Goal: Task Accomplishment & Management: Complete application form

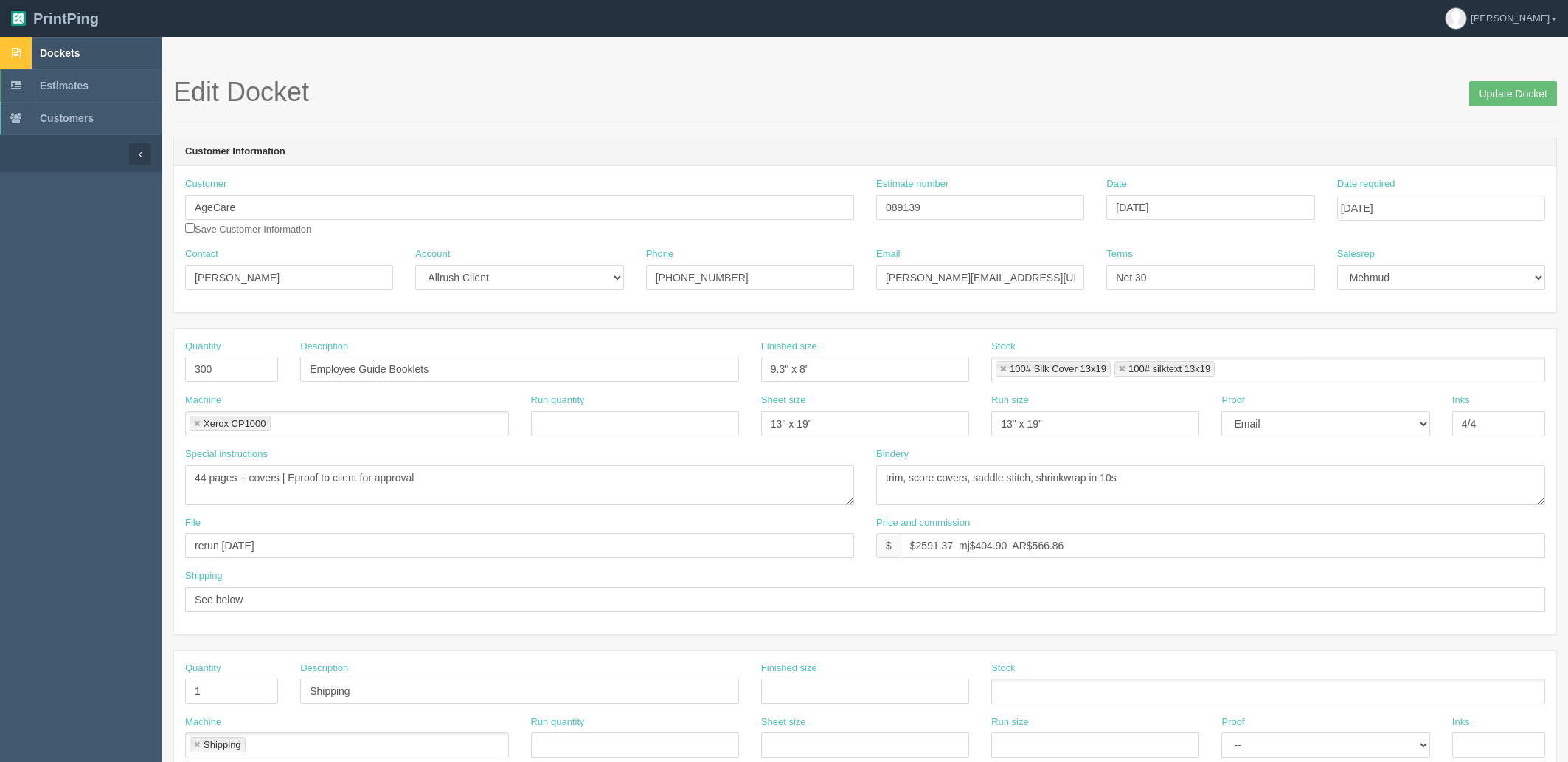
scroll to position [5, 0]
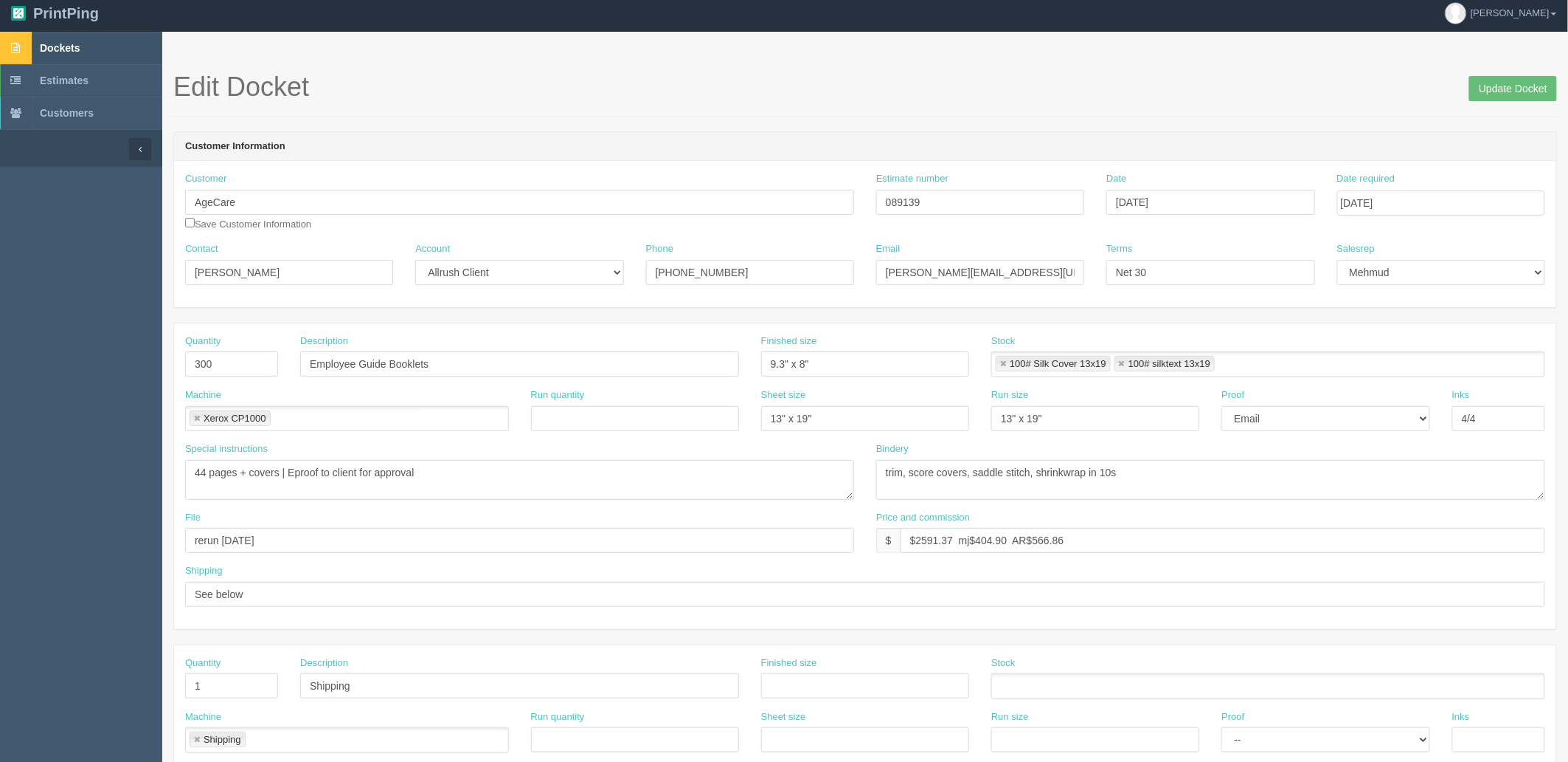
click at [79, 45] on span "Dockets" at bounding box center [59, 48] width 40 height 12
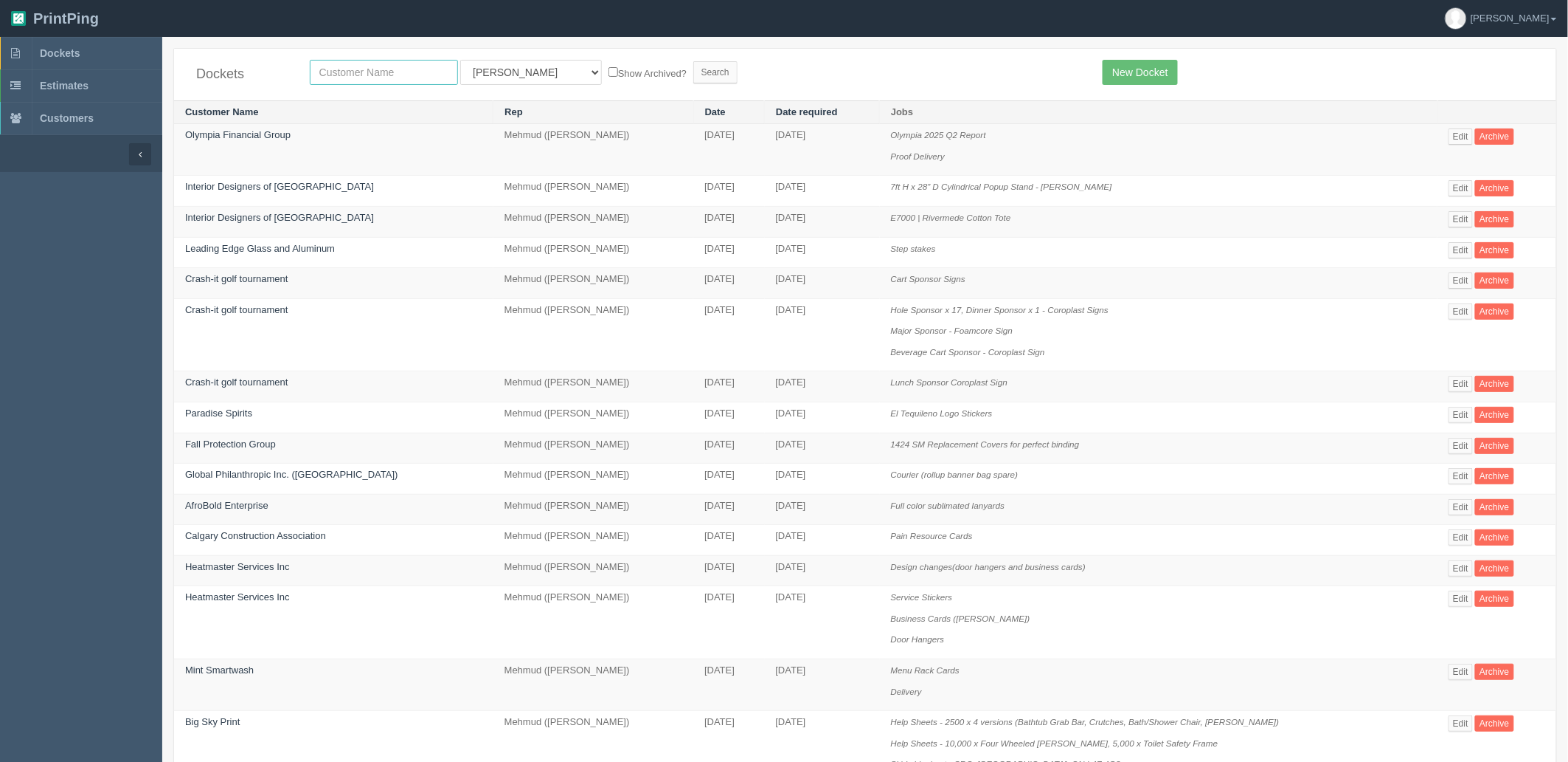
click at [400, 79] on input "text" at bounding box center [384, 73] width 148 height 25
type input "agecare"
click at [694, 61] on input "Search" at bounding box center [715, 73] width 44 height 22
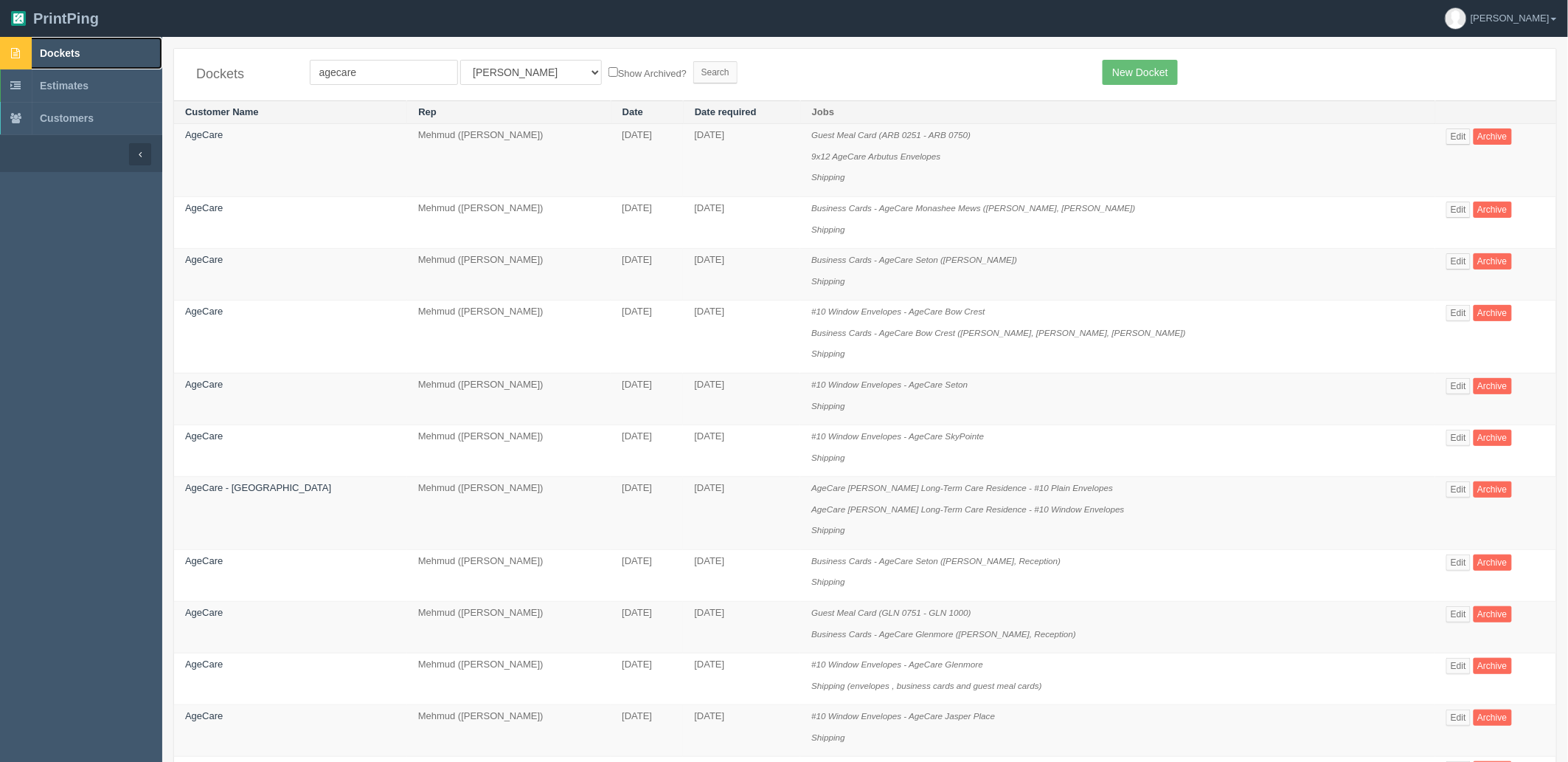
drag, startPoint x: 88, startPoint y: 49, endPoint x: 440, endPoint y: 82, distance: 353.5
click at [88, 49] on link "Dockets" at bounding box center [81, 52] width 162 height 32
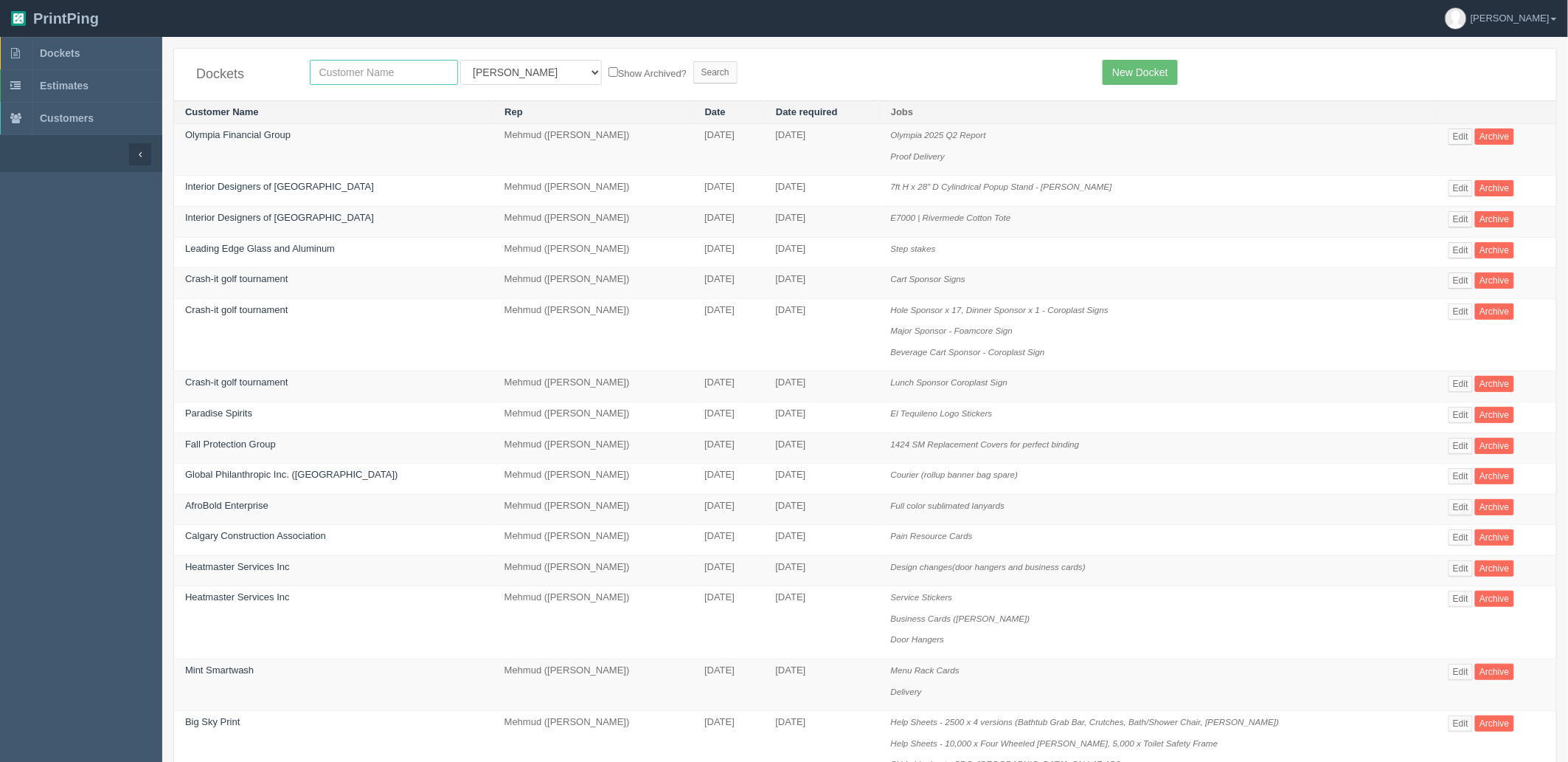
click at [444, 70] on input "text" at bounding box center [384, 73] width 148 height 25
type input "agec"
click at [694, 61] on input "Search" at bounding box center [715, 73] width 44 height 22
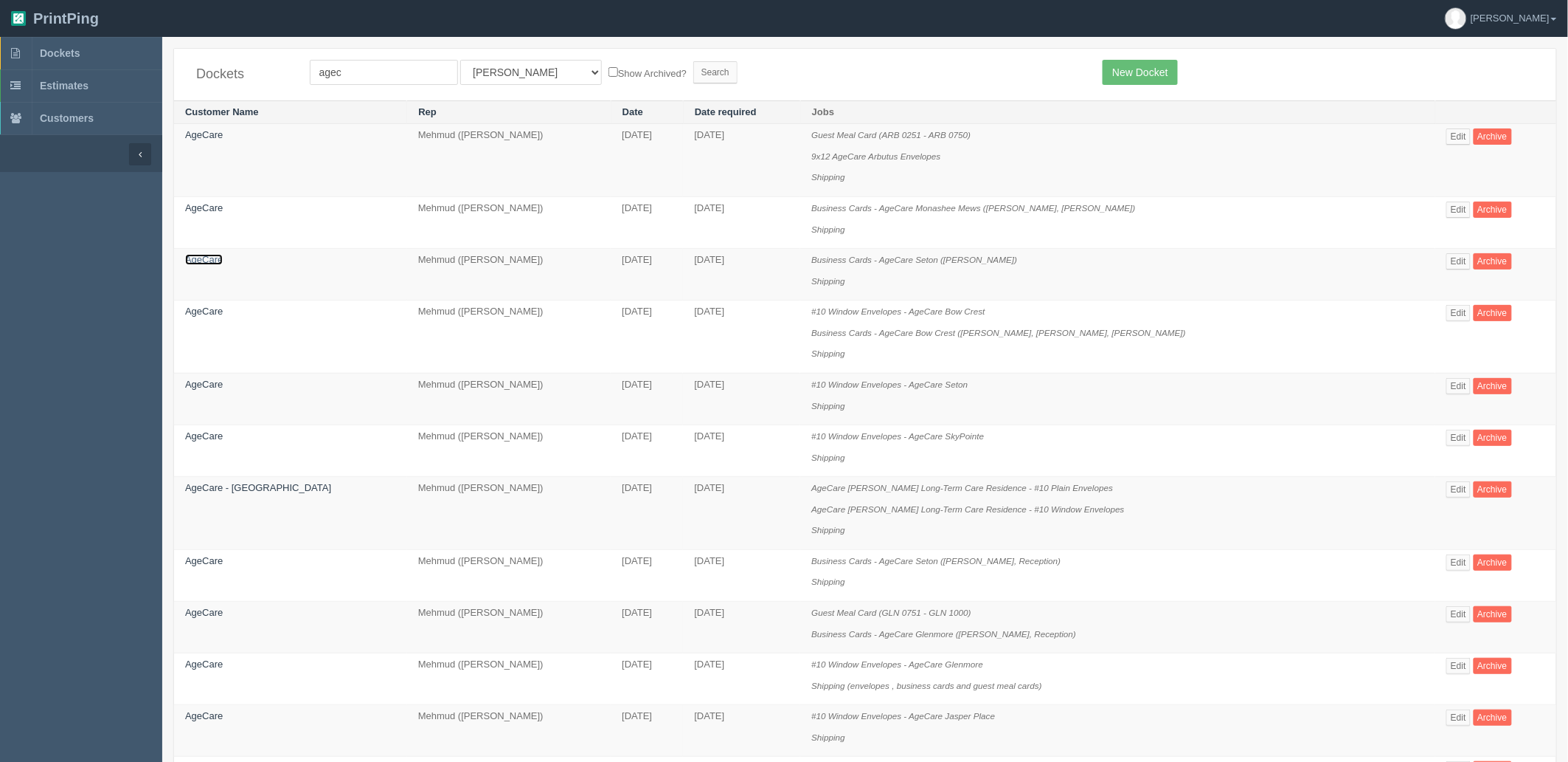
click at [205, 263] on link "AgeCare" at bounding box center [204, 259] width 37 height 11
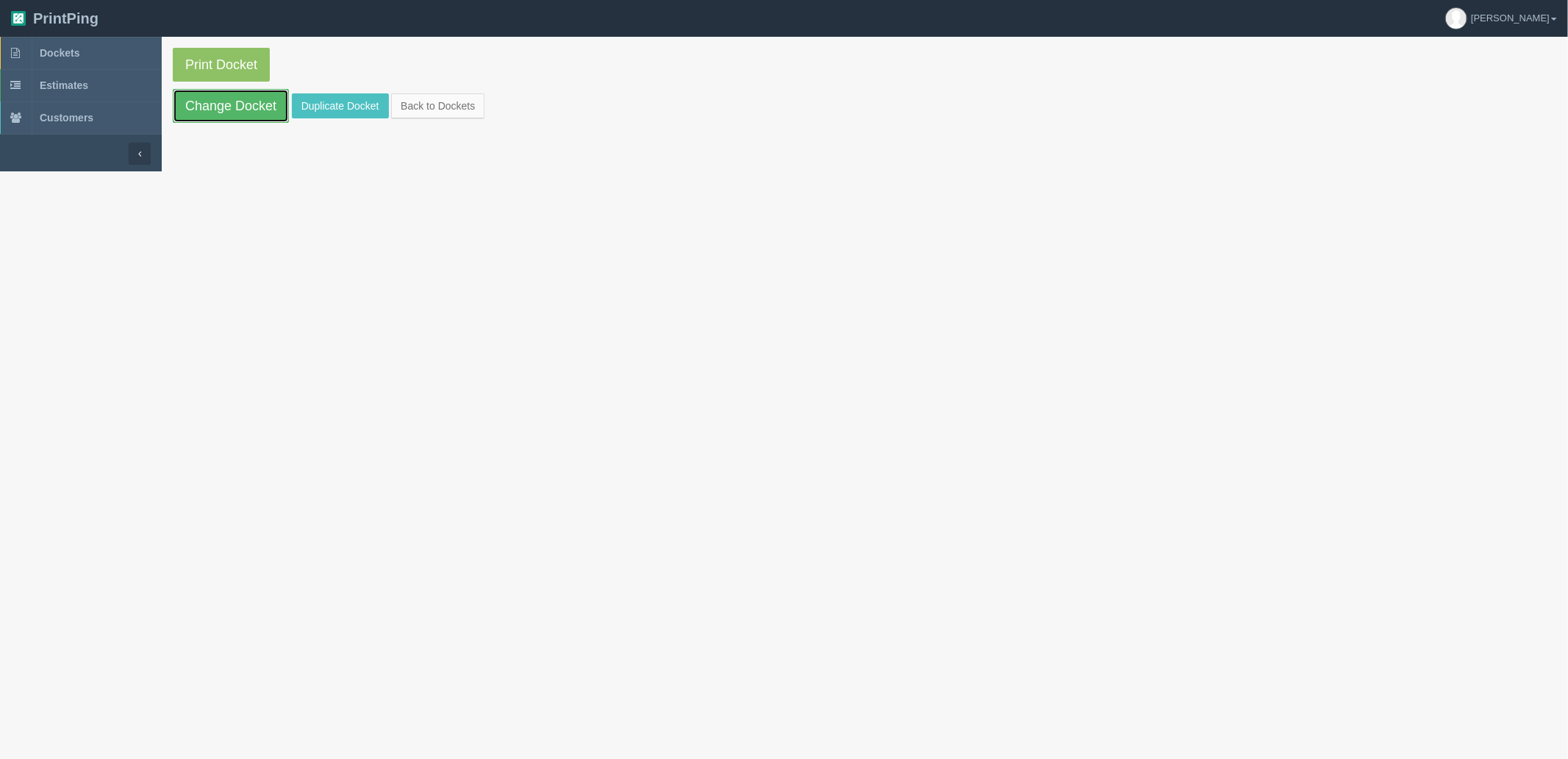
click at [221, 96] on link "Change Docket" at bounding box center [231, 105] width 116 height 34
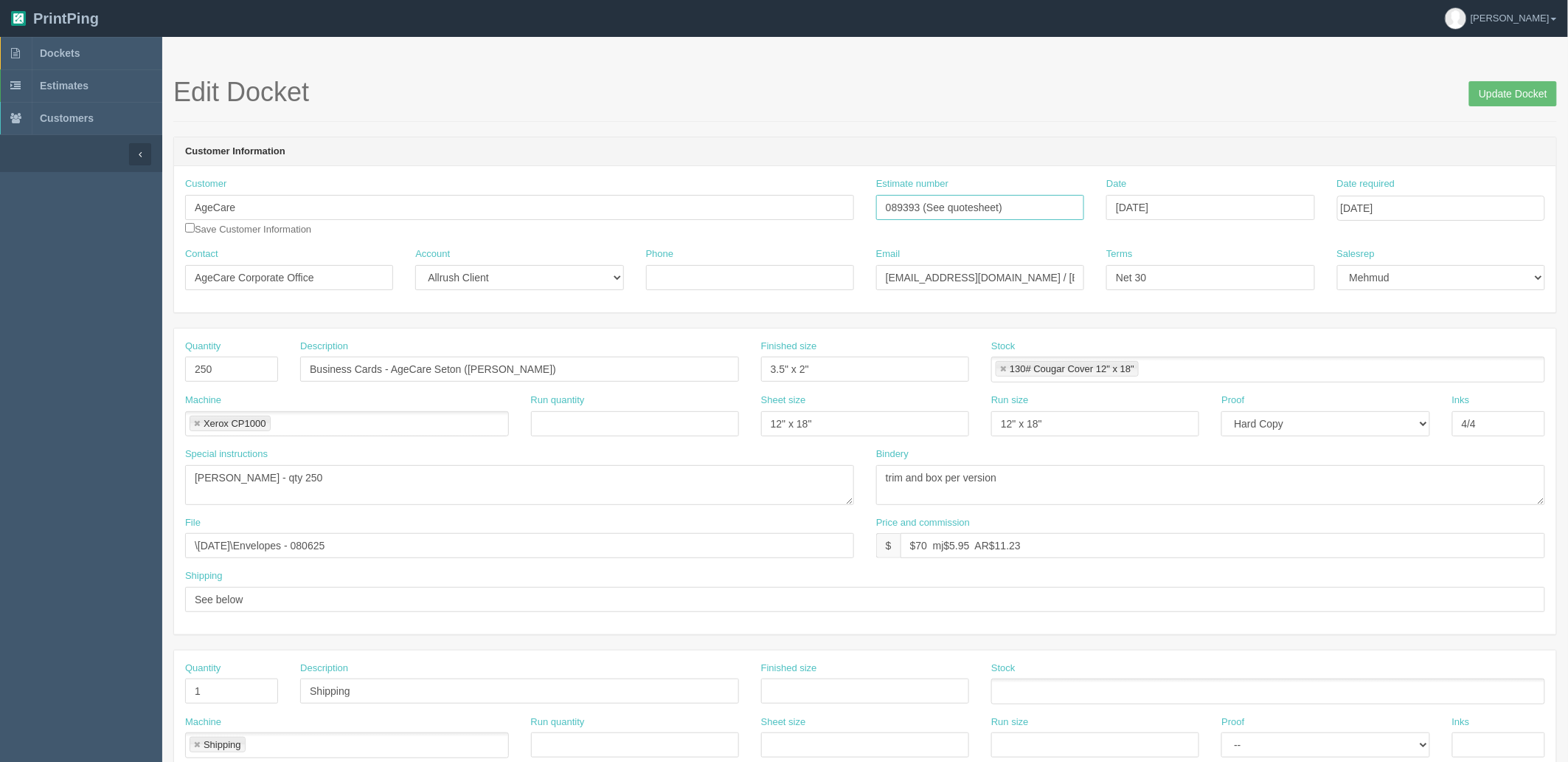
click at [933, 209] on input "089393 (See quotesheet)" at bounding box center [981, 208] width 208 height 25
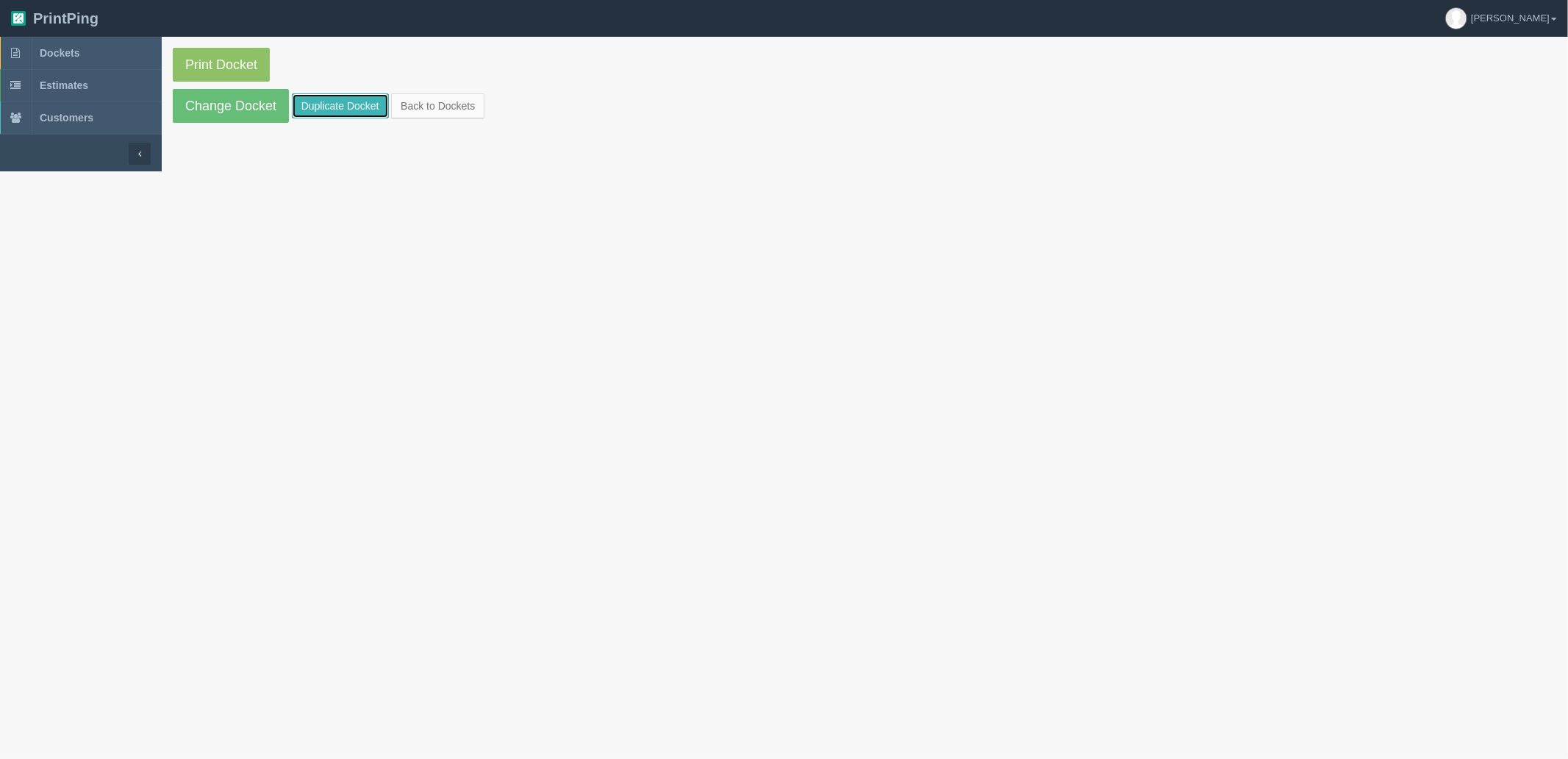
click at [362, 109] on link "Duplicate Docket" at bounding box center [340, 106] width 97 height 25
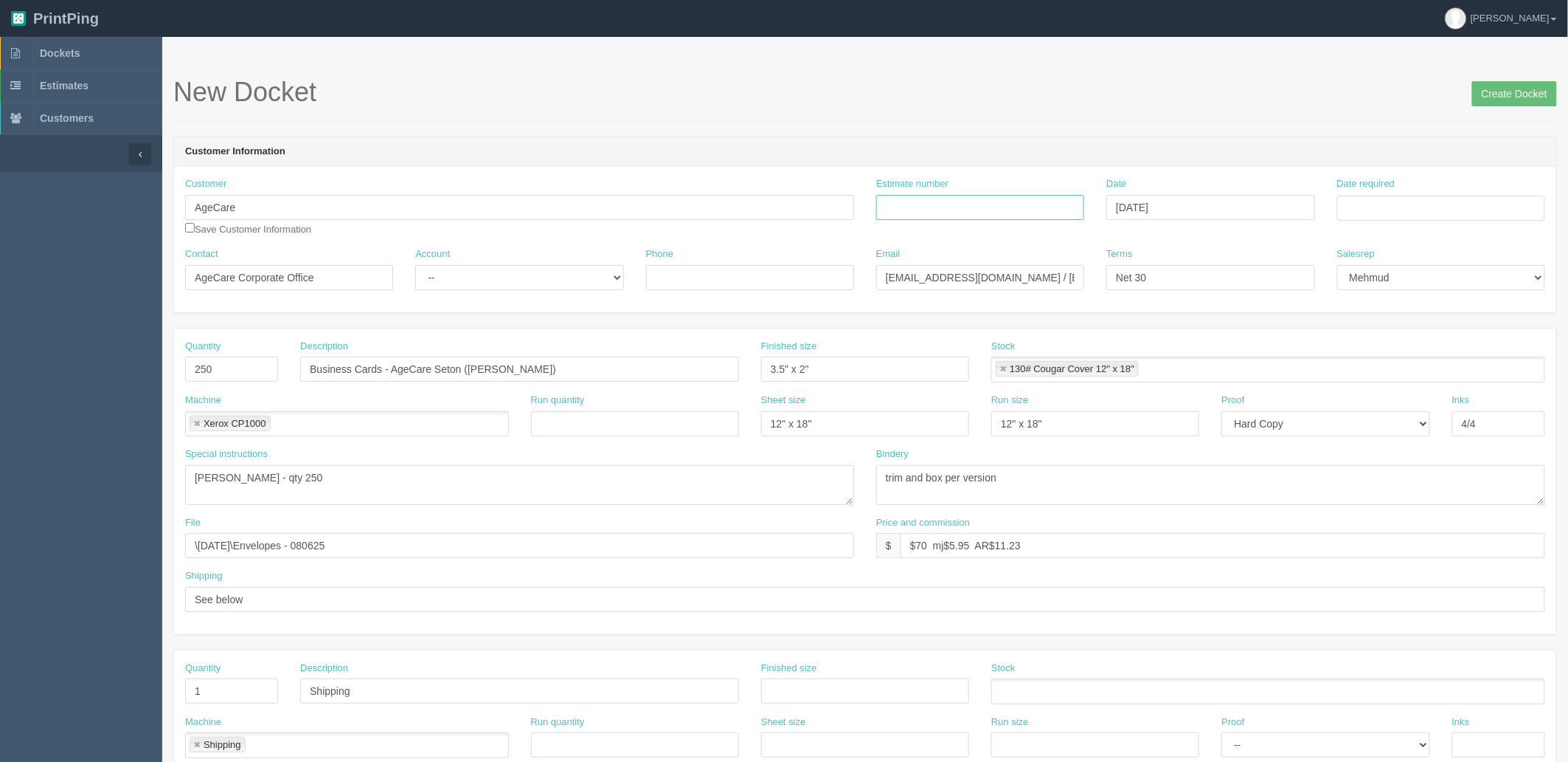
drag, startPoint x: 994, startPoint y: 201, endPoint x: 1244, endPoint y: 207, distance: 250.1
click at [994, 201] on input "Estimate number" at bounding box center [981, 208] width 208 height 25
paste input "089393 (See quotesheet)"
type input "089393 (See quotesheet)"
click at [1380, 209] on input "Date required" at bounding box center [1441, 209] width 208 height 25
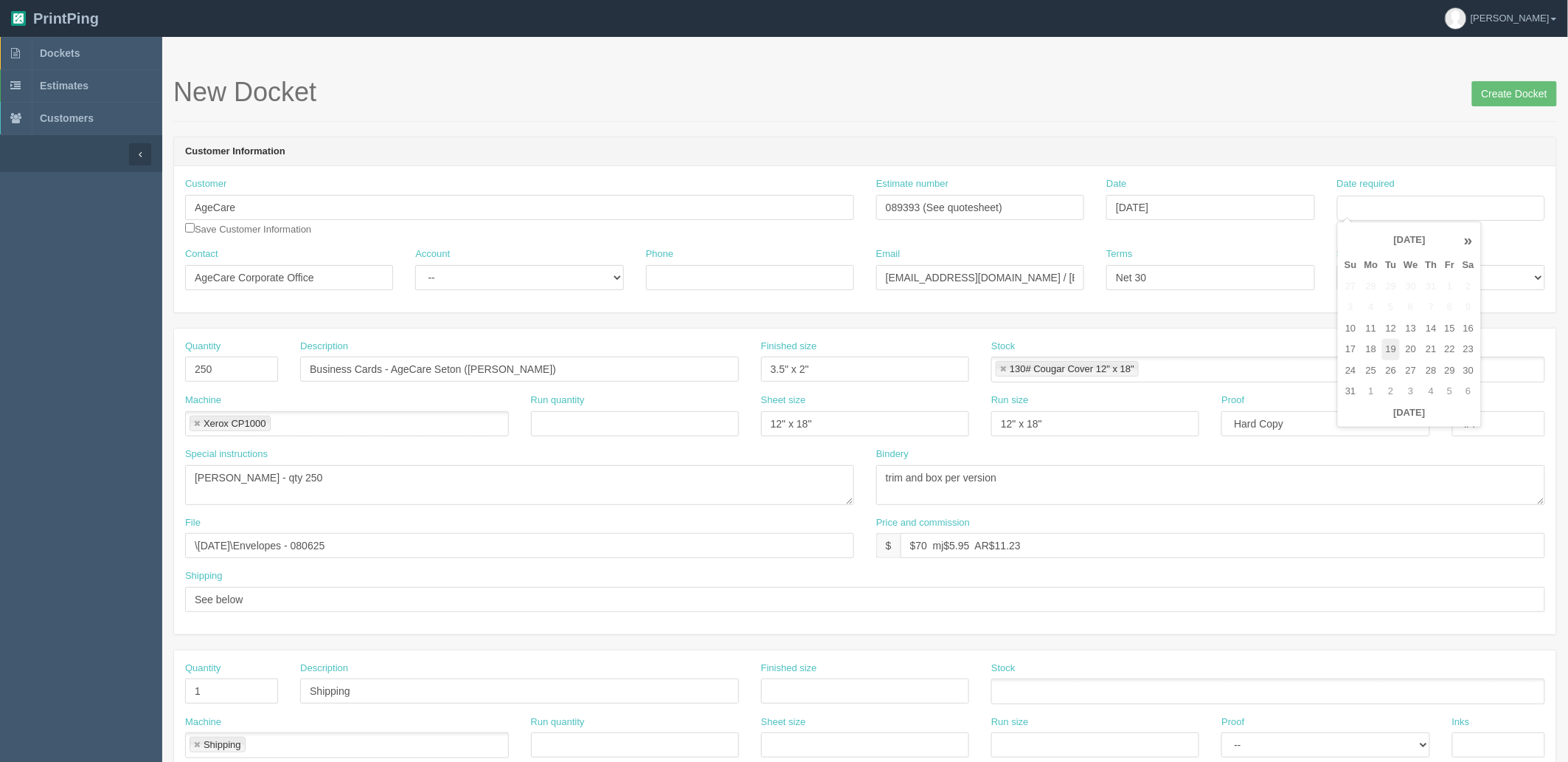
click at [1395, 352] on td "19" at bounding box center [1392, 349] width 19 height 22
type input "[DATE]"
click at [1304, 131] on form "New Docket Create Docket Customer Information Customer AgeCare Save Customer In…" at bounding box center [865, 698] width 1384 height 1241
click at [577, 372] on input "Business Cards - AgeCare Seton ([PERSON_NAME])" at bounding box center [519, 369] width 439 height 25
paste input "Remi Bolarinw"
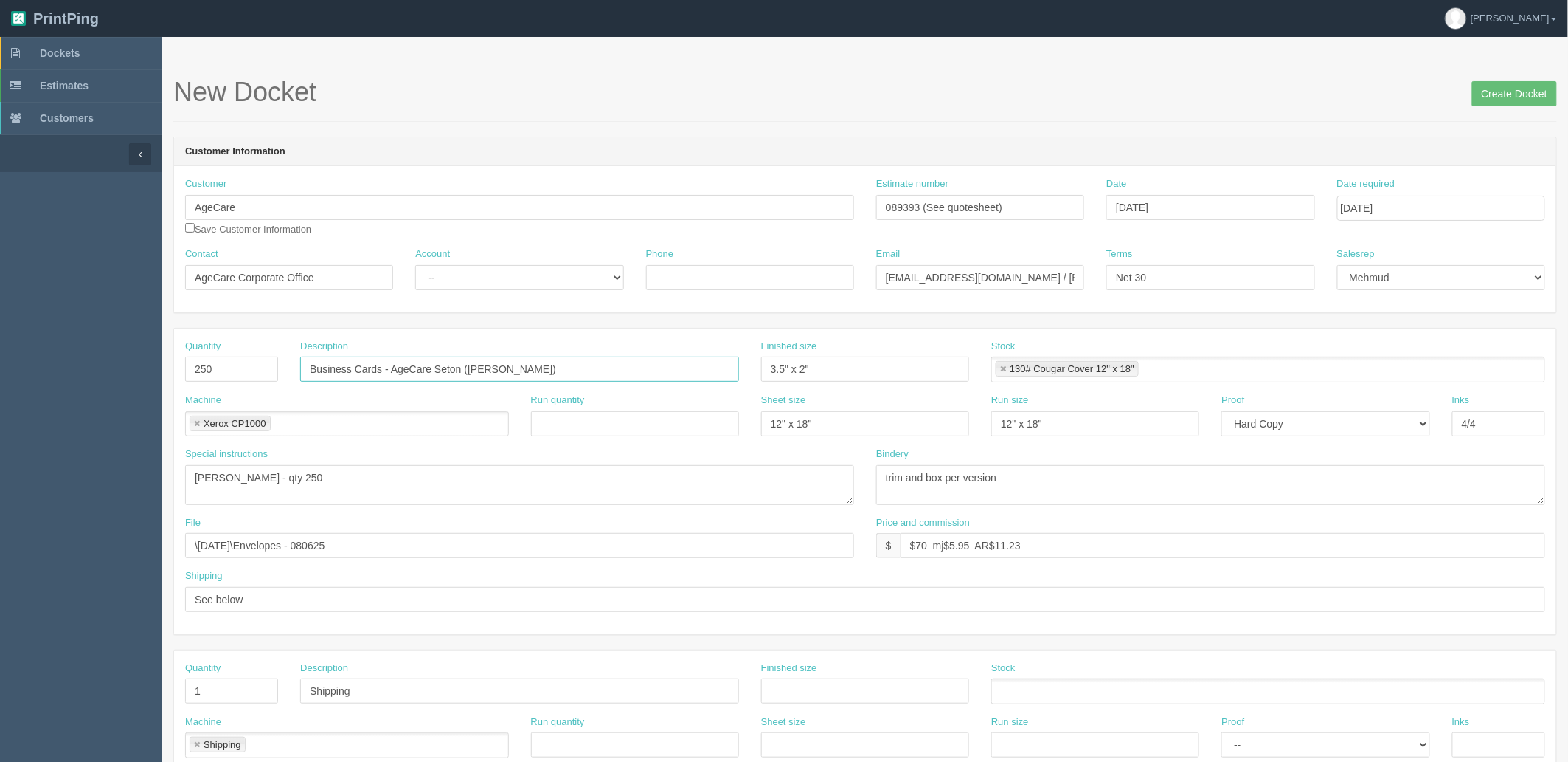
type input "Business Cards - AgeCare Seton (Remi Bolarinwa)"
drag, startPoint x: 268, startPoint y: 476, endPoint x: 118, endPoint y: 469, distance: 150.2
click at [118, 469] on section "Dockets Estimates Customers" at bounding box center [784, 688] width 1568 height 1303
paste textarea "Remi Bolarinw"
type textarea "Remi Bolarinwa - qty 250"
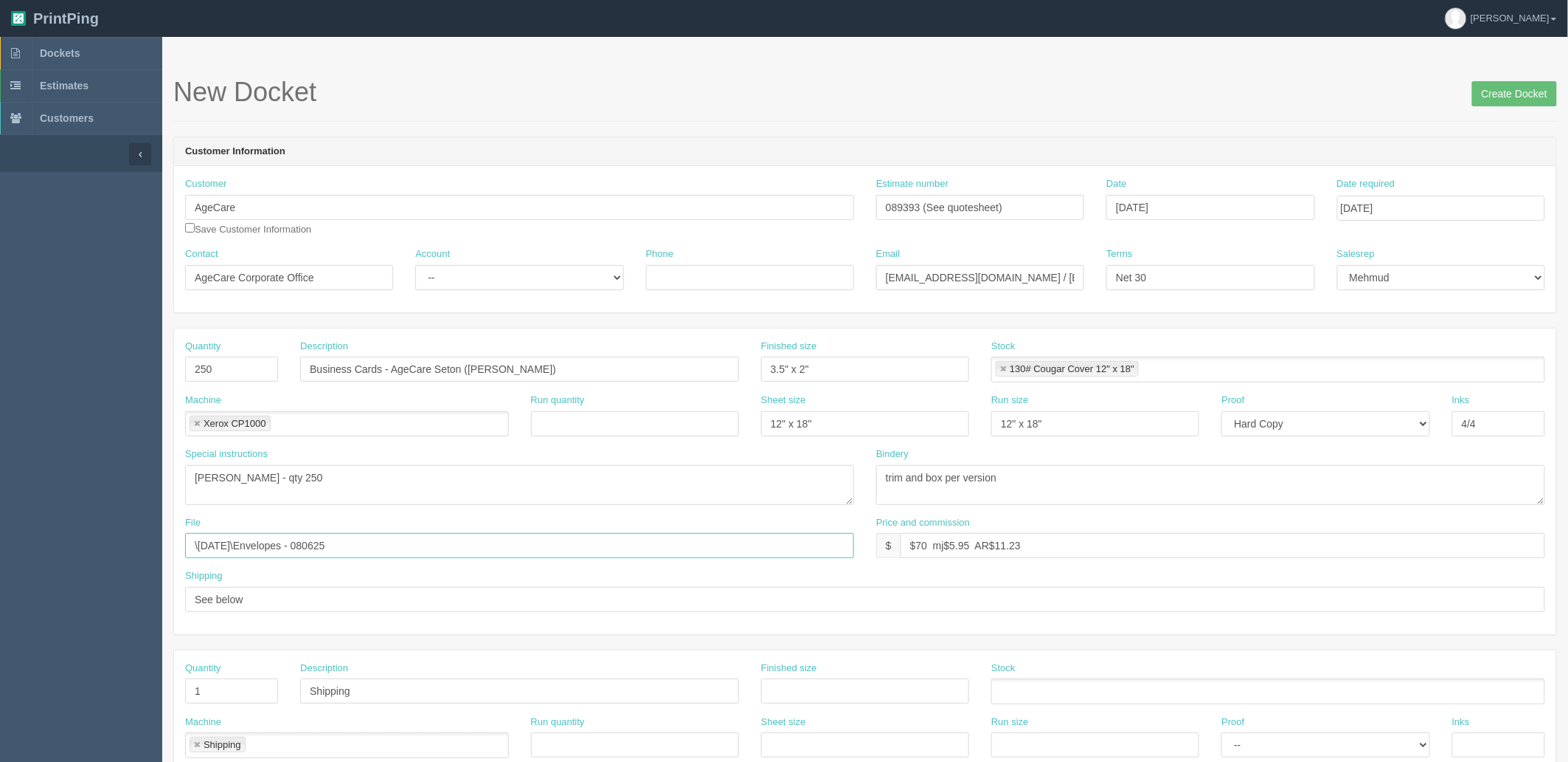
drag, startPoint x: 400, startPoint y: 550, endPoint x: 68, endPoint y: 547, distance: 332.0
click at [40, 547] on section "Dockets Estimates Customers" at bounding box center [784, 688] width 1568 height 1303
paste input "Z:\A\Age Care\2025\August 2025\Bus Cards - 0815"
drag, startPoint x: 285, startPoint y: 546, endPoint x: 0, endPoint y: 532, distance: 285.3
click at [0, 532] on section "Dockets Estimates Customers" at bounding box center [784, 688] width 1568 height 1303
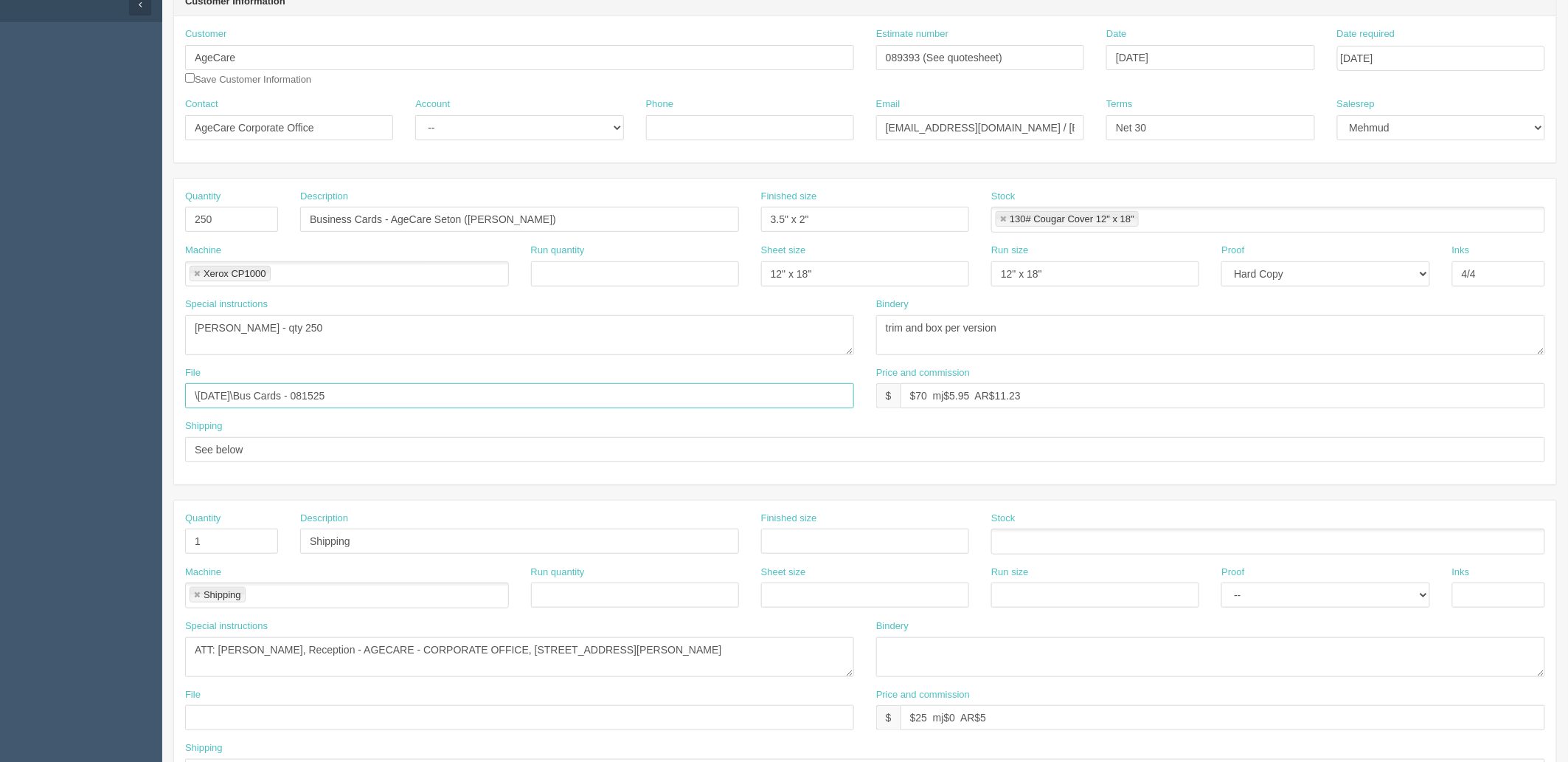
scroll to position [164, 0]
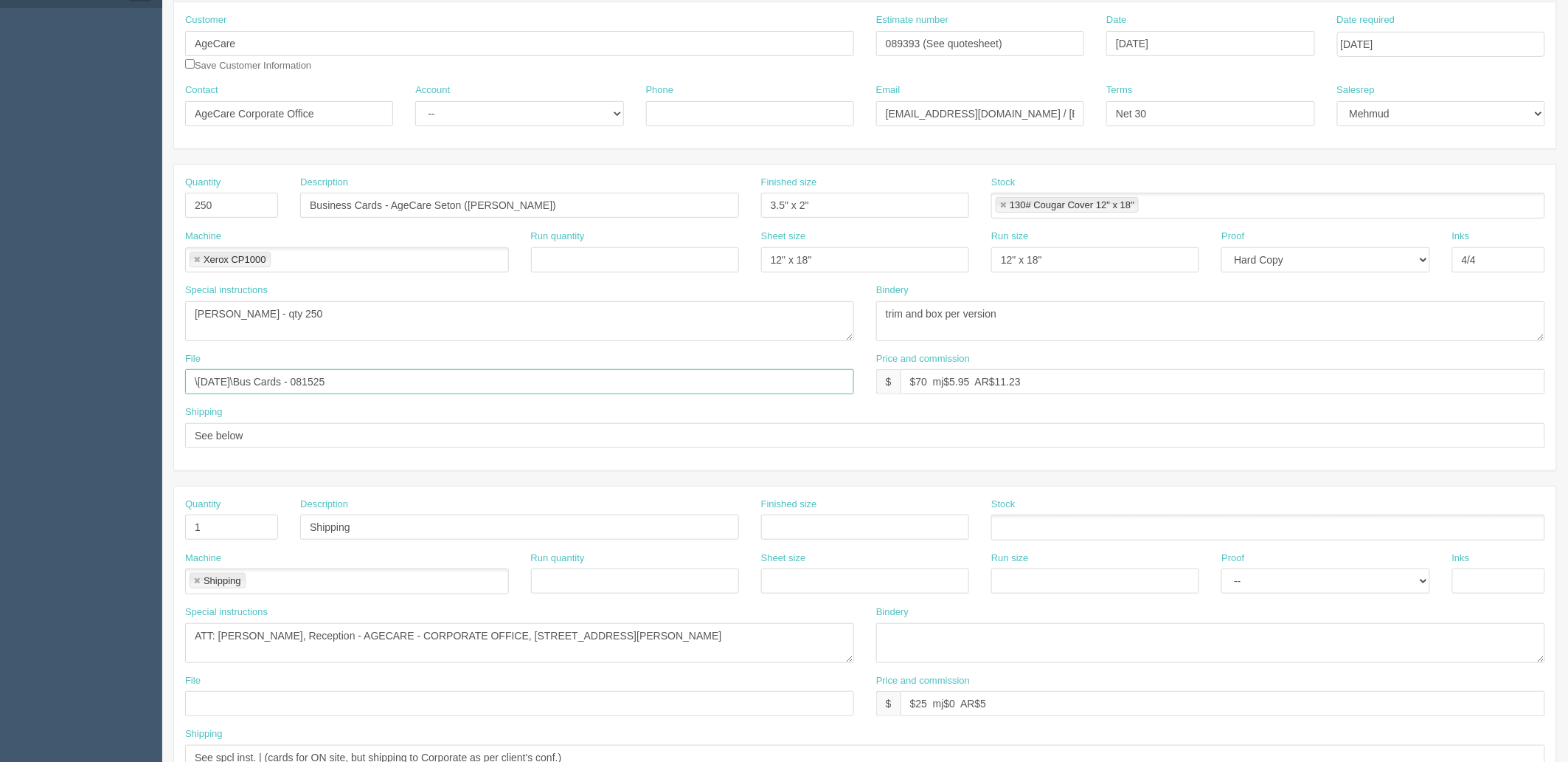
type input "\August 2025\Bus Cards - 081525"
drag, startPoint x: 216, startPoint y: 630, endPoint x: 1182, endPoint y: 651, distance: 966.2
click at [1182, 651] on div "Special instructions ATT: Clare Tan, Reception - AGECARE - CORPORATE OFFICE, 19…" at bounding box center [865, 639] width 1383 height 69
paste textarea "AgeCare Sun Rivers 580 Shuswap Road E Kamloops, BC V2H 0A6"
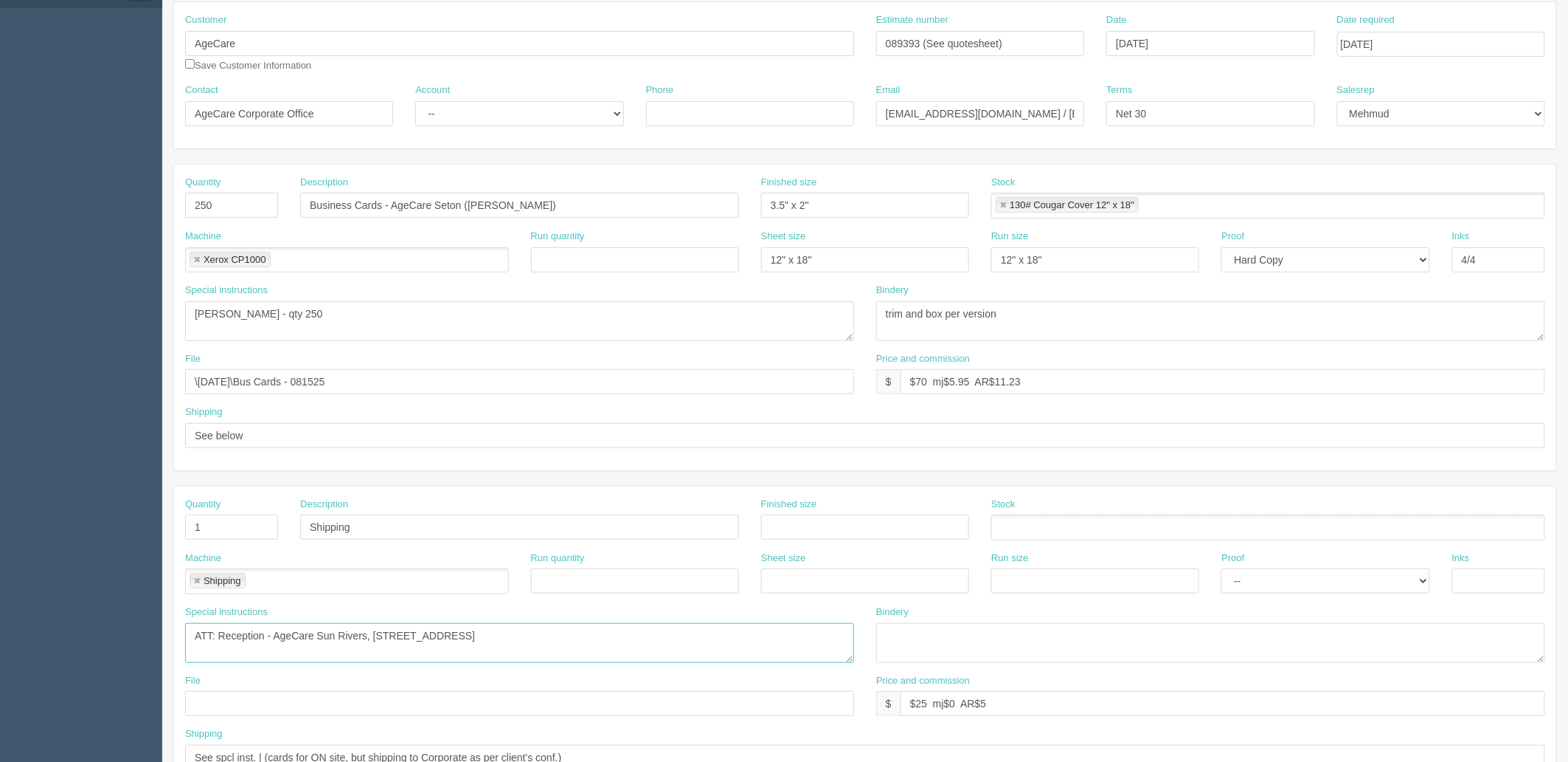
type textarea "ATT: Reception - AgeCare Sun Rivers, 580 Shuswap Road E, Kamloops, BC V2H 0A6"
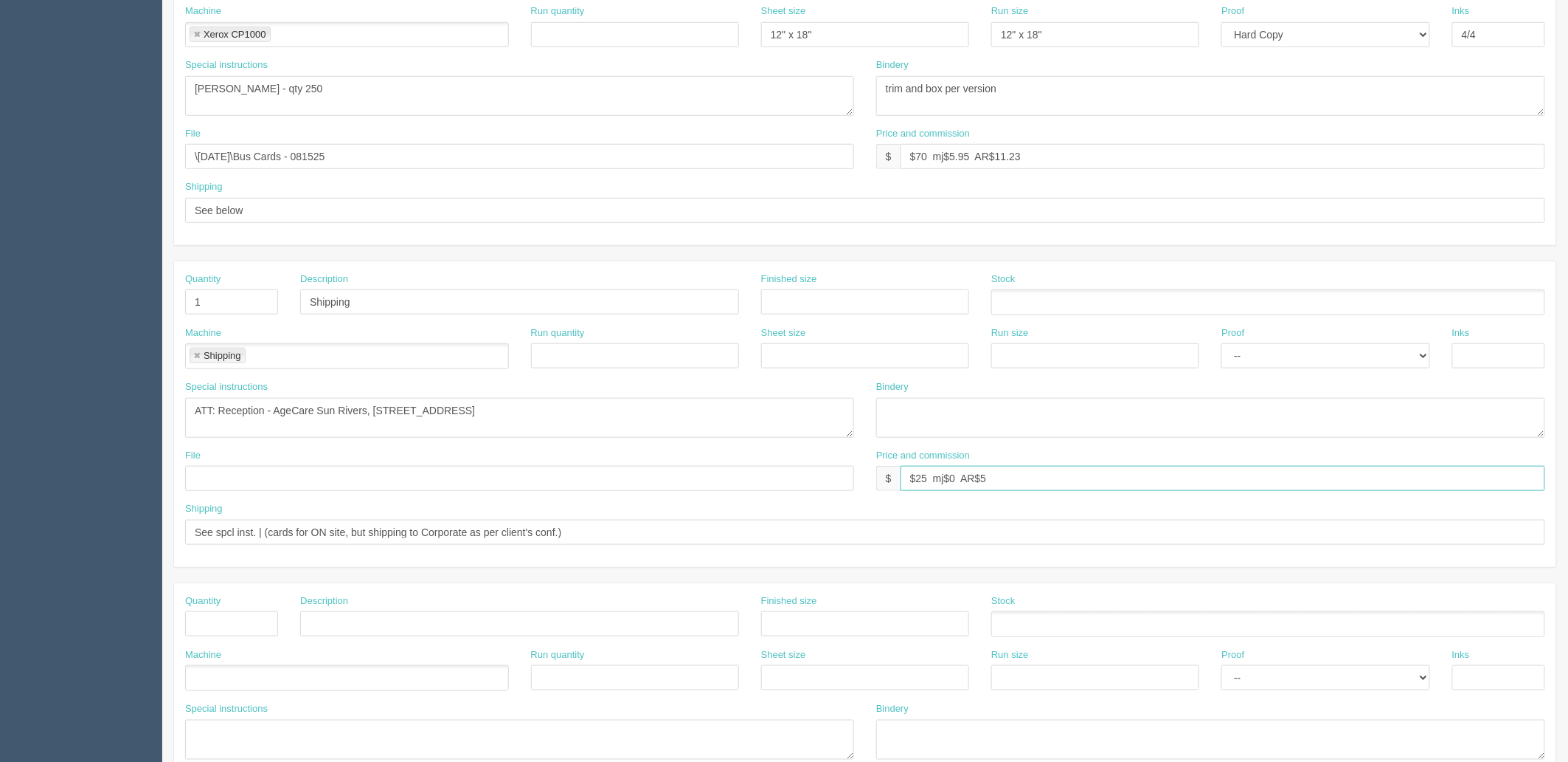
scroll to position [410, 0]
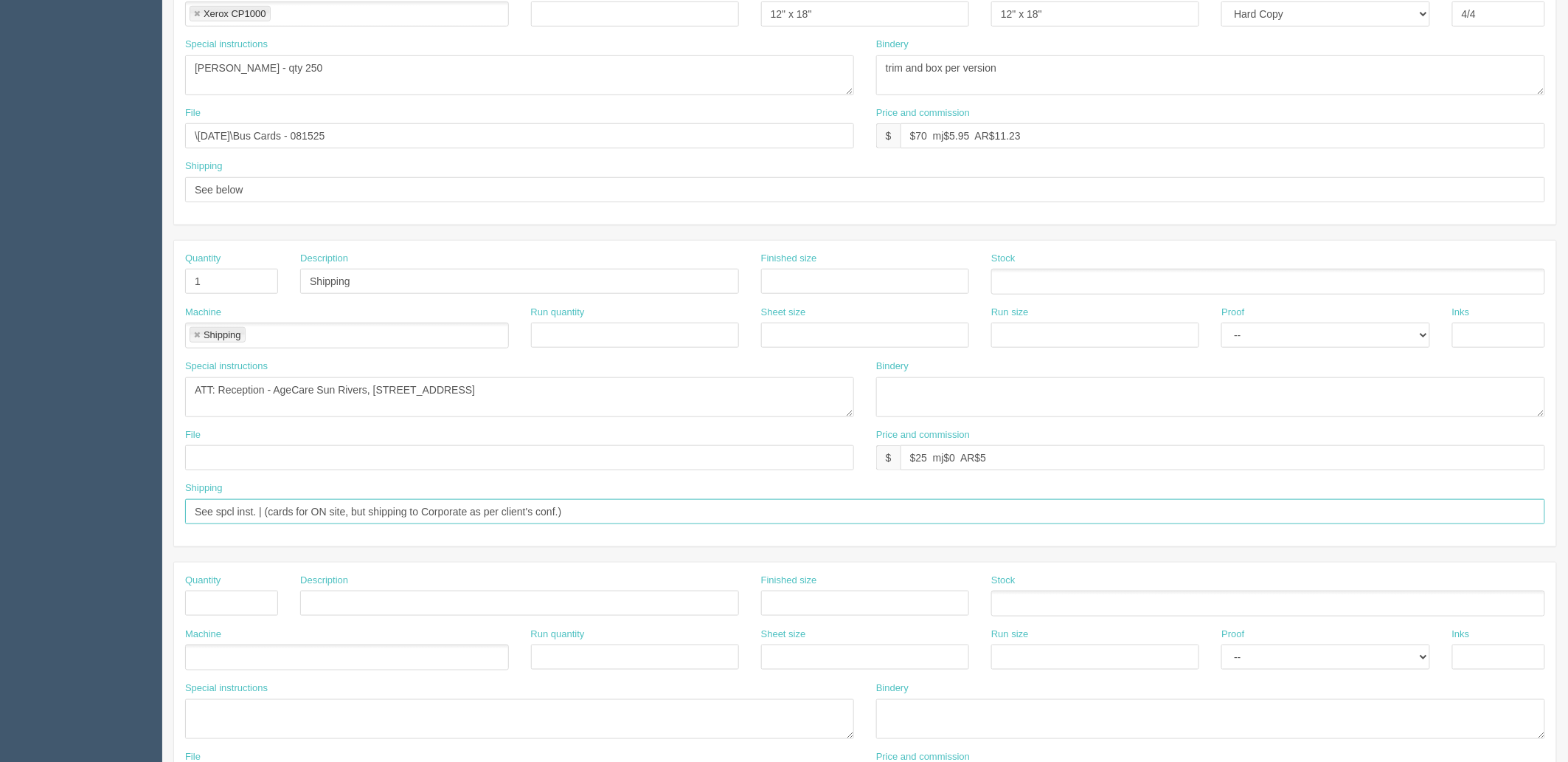
drag, startPoint x: 261, startPoint y: 509, endPoint x: 1358, endPoint y: 504, distance: 1097.0
click at [1358, 504] on input "See spcl inst. | (cards for ON site, but shipping to Corporate as per client's …" at bounding box center [865, 511] width 1360 height 25
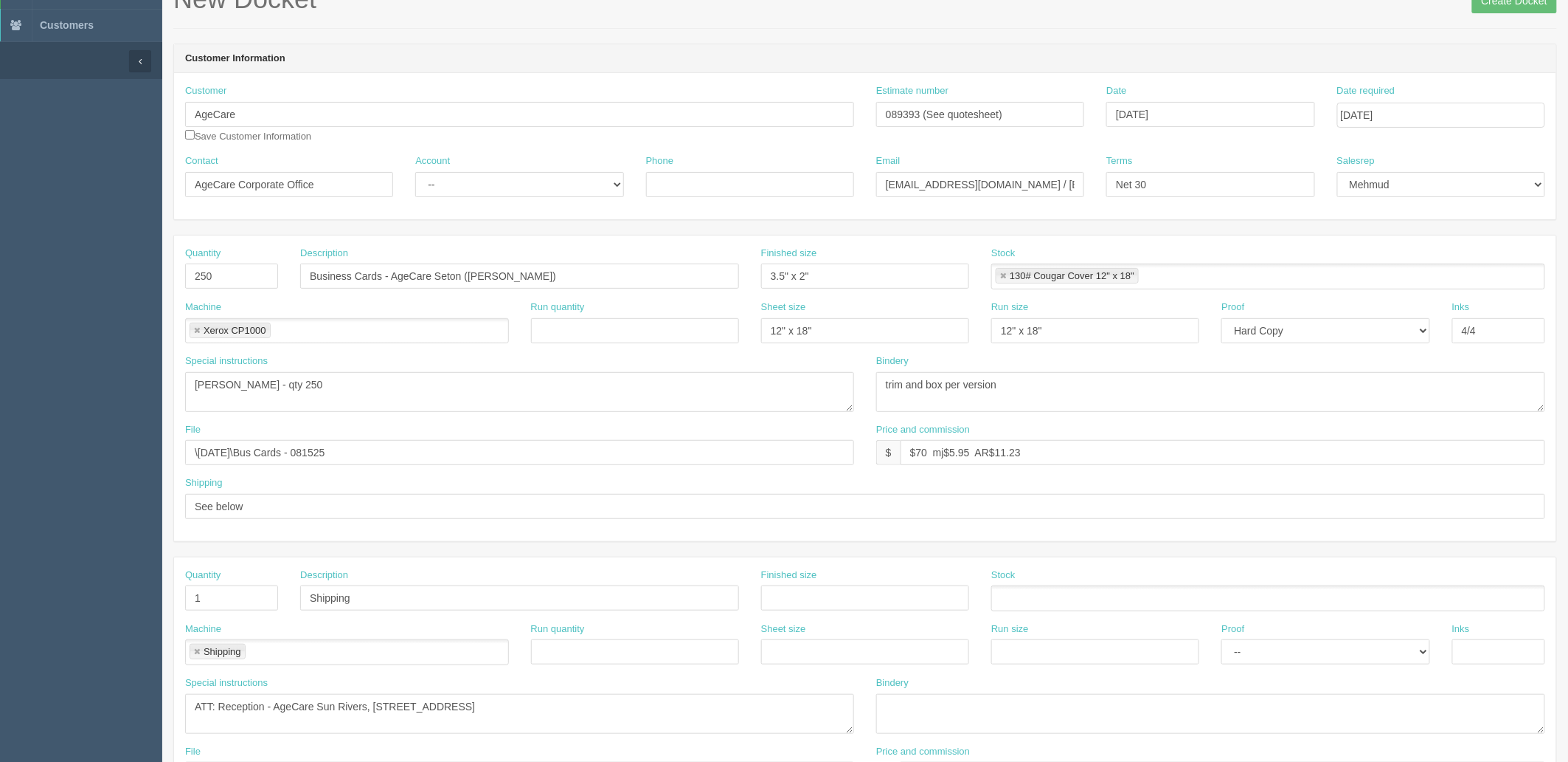
scroll to position [0, 0]
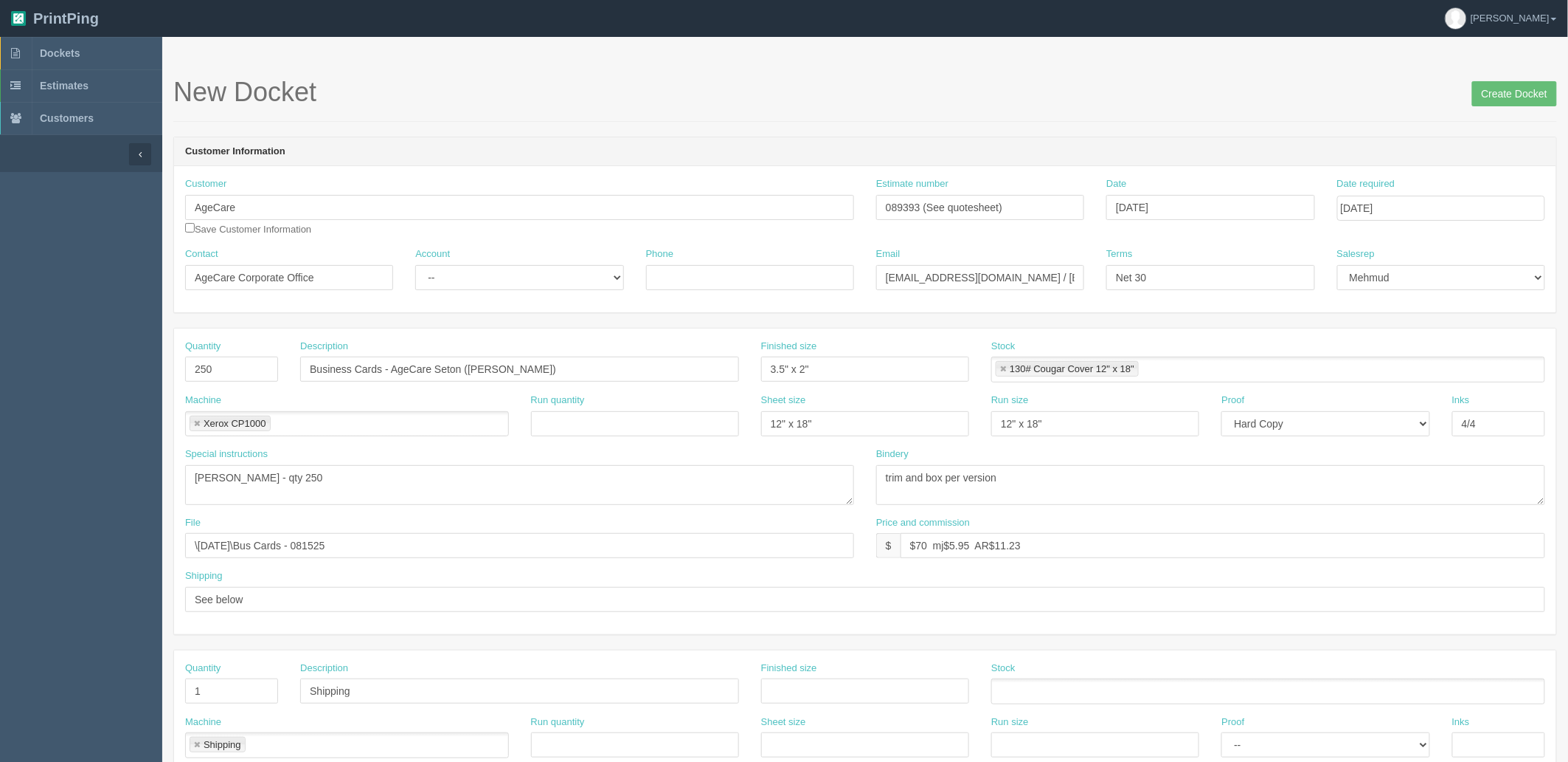
type input "See spcl inst."
drag, startPoint x: 1056, startPoint y: 274, endPoint x: 688, endPoint y: 264, distance: 368.1
click at [689, 266] on div "Contact AgeCare Corporate Office Account -- Existing Client Allrush Client Rep …" at bounding box center [865, 274] width 1383 height 54
paste input "sunrivers"
type input "sunrivers@agecare.ca / payables@agecare.ca"
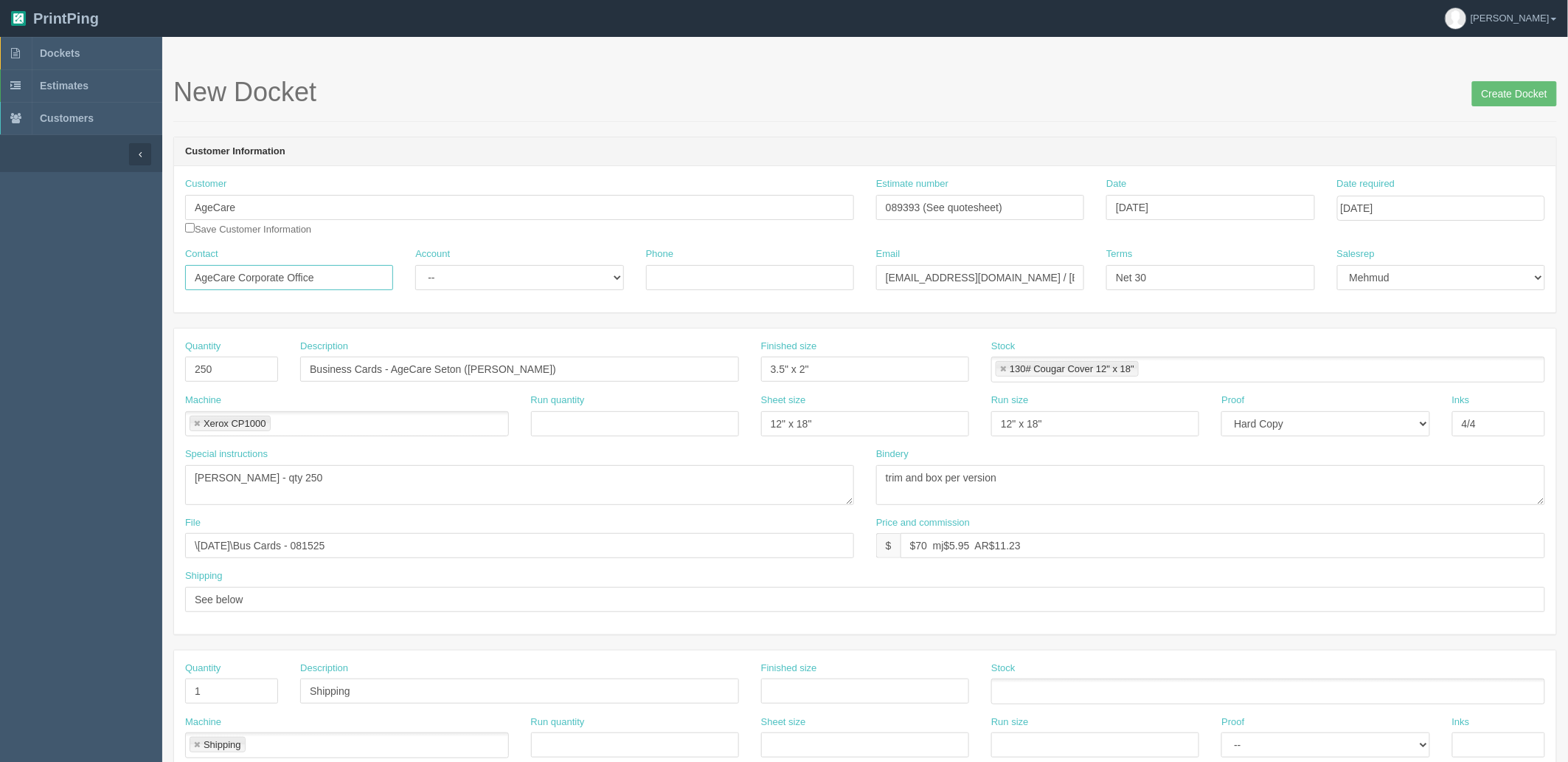
drag, startPoint x: 332, startPoint y: 277, endPoint x: 0, endPoint y: 266, distance: 332.2
click at [0, 270] on section "Dockets Estimates Customers" at bounding box center [784, 688] width 1568 height 1303
paste input "Sun Rivers"
type input "Reception - AgeCare Sun Rivers"
click at [438, 368] on input "Business Cards - AgeCare Seton (Remi Bolarinwa)" at bounding box center [519, 369] width 439 height 25
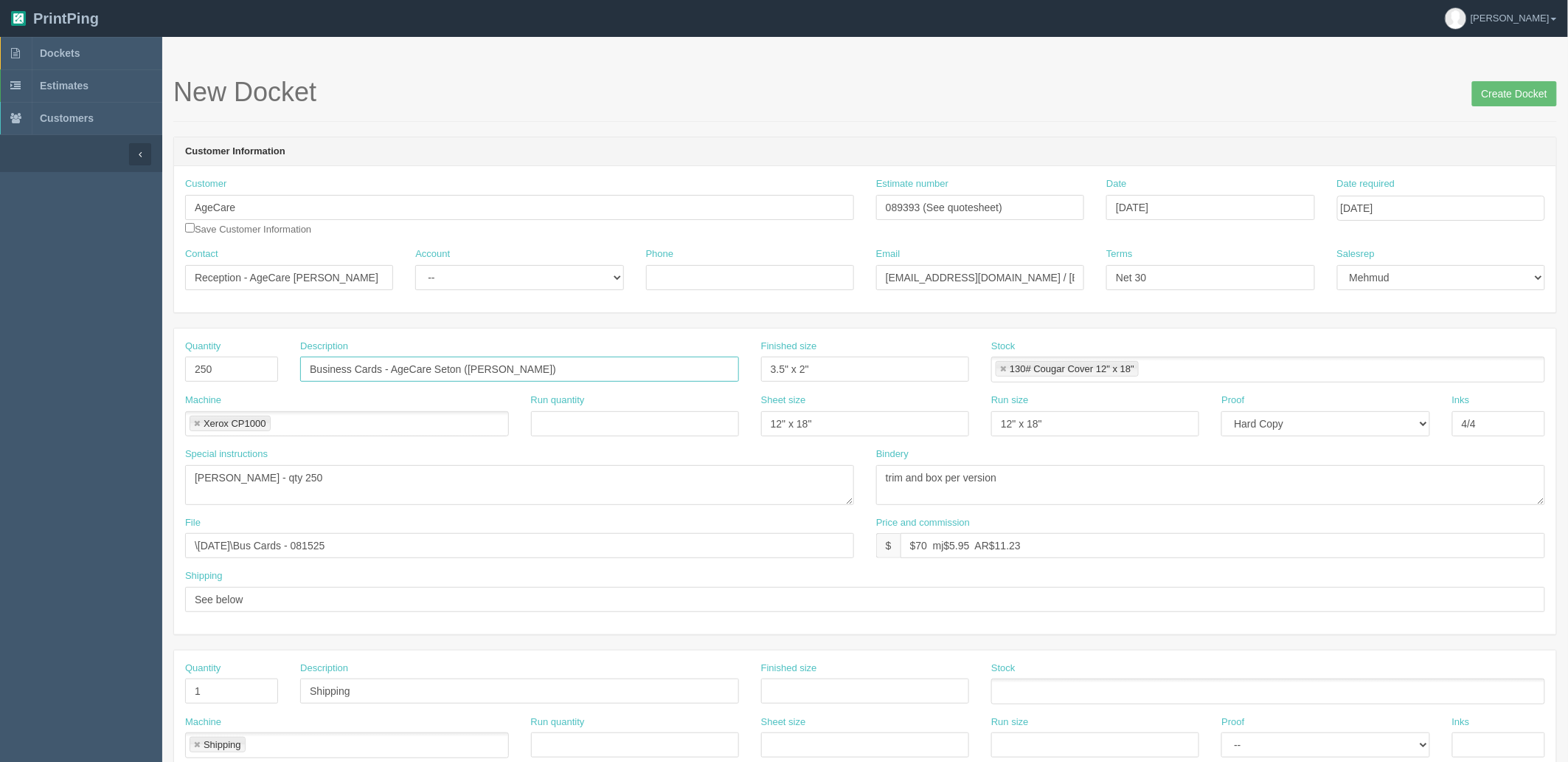
paste input "un Rivers"
type input "Business Cards - AgeCare [PERSON_NAME] ([PERSON_NAME])"
drag, startPoint x: 509, startPoint y: 270, endPoint x: 499, endPoint y: 286, distance: 18.9
click at [509, 270] on select "-- Existing Client Allrush Client Rep Client" at bounding box center [519, 277] width 208 height 25
select select "Allrush Client"
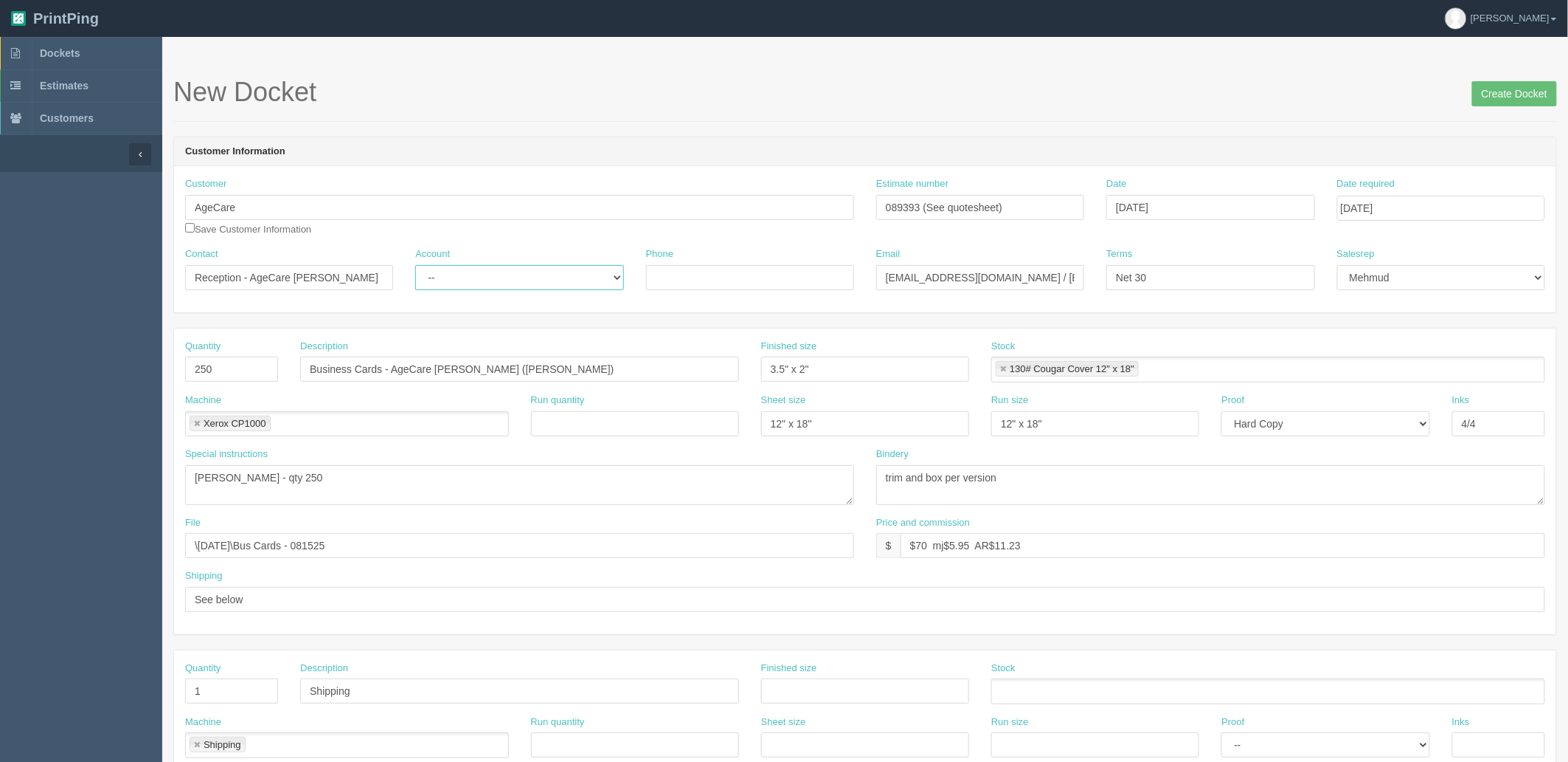
click at [416, 265] on select "-- Existing Client Allrush Client Rep Client" at bounding box center [519, 277] width 208 height 25
drag, startPoint x: 1036, startPoint y: 205, endPoint x: 632, endPoint y: 205, distance: 404.0
click at [632, 205] on div "Customer AgeCare Save Customer Information Estimate number 089393 (See quoteshe…" at bounding box center [865, 212] width 1383 height 70
click at [1516, 94] on input "Create Docket" at bounding box center [1515, 94] width 85 height 25
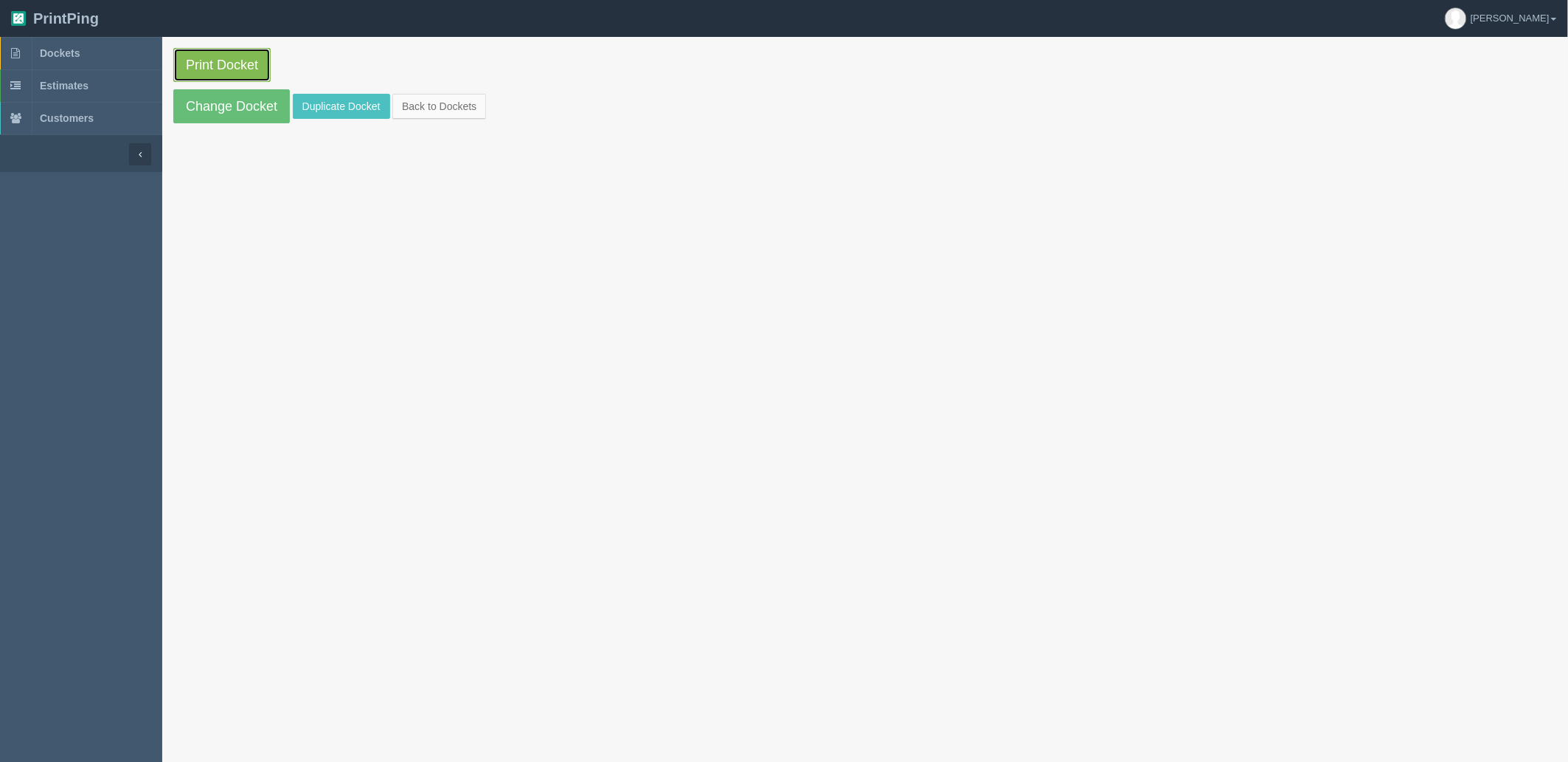
click at [239, 65] on link "Print Docket" at bounding box center [222, 64] width 97 height 34
click at [327, 100] on link "Duplicate Docket" at bounding box center [342, 106] width 97 height 25
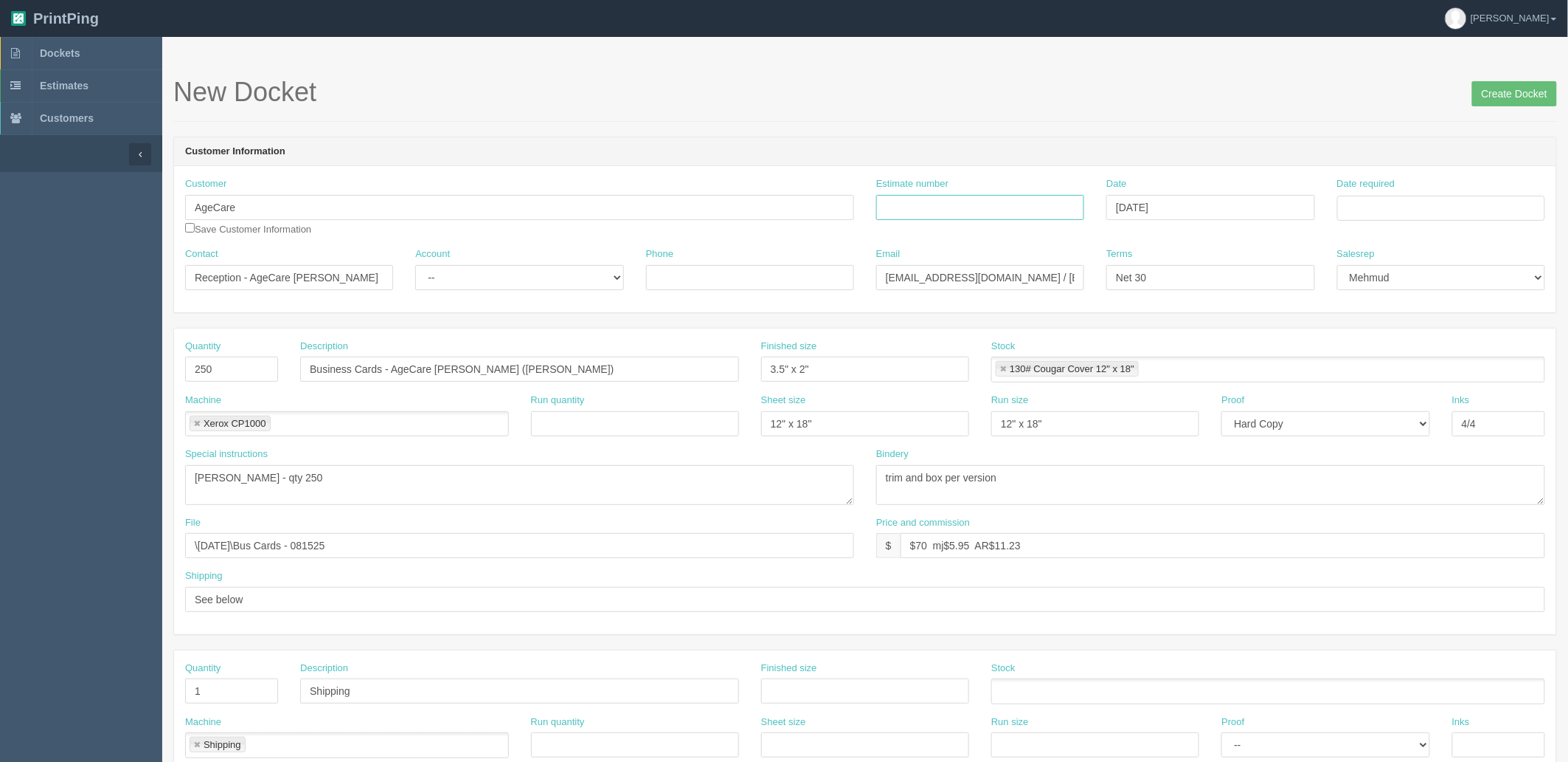
drag, startPoint x: 1035, startPoint y: 198, endPoint x: 1567, endPoint y: 307, distance: 543.1
click at [1035, 198] on input "Estimate number" at bounding box center [981, 208] width 208 height 25
paste input "089393 (See quotesheet)"
type input "089393 (See quotesheet)"
click at [1433, 208] on input "Date required" at bounding box center [1441, 209] width 208 height 25
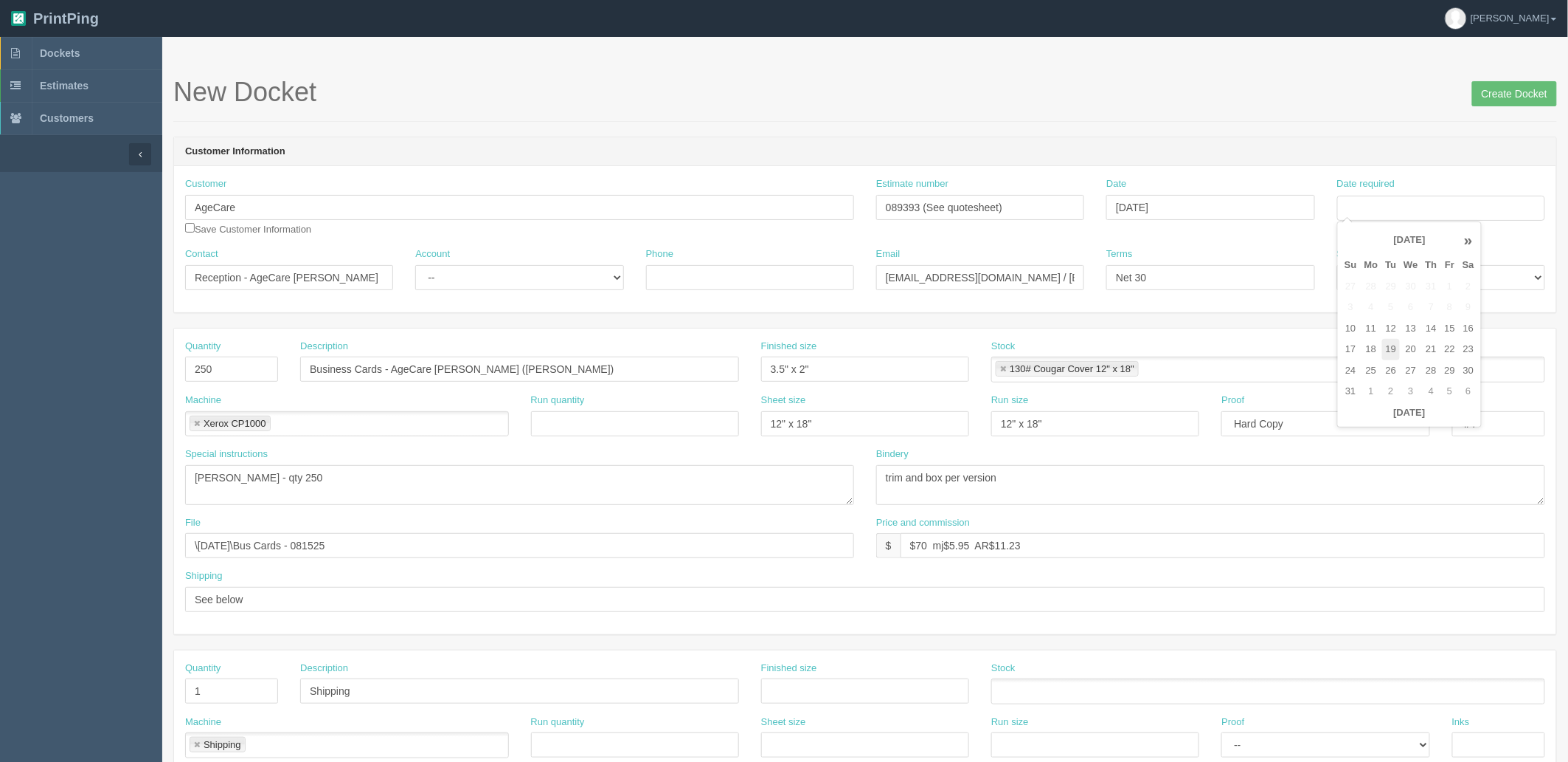
click at [1392, 344] on td "19" at bounding box center [1392, 349] width 19 height 22
type input "[DATE]"
click at [1146, 112] on div "New Docket Create Docket" at bounding box center [865, 99] width 1384 height 44
drag, startPoint x: 296, startPoint y: 274, endPoint x: 497, endPoint y: 274, distance: 201.0
click at [497, 274] on div "Contact Reception - AgeCare Sun Rivers Account -- Existing Client Allrush Clien…" at bounding box center [865, 274] width 1383 height 54
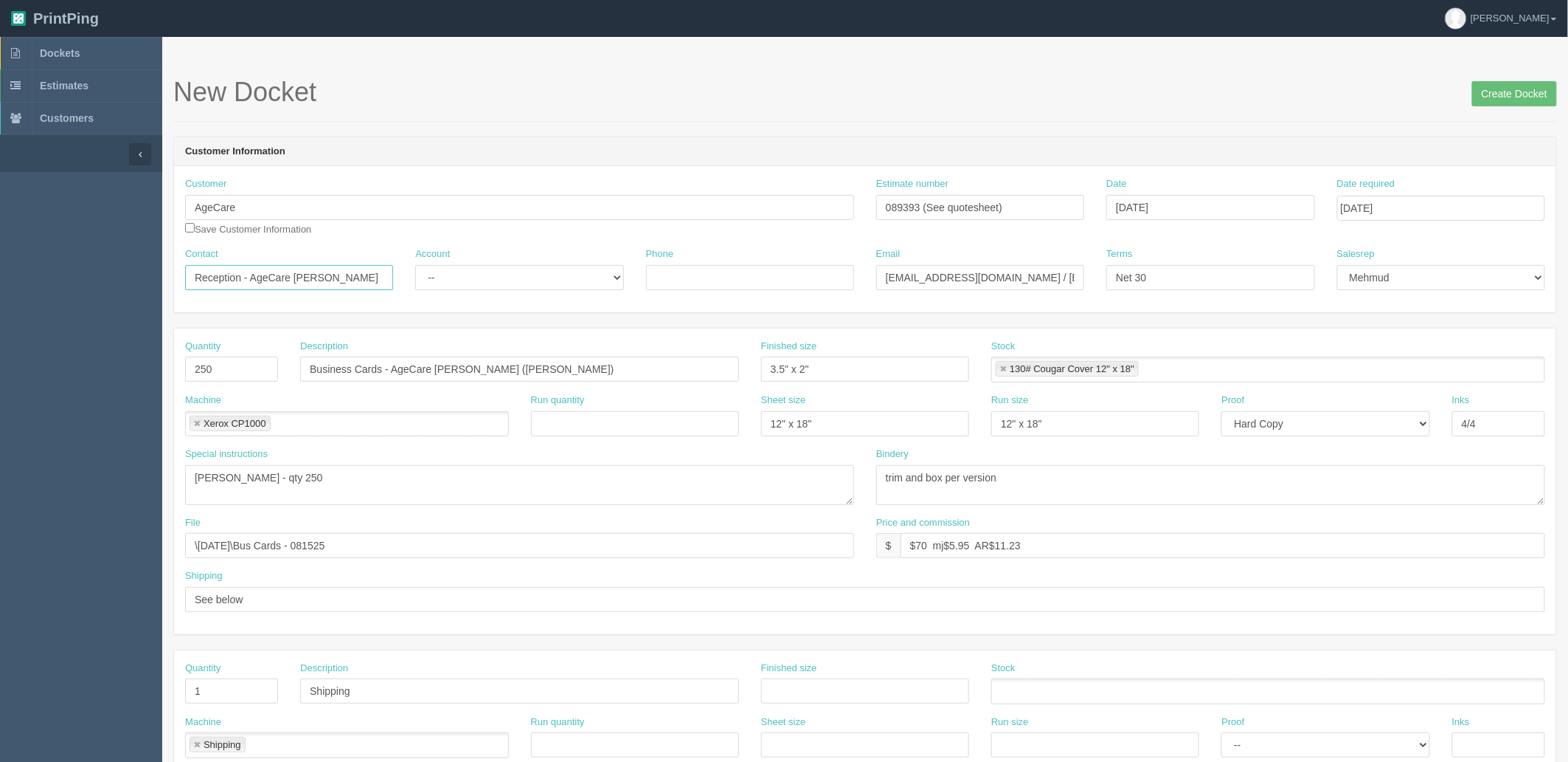
paste input "Brant"
type input "Reception - AgeCare Brant"
click at [437, 363] on input "Business Cards - AgeCare Sun Rivers (Remi Bolarinwa)" at bounding box center [519, 369] width 439 height 25
paste input "Brant"
type input "Business Cards - AgeCare Brant (Remi Bolarinwa)"
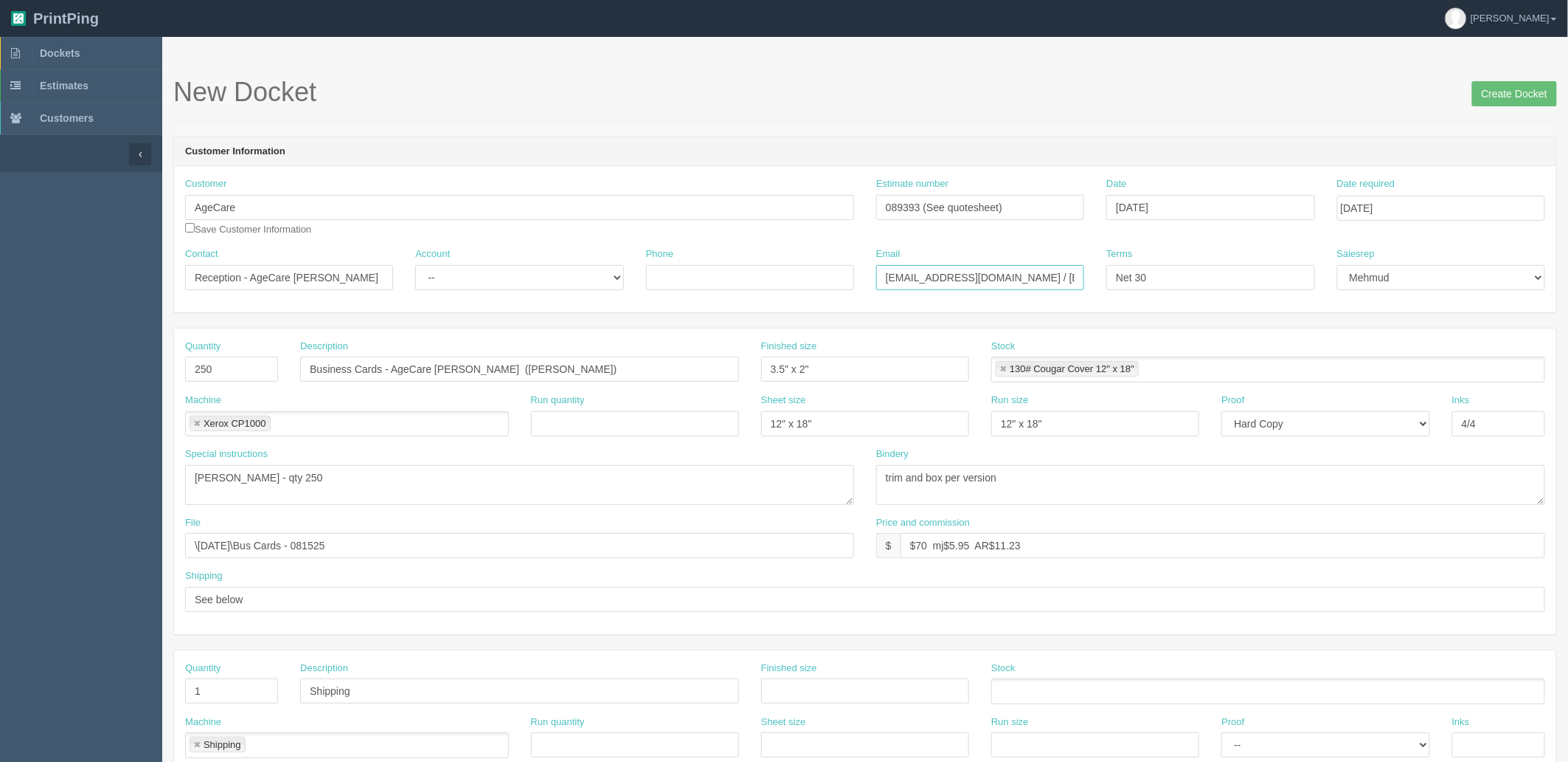
click at [992, 277] on input "sunrivers@agecare.ca / payables@agecare.ca" at bounding box center [981, 277] width 208 height 25
paste input "brant"
type input "brant@agecare.ca / APON@agecare.ca"
click at [401, 206] on input "AgeCare" at bounding box center [519, 208] width 669 height 25
type input "AgeCare - [GEOGRAPHIC_DATA]"
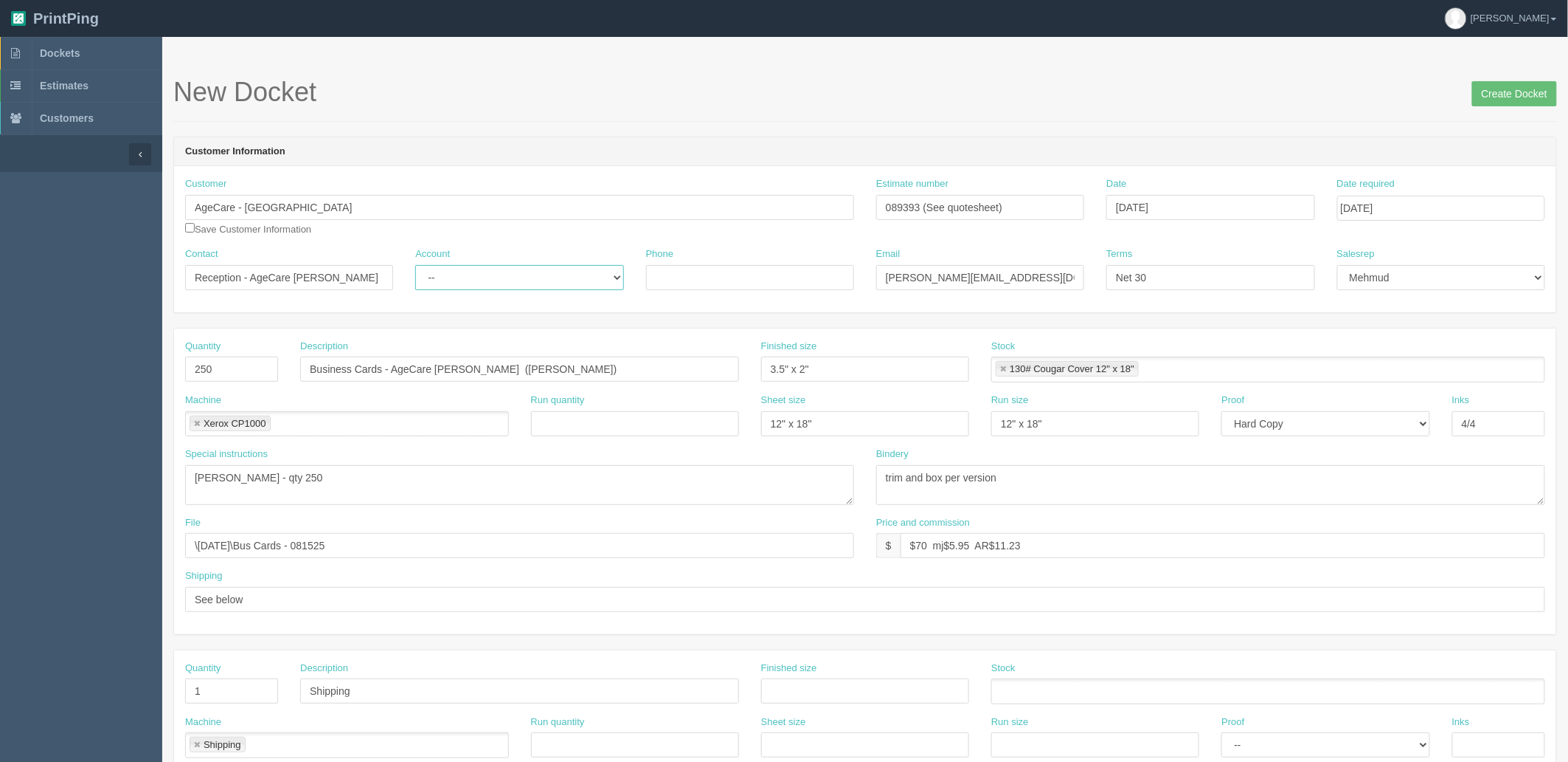
click at [519, 283] on select "-- Existing Client Allrush Client Rep Client" at bounding box center [519, 277] width 208 height 25
click at [416, 265] on select "-- Existing Client Allrush Client Rep Client" at bounding box center [519, 277] width 208 height 25
drag, startPoint x: 520, startPoint y: 266, endPoint x: 507, endPoint y: 289, distance: 26.4
click at [520, 266] on select "-- Existing Client Allrush Client Rep Client" at bounding box center [519, 277] width 208 height 25
select select "Allrush Client"
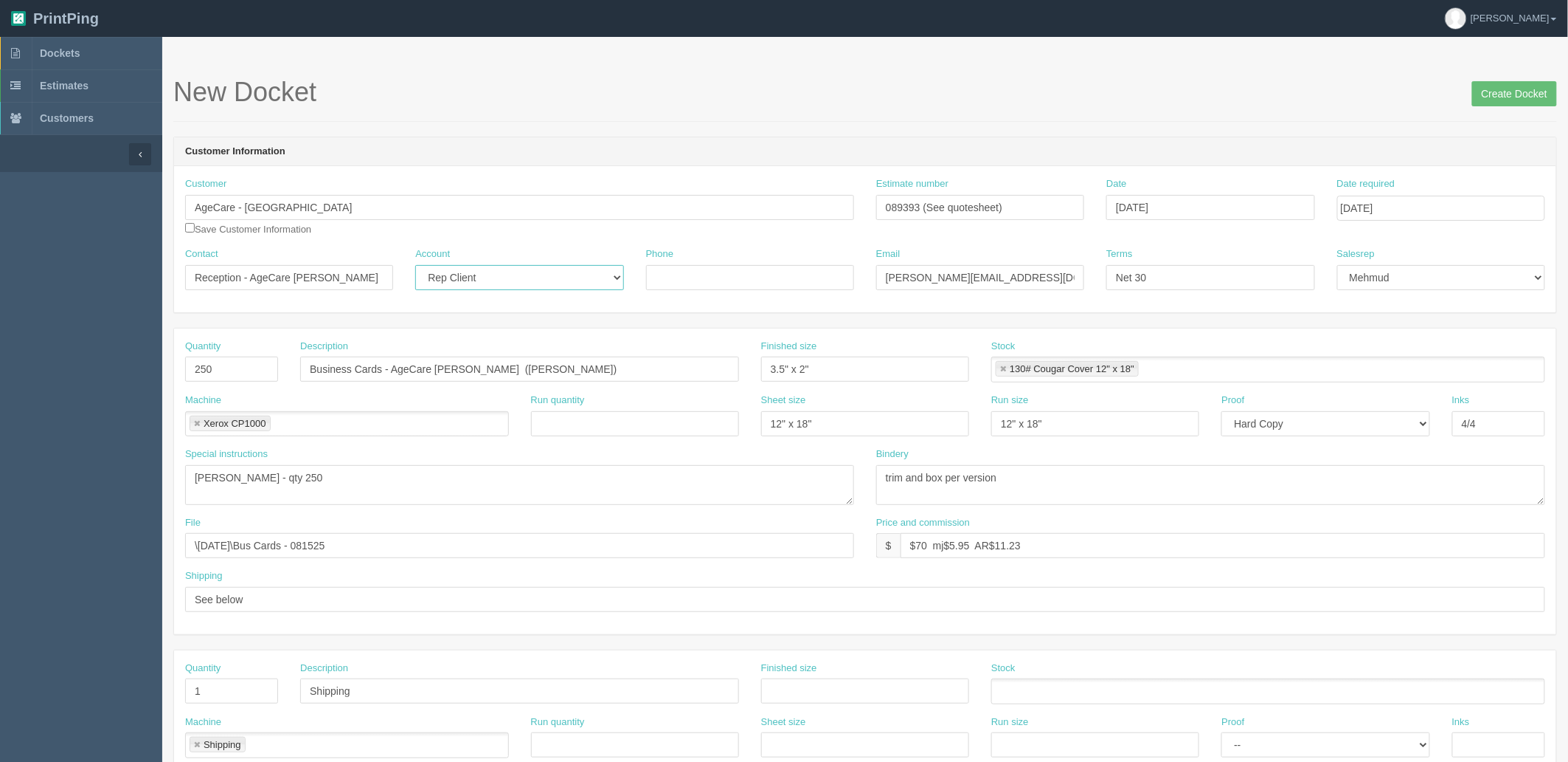
click at [416, 265] on select "-- Existing Client Allrush Client Rep Client" at bounding box center [519, 277] width 208 height 25
drag, startPoint x: 218, startPoint y: 369, endPoint x: 0, endPoint y: 347, distance: 219.1
click at [0, 348] on section "Dockets Estimates Customers" at bounding box center [784, 688] width 1568 height 1303
type input "750"
drag, startPoint x: 1085, startPoint y: 547, endPoint x: 735, endPoint y: 540, distance: 350.1
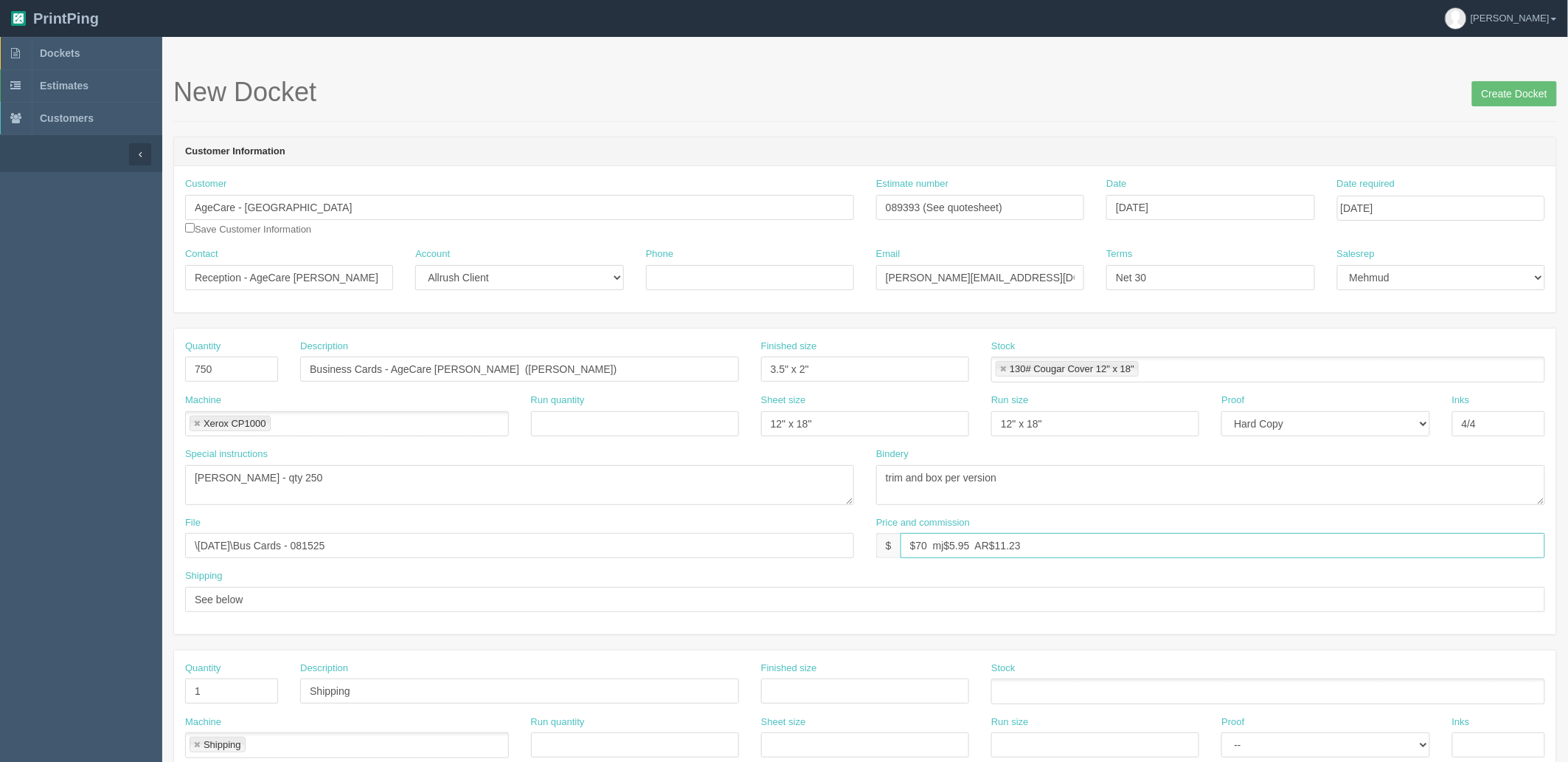
click at [735, 540] on div "File \August 2025\Bus Cards - 081525 Price and commission $ $70 mj$5.95 AR$11.23" at bounding box center [865, 543] width 1383 height 54
drag, startPoint x: 268, startPoint y: 481, endPoint x: 116, endPoint y: 461, distance: 153.3
click at [116, 461] on section "Dockets Estimates Customers" at bounding box center [784, 688] width 1568 height 1303
paste textarea "Amanda Huynh"
type textarea "Amanda Huynh - qty 250"
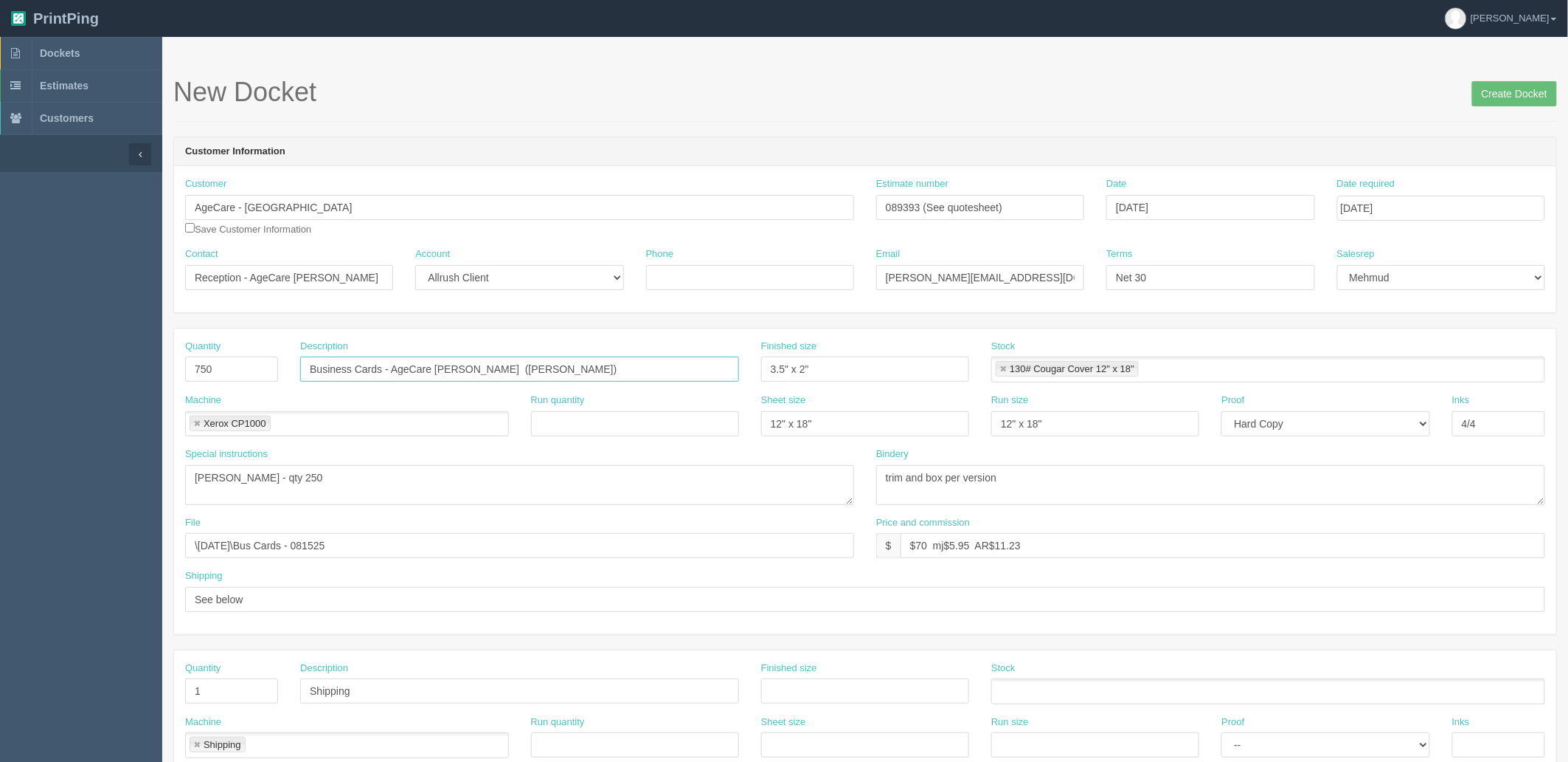
click at [570, 366] on input "Business Cards - AgeCare Brant (Remi Bolarinwa)" at bounding box center [519, 369] width 439 height 25
paste input "Amanda Huynh"
type input "Business Cards - AgeCare Brant (Amanda Huynh, )"
click at [275, 471] on textarea "Remi Bolarinwa - qty 250" at bounding box center [519, 485] width 669 height 40
paste textarea "Zainab Sleiman"
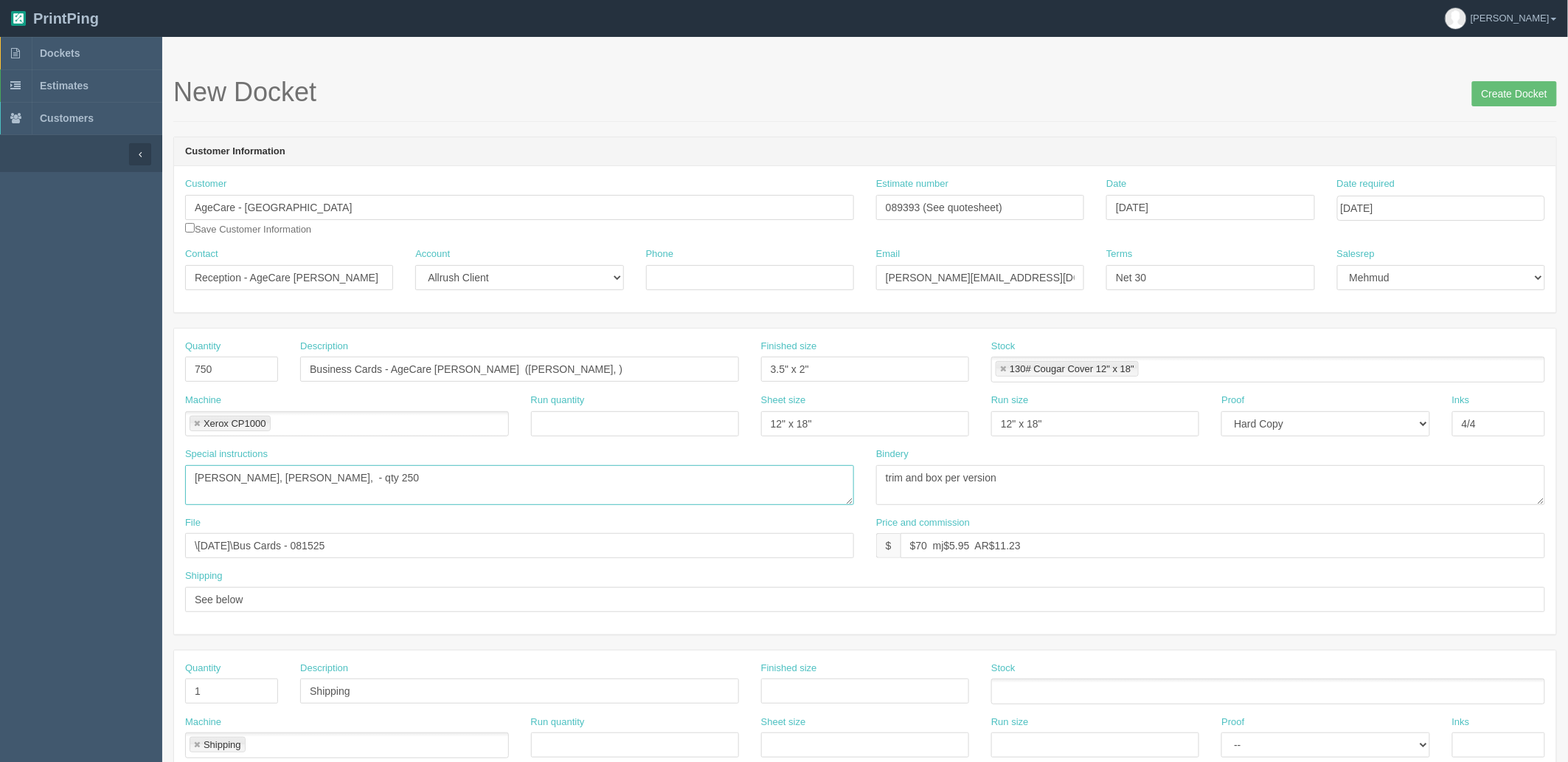
type textarea "Amanda Huynh, Zainab Sleiman, - qty 250"
click at [623, 364] on input "Business Cards - AgeCare Brant (Amanda Huynh, )" at bounding box center [519, 369] width 439 height 25
paste input "Madelene Castrodes"
type input "Business Cards - AgeCare Brant (Amanda Huynh, Madelene Castrodes)"
click at [355, 474] on textarea "Remi Bolarinwa - qty 250" at bounding box center [519, 485] width 669 height 40
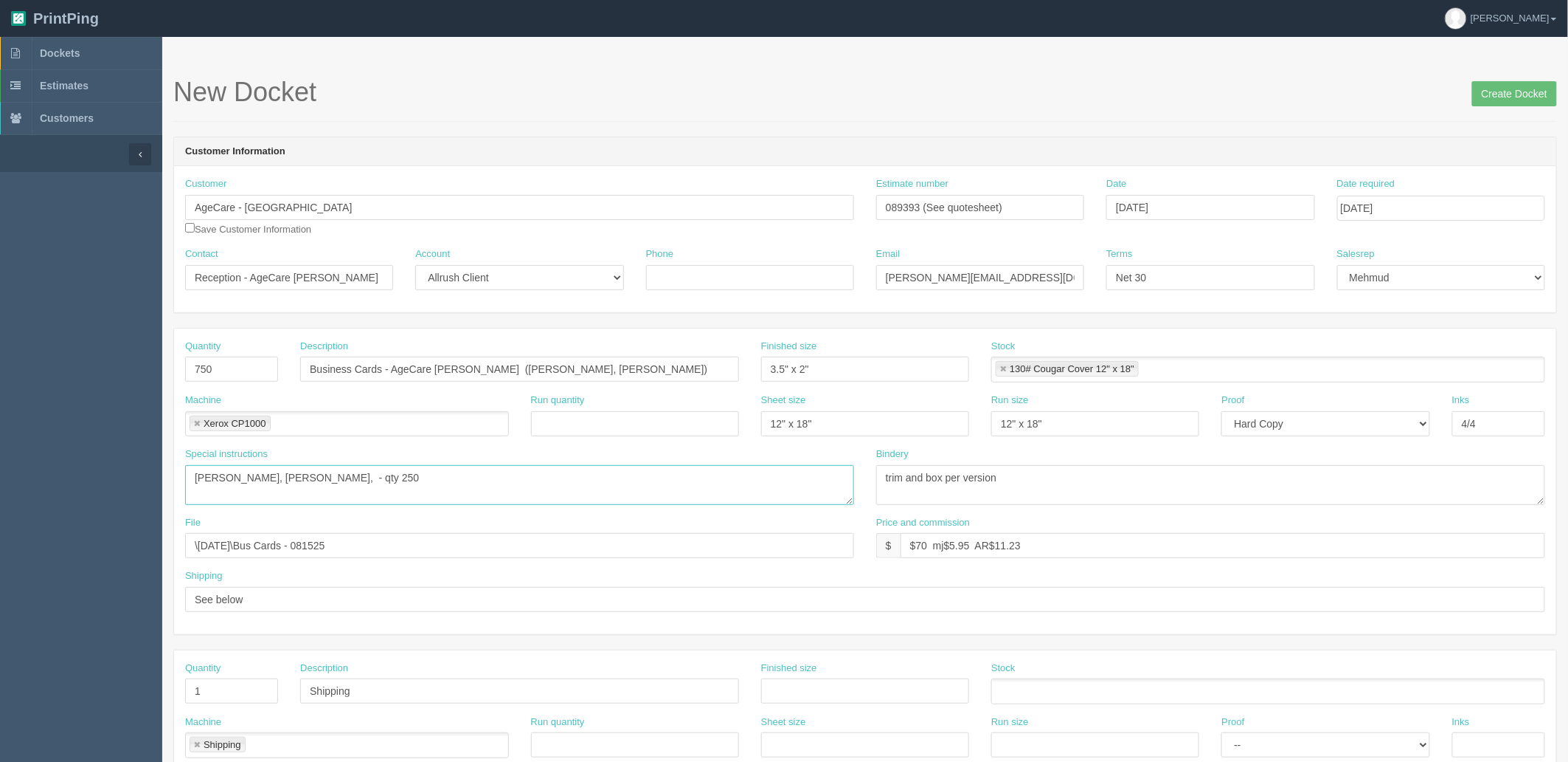
paste textarea "Madelene Castrodes"
type textarea "Amanda Huynh, Zainab Sleiman, Madelene Castrodes - qty 250"
click at [673, 371] on input "Business Cards - AgeCare Brant (Amanda Huynh, Madelene Castrodes)" at bounding box center [519, 369] width 439 height 25
paste input "Zainab Sleiman,"
type input "Business Cards - [PERSON_NAME] ([PERSON_NAME], [PERSON_NAME], [PERSON_NAME])"
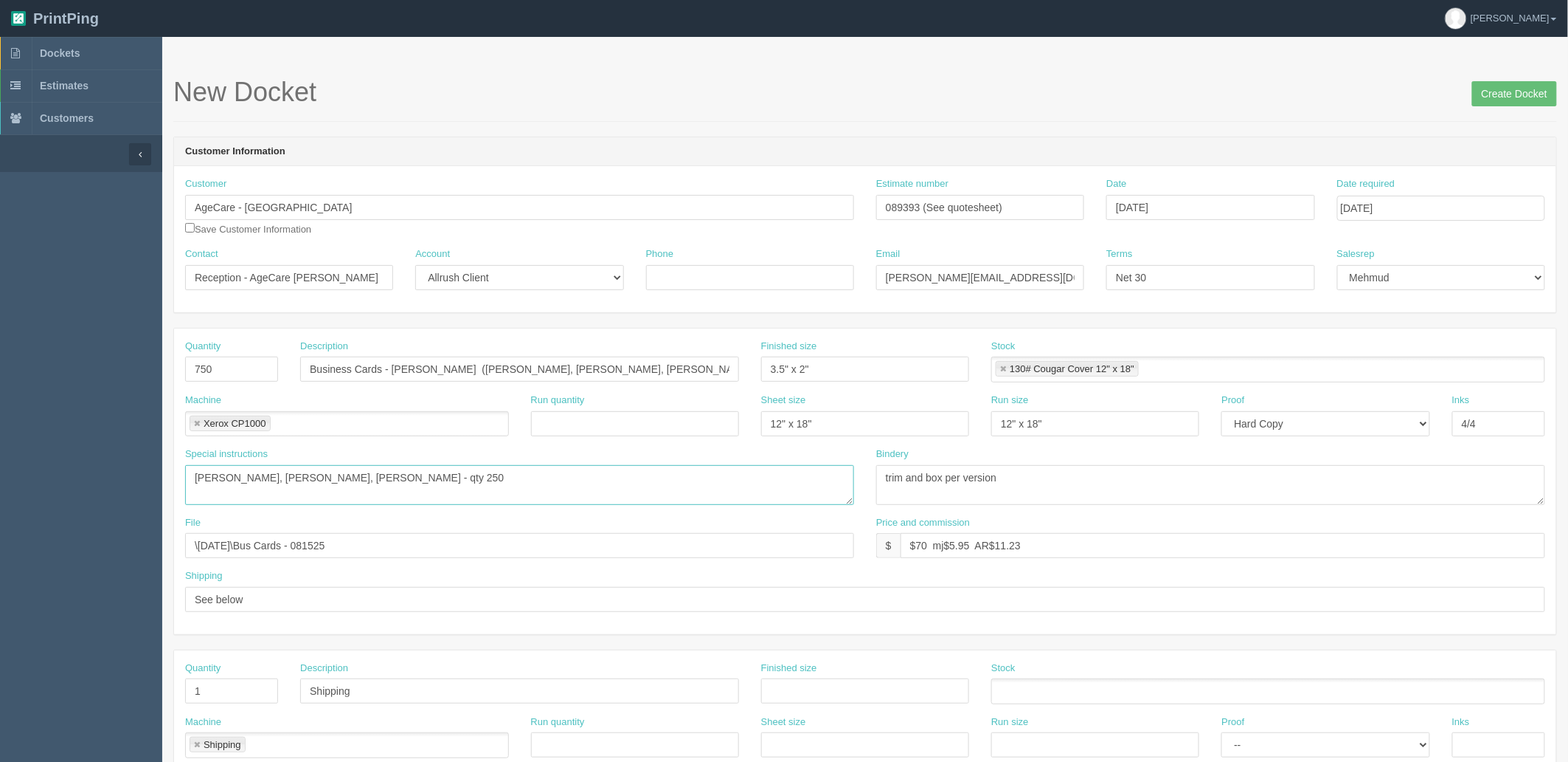
click at [527, 470] on textarea "Remi Bolarinwa - qty 250" at bounding box center [519, 485] width 669 height 40
click at [573, 478] on textarea "Remi Bolarinwa - qty 250" at bounding box center [519, 485] width 669 height 40
type textarea "Amanda Huynh, Zainab Sleiman, Madelene Castrodes - qty 250 x 3 versions"
click at [1087, 483] on textarea "trim and box per version" at bounding box center [1211, 485] width 669 height 40
click at [448, 470] on textarea "Remi Bolarinwa - qty 250" at bounding box center [519, 485] width 669 height 40
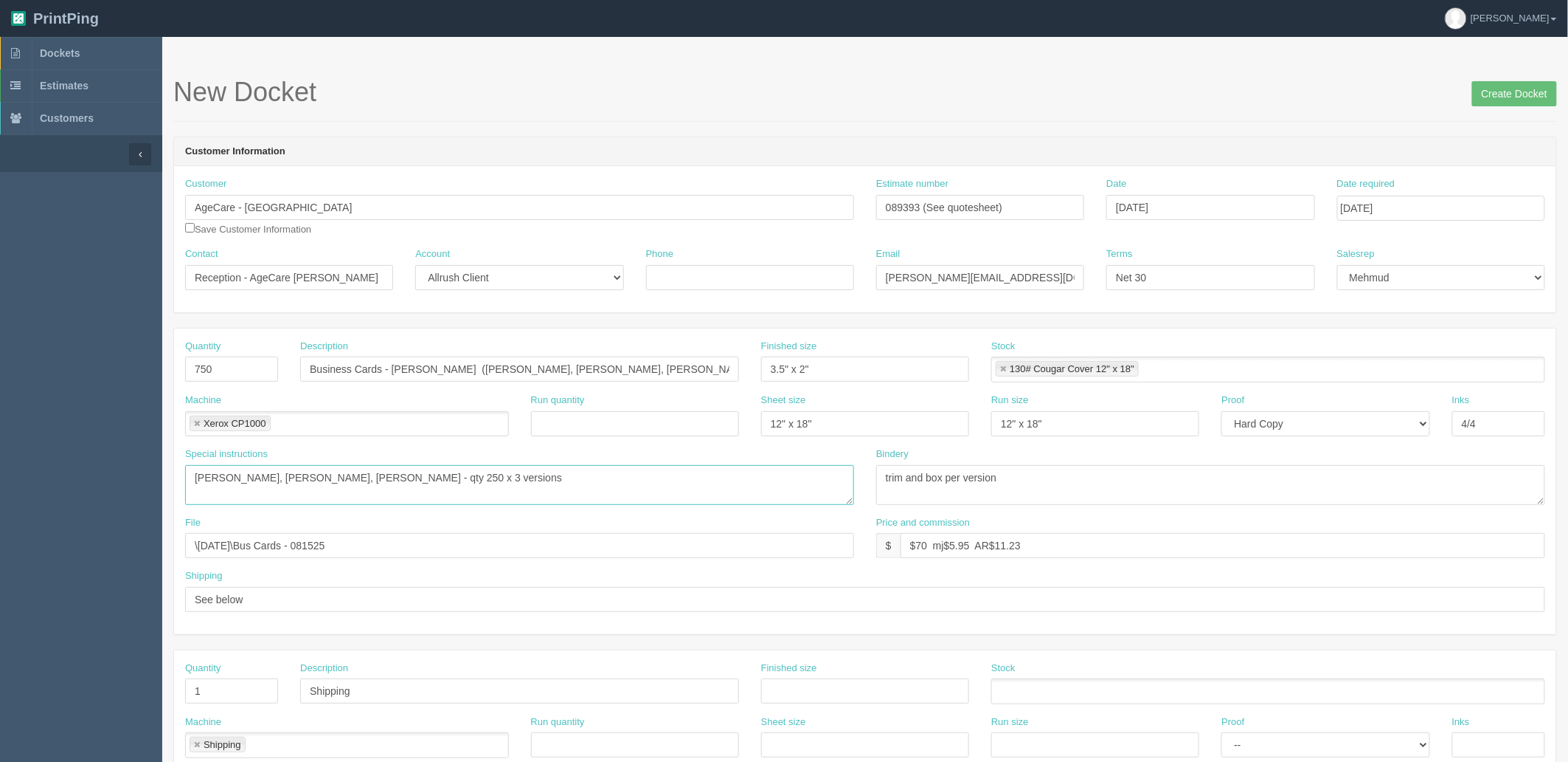
click at [643, 479] on textarea "Remi Bolarinwa - qty 250" at bounding box center [519, 485] width 669 height 40
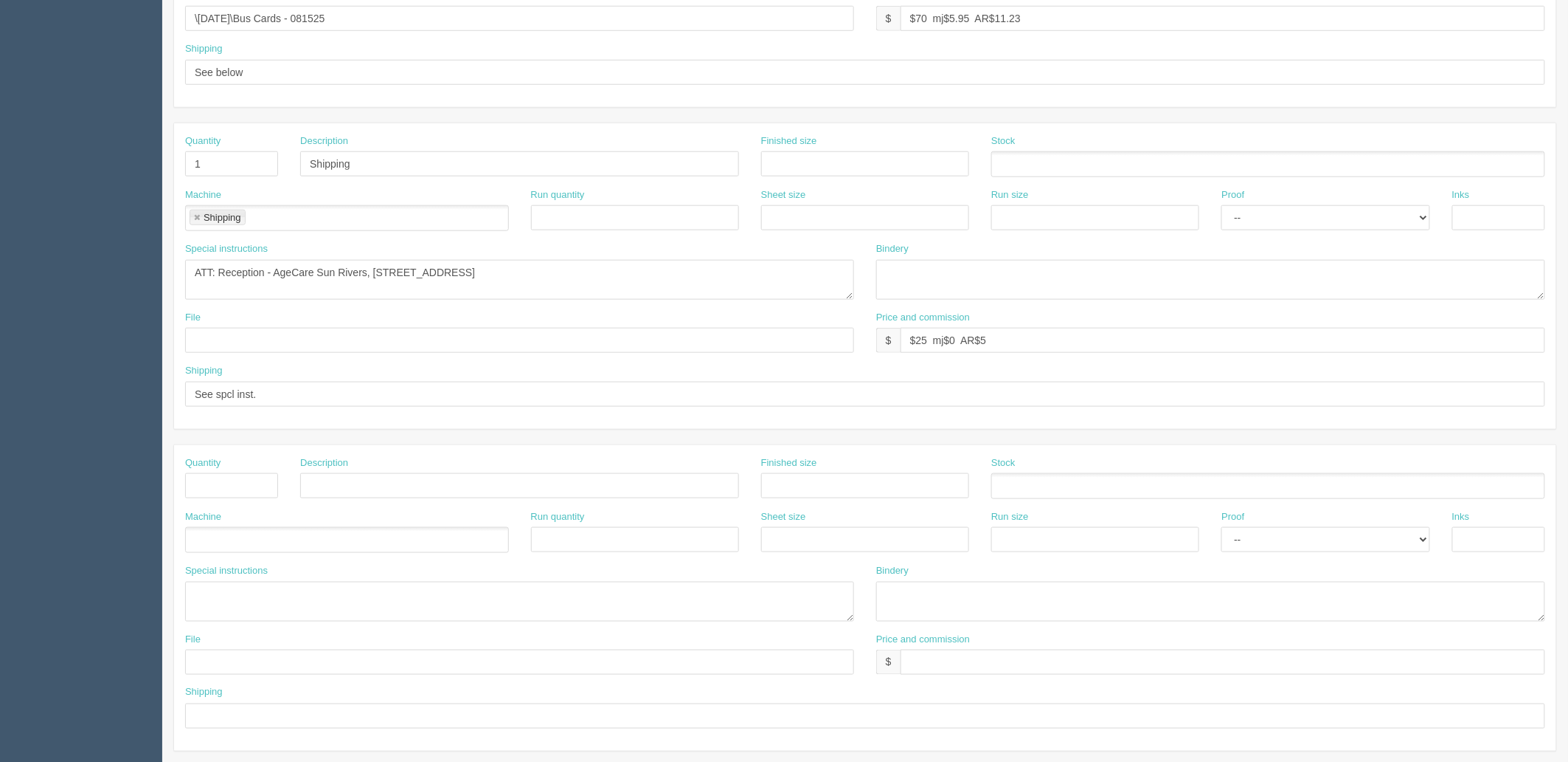
scroll to position [574, 0]
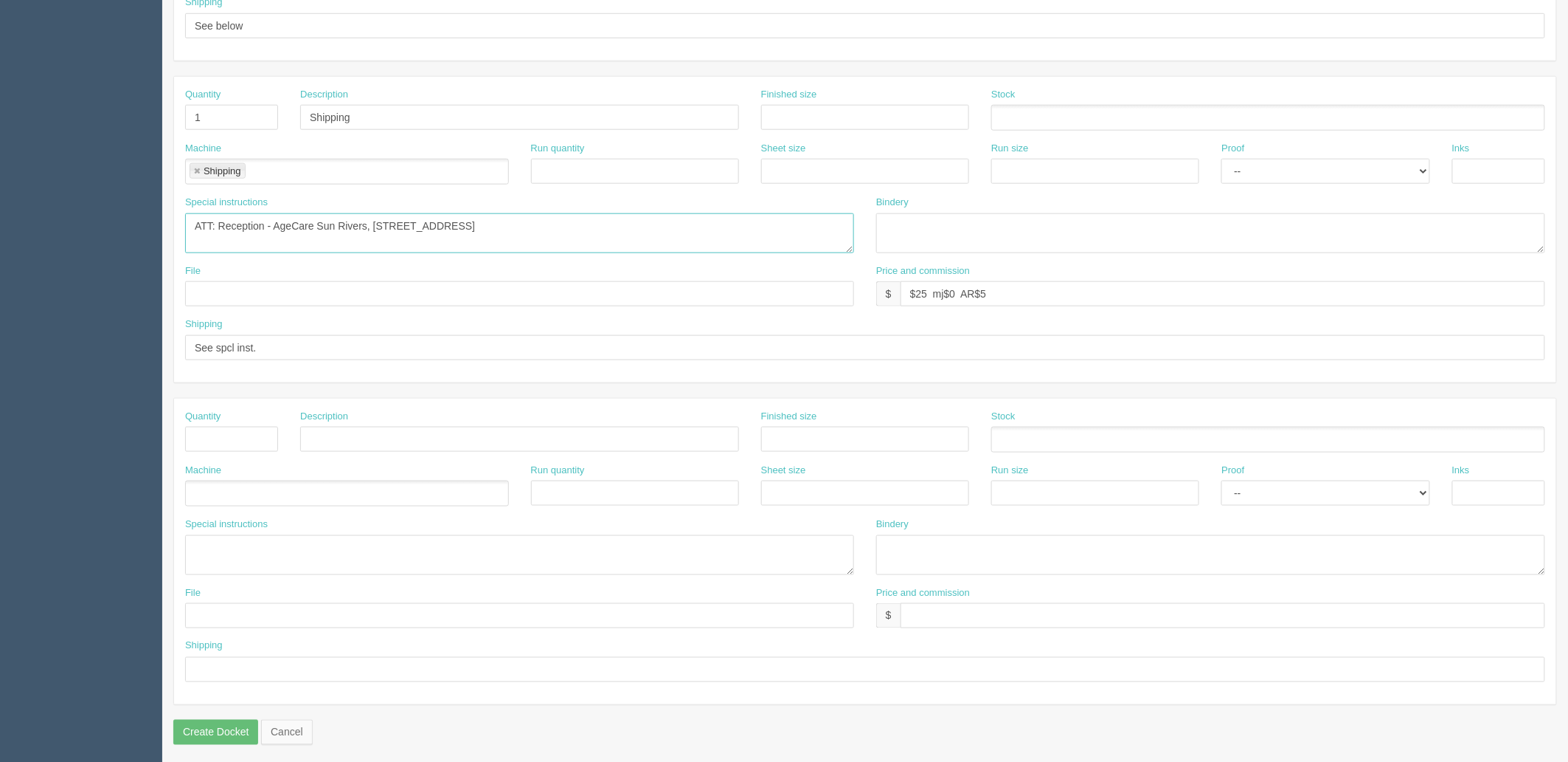
drag, startPoint x: 276, startPoint y: 223, endPoint x: 785, endPoint y: 242, distance: 509.4
click at [785, 242] on textarea "ATT: Reception - AgeCare Sun Rivers, 580 Shuswap Road E, Kamloops, BC V2H 0A6" at bounding box center [519, 233] width 669 height 40
paste textarea "Brant 1182 North Shore Blvd E Burlington, ON L7S 1C5"
type textarea "ATT: Reception - AgeCare Brant, 1182 North Shore Blvd E, Burlington, ON L7S 1C5"
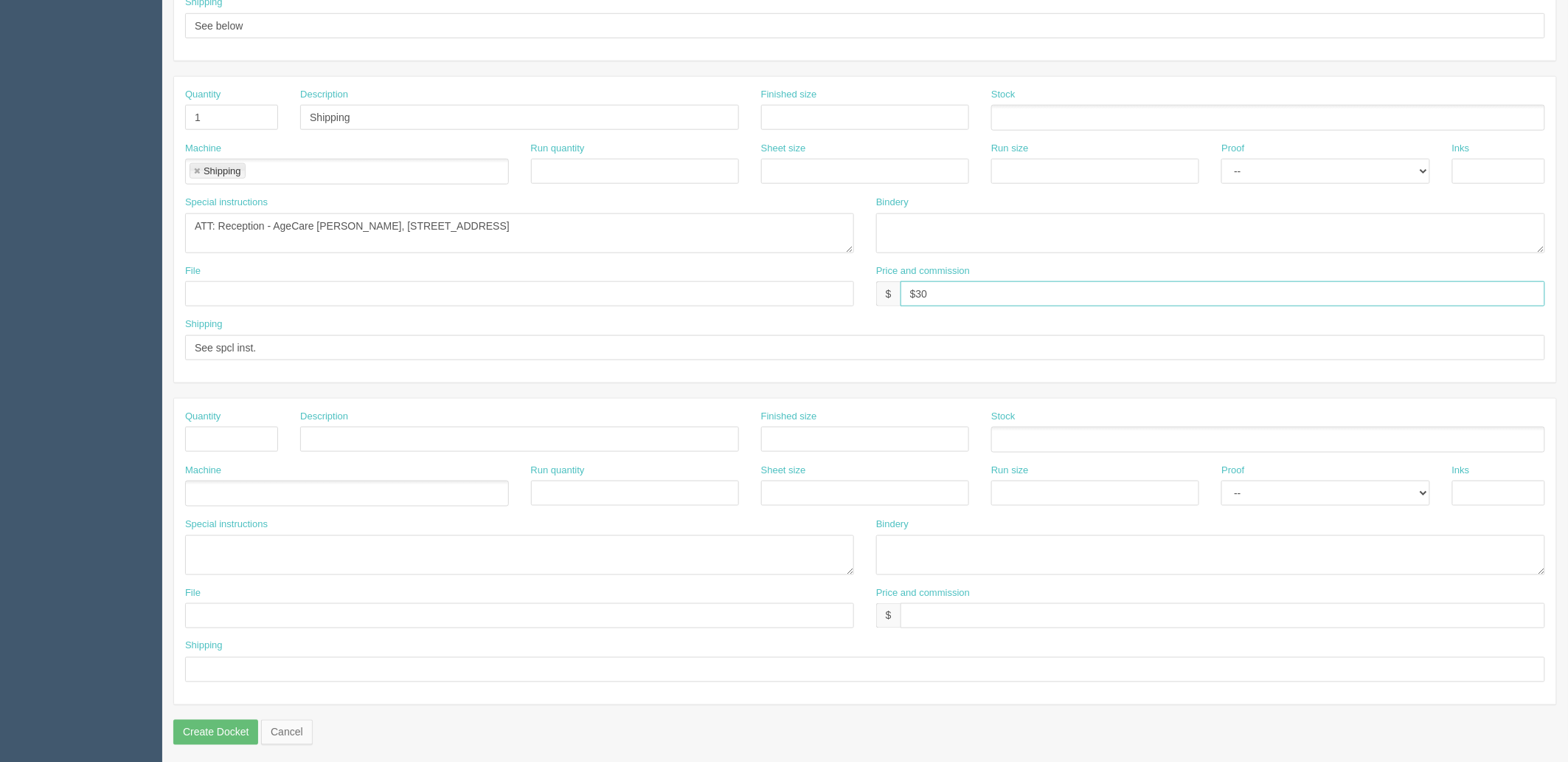
type input "$30 -mj$________ -AR$________"
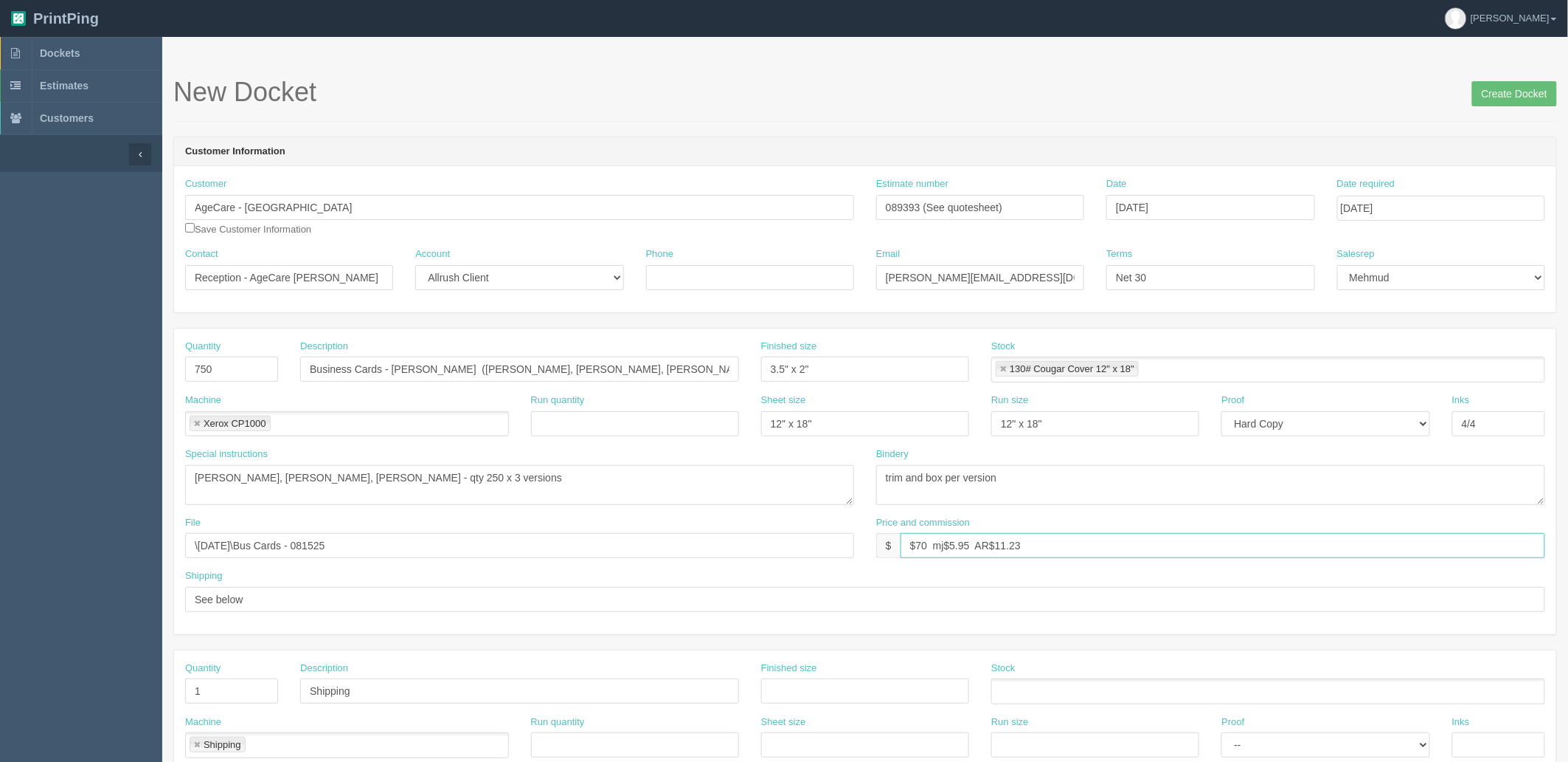
drag, startPoint x: 917, startPoint y: 544, endPoint x: 1938, endPoint y: 511, distance: 1021.5
click at [1567, 511] on html "PrintPing Zack Edit account ( zack@allrush.ca ) Logout Dockets Estimates" at bounding box center [784, 670] width 1568 height 1340
type input "$150 mj$35.69 AR$78.53"
click at [629, 496] on textarea "Remi Bolarinwa - qty 250" at bounding box center [519, 485] width 669 height 40
click at [1501, 84] on input "Create Docket" at bounding box center [1515, 94] width 85 height 25
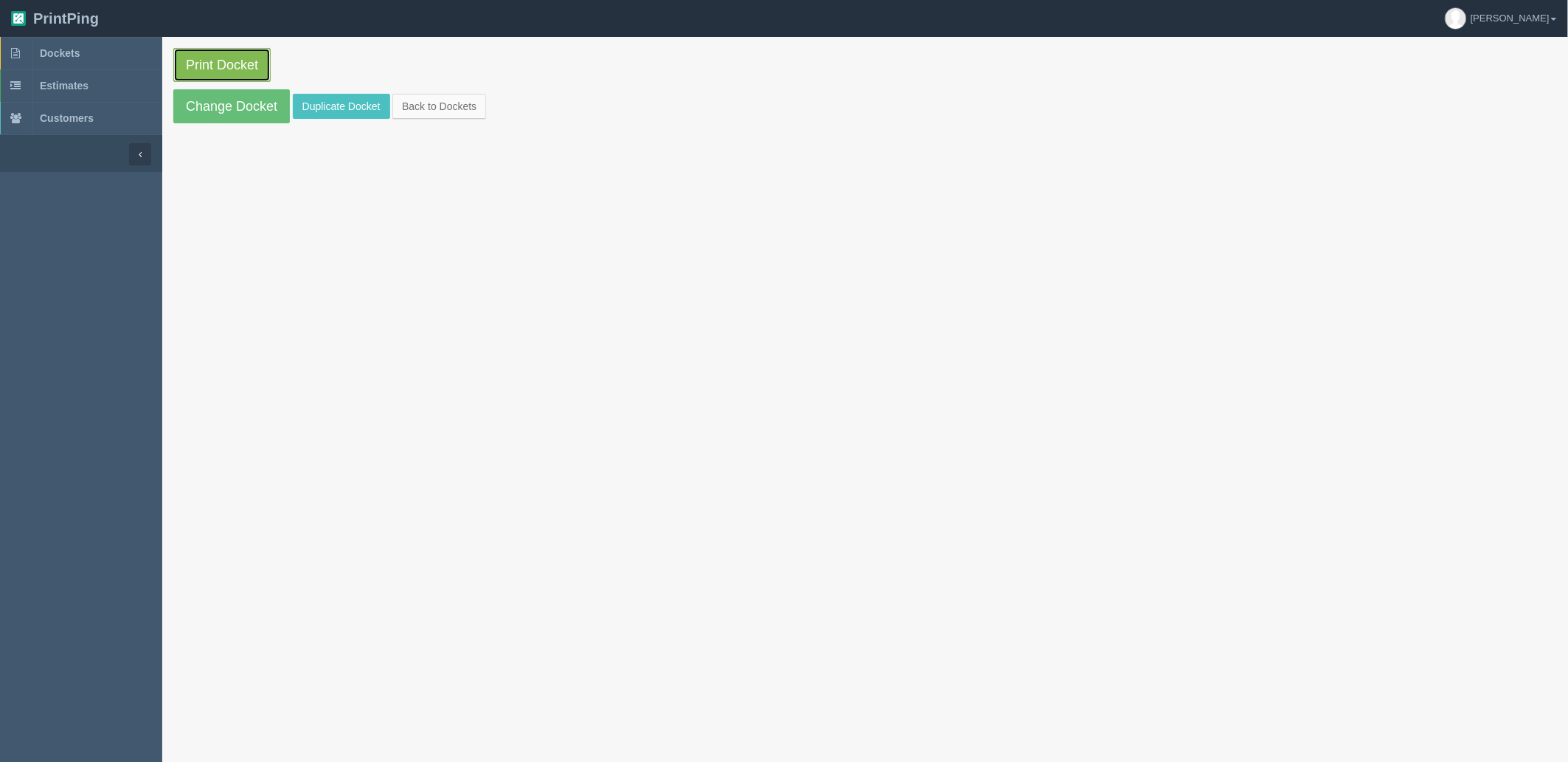
click at [229, 61] on link "Print Docket" at bounding box center [222, 64] width 97 height 34
click at [84, 48] on link "Dockets" at bounding box center [81, 52] width 162 height 32
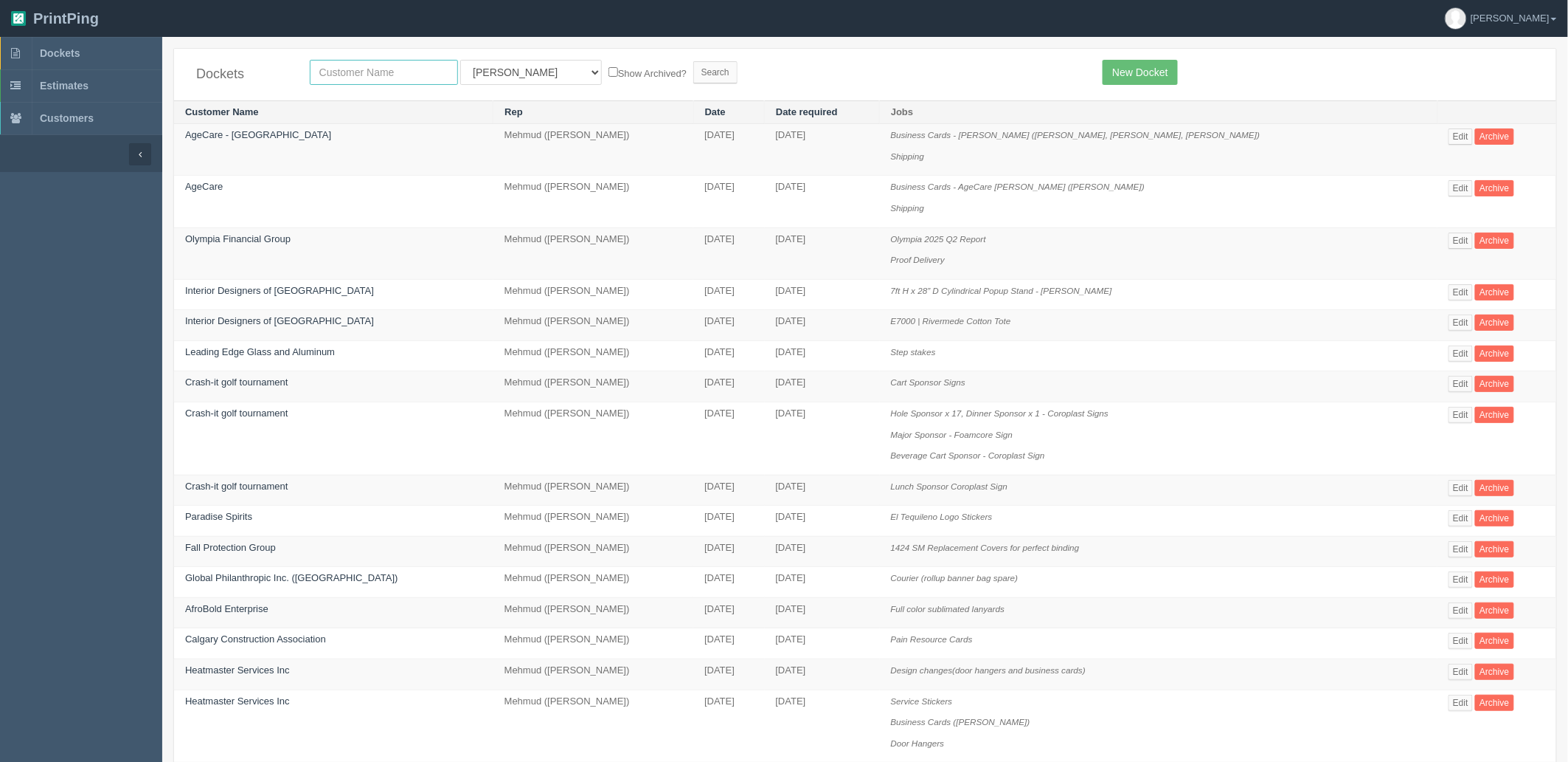
click at [374, 79] on input "text" at bounding box center [384, 73] width 148 height 25
type input "agec"
click at [694, 61] on input "Search" at bounding box center [715, 73] width 44 height 22
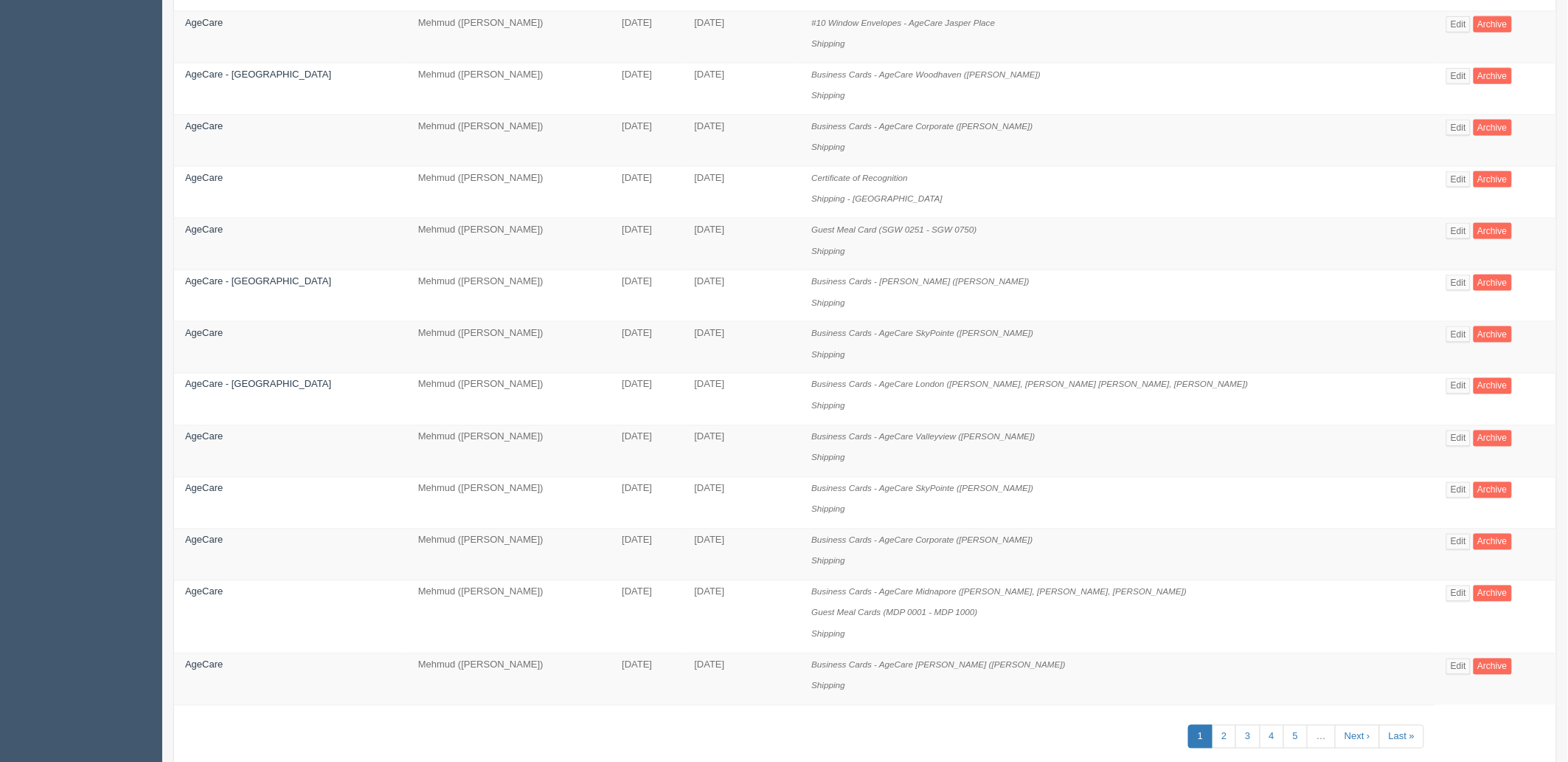
scroll to position [849, 0]
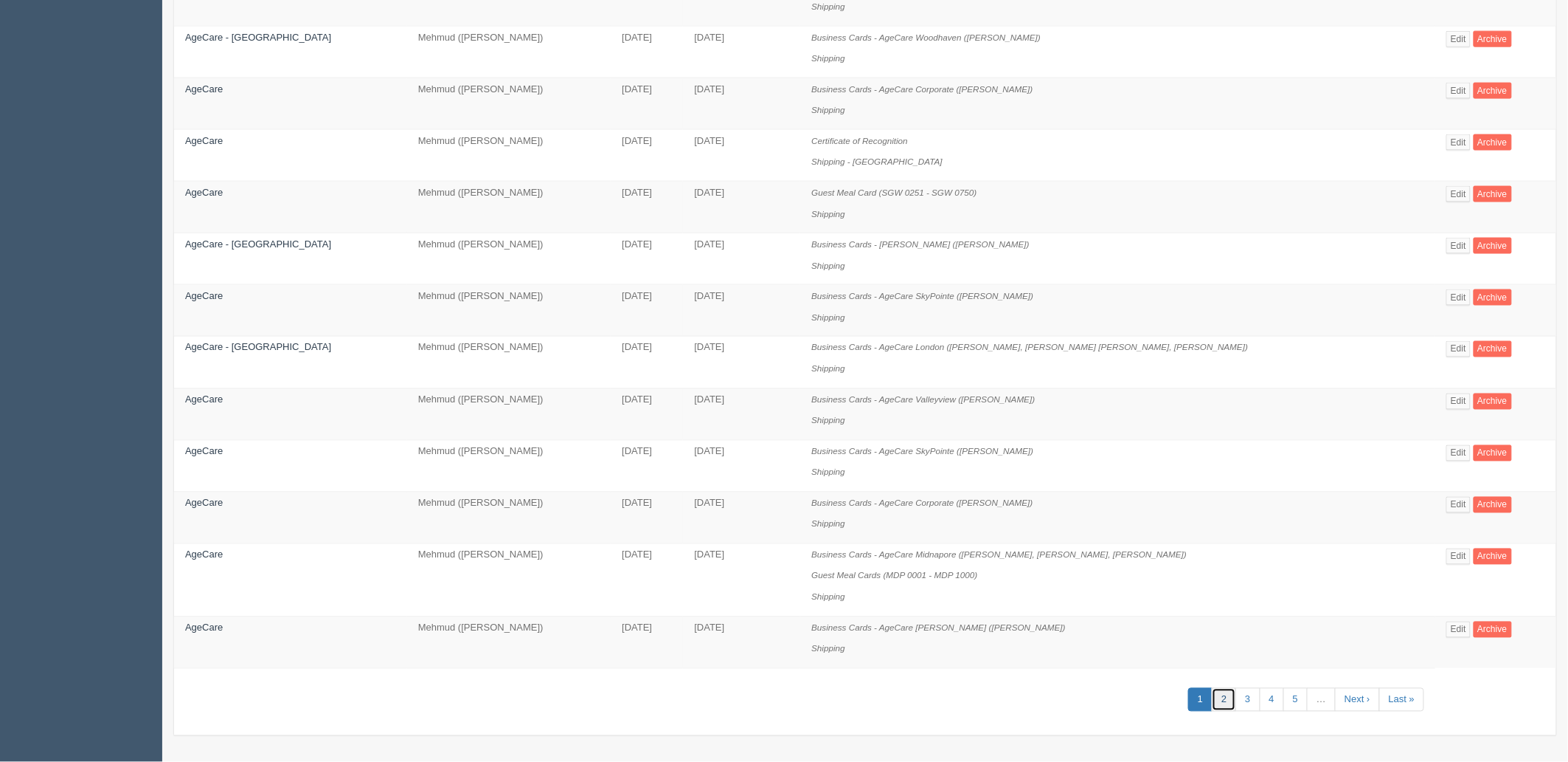
click at [1212, 698] on link "2" at bounding box center [1224, 700] width 25 height 25
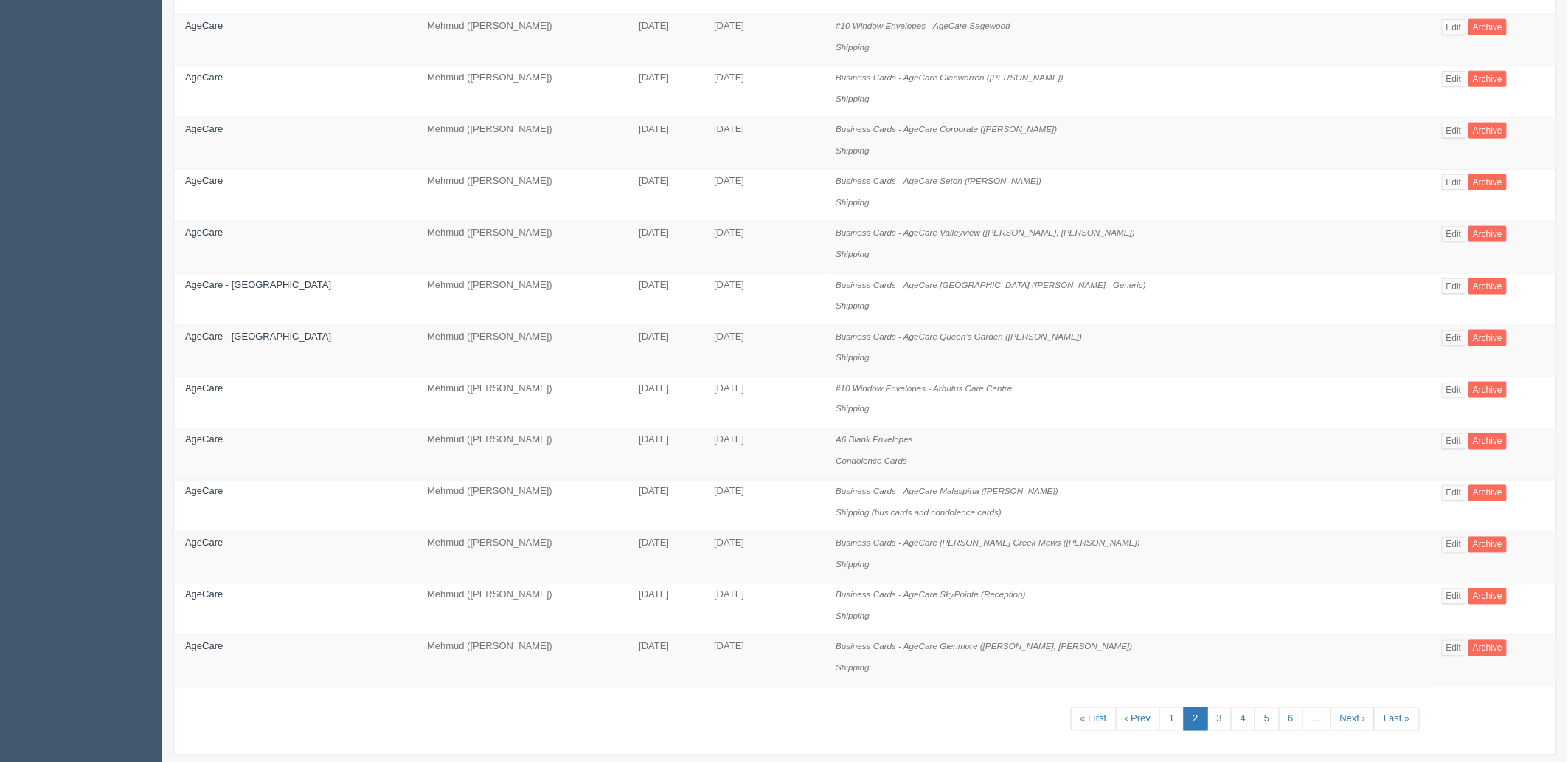
scroll to position [806, 0]
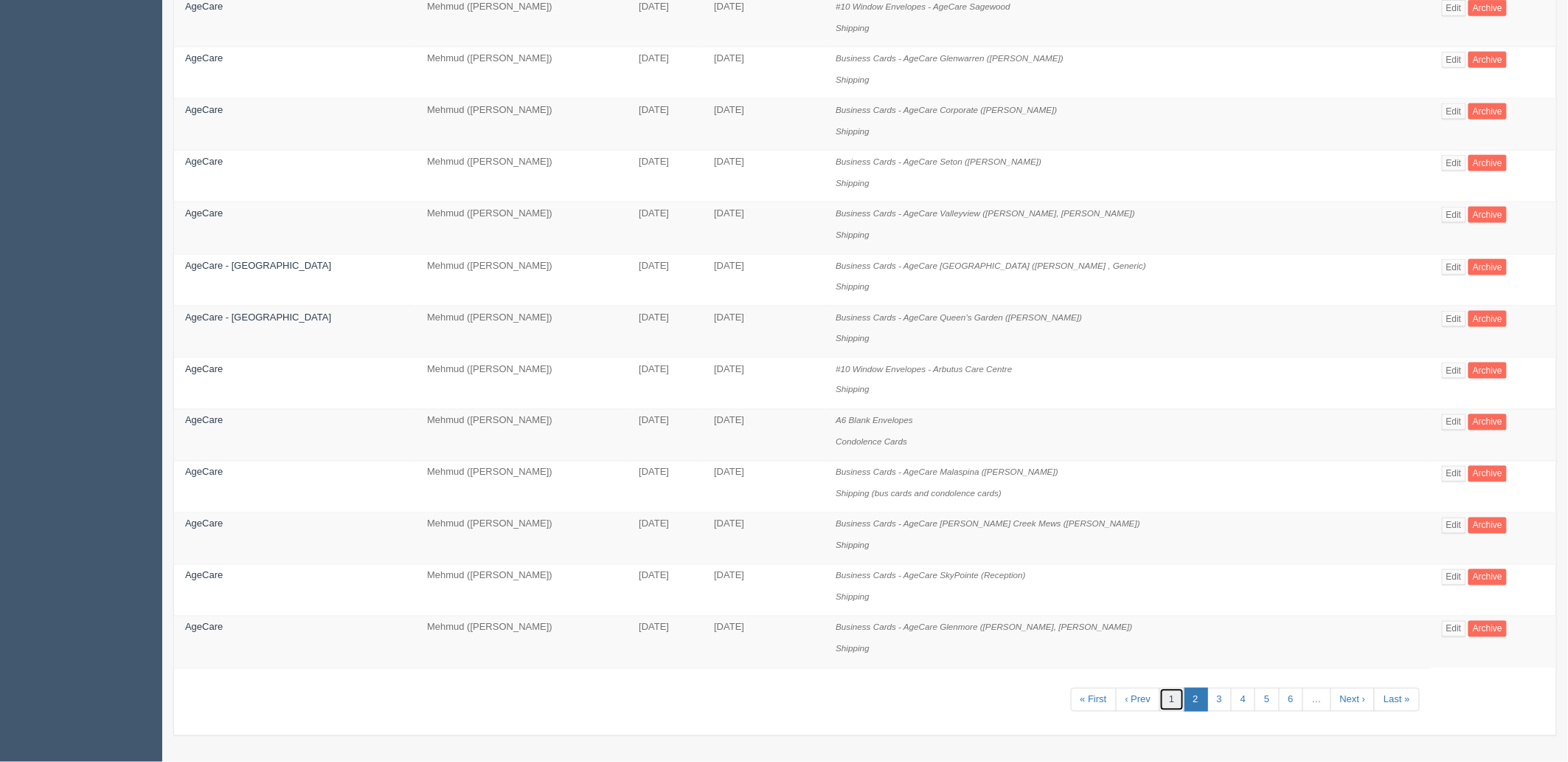
click at [1160, 697] on link "1" at bounding box center [1172, 700] width 25 height 25
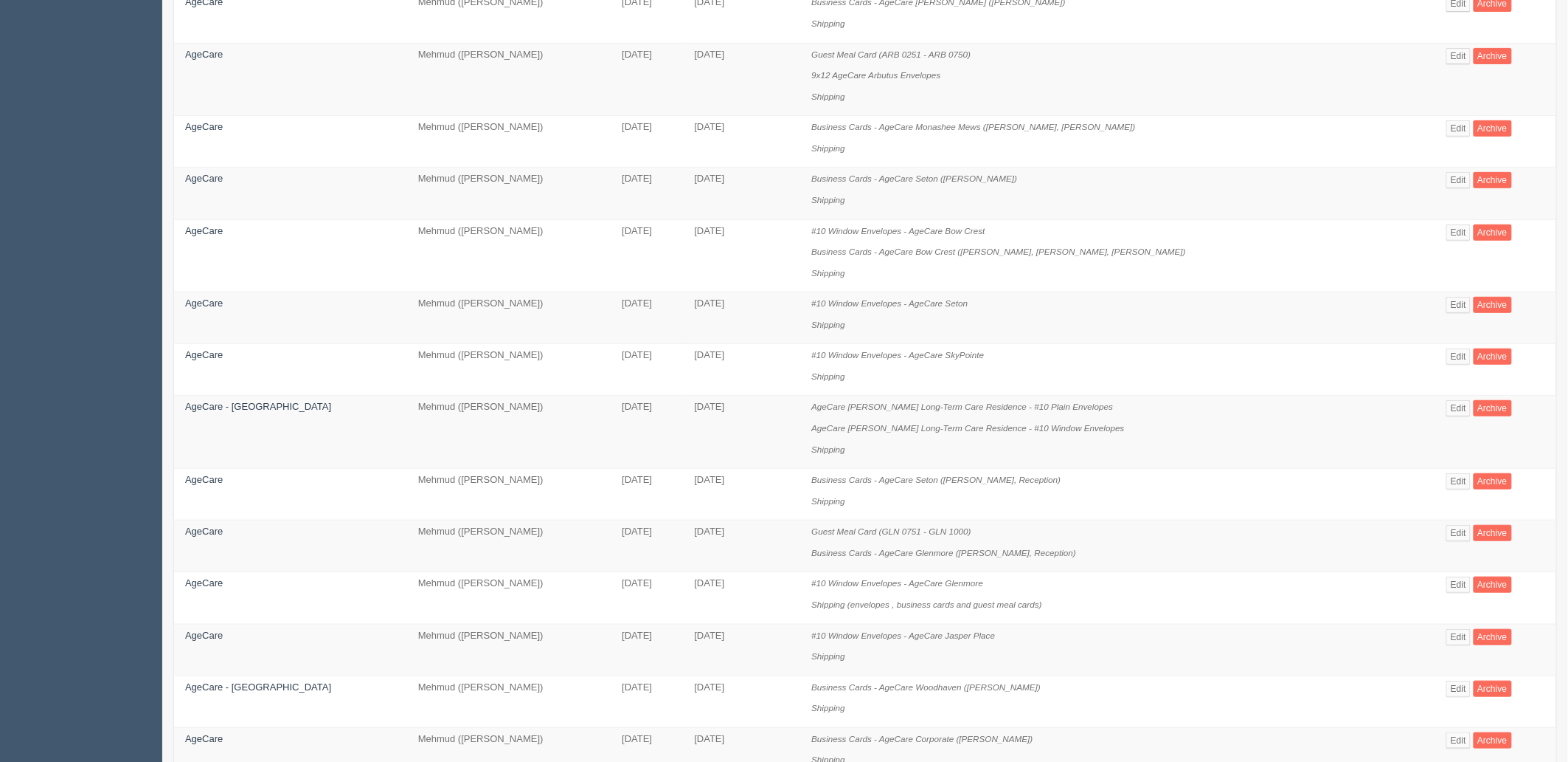
scroll to position [246, 0]
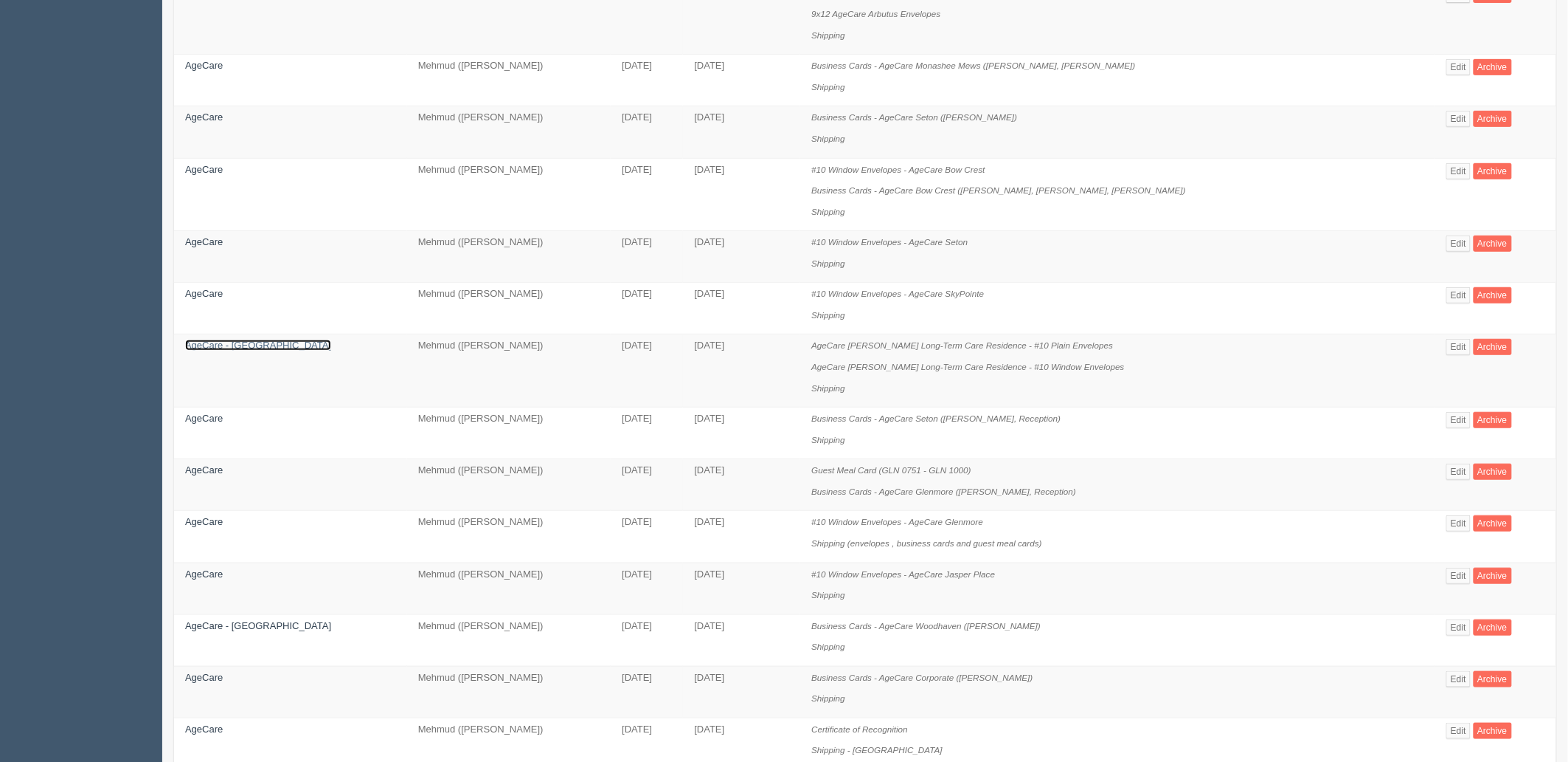
click at [209, 351] on link "AgeCare - [GEOGRAPHIC_DATA]" at bounding box center [258, 345] width 146 height 11
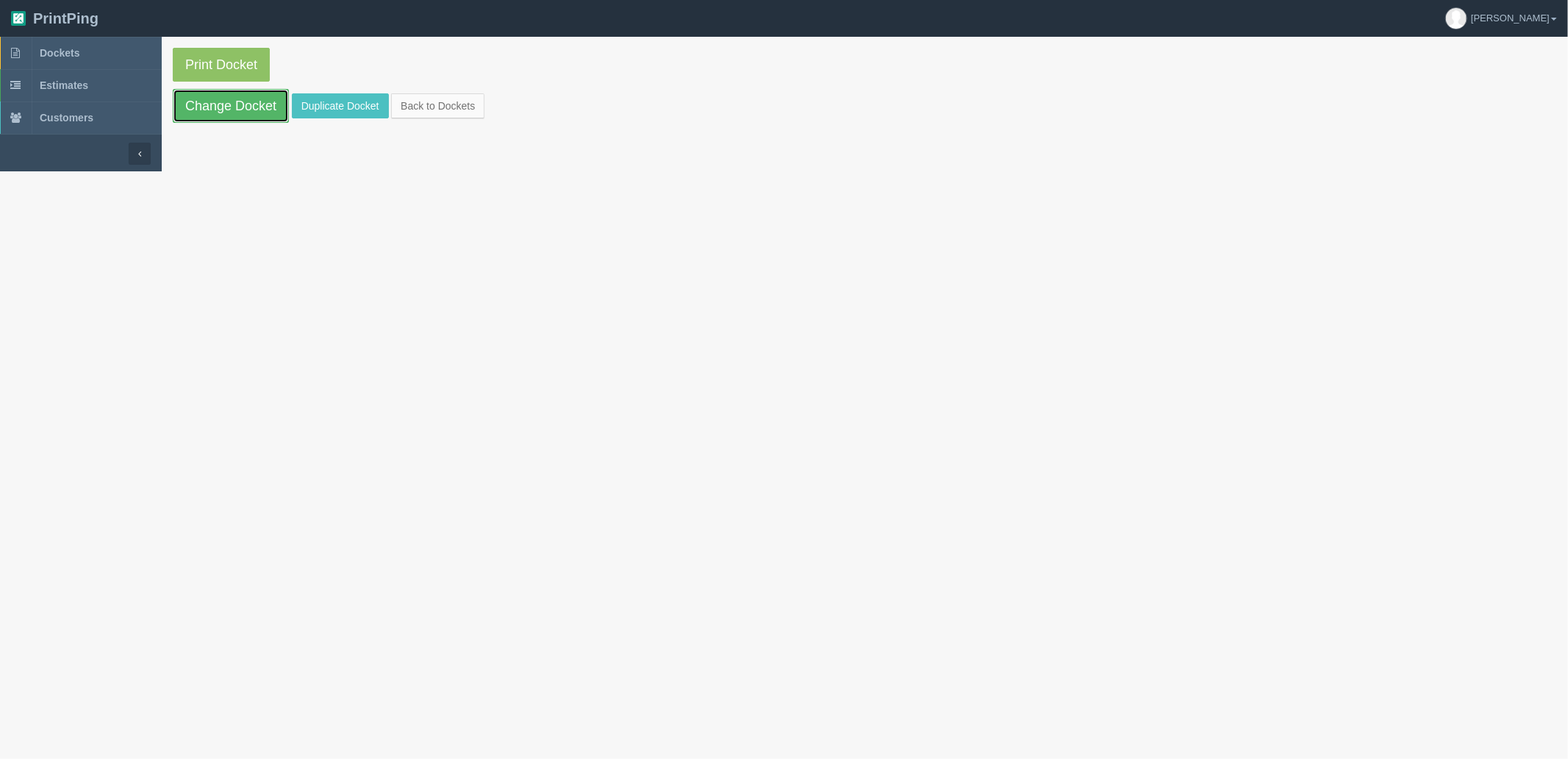
click at [258, 111] on link "Change Docket" at bounding box center [231, 105] width 116 height 34
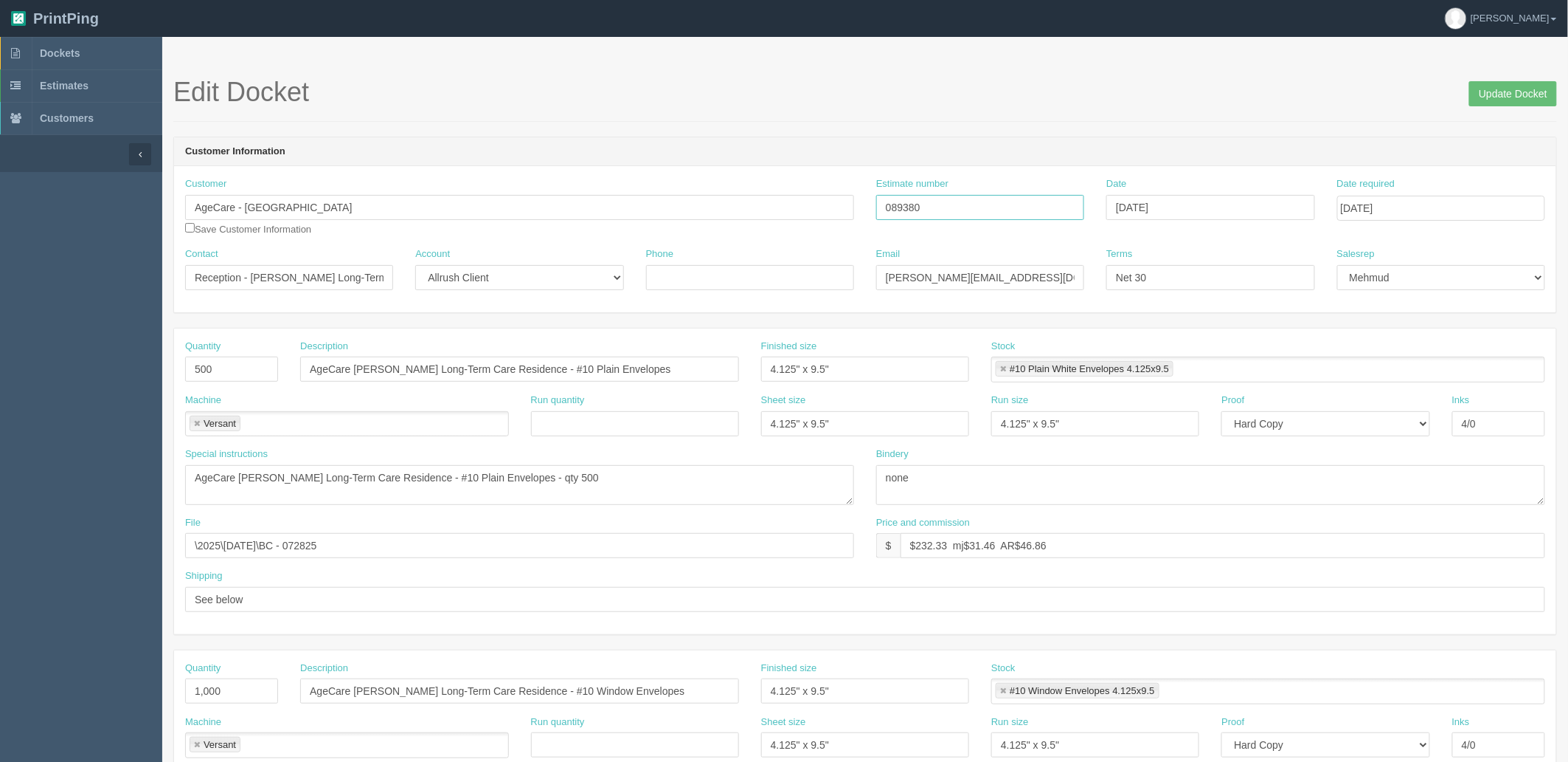
drag, startPoint x: 960, startPoint y: 208, endPoint x: 633, endPoint y: 200, distance: 327.1
click at [635, 200] on div "Customer AgeCare - [GEOGRAPHIC_DATA] Save Customer Information Estimate number …" at bounding box center [865, 212] width 1383 height 70
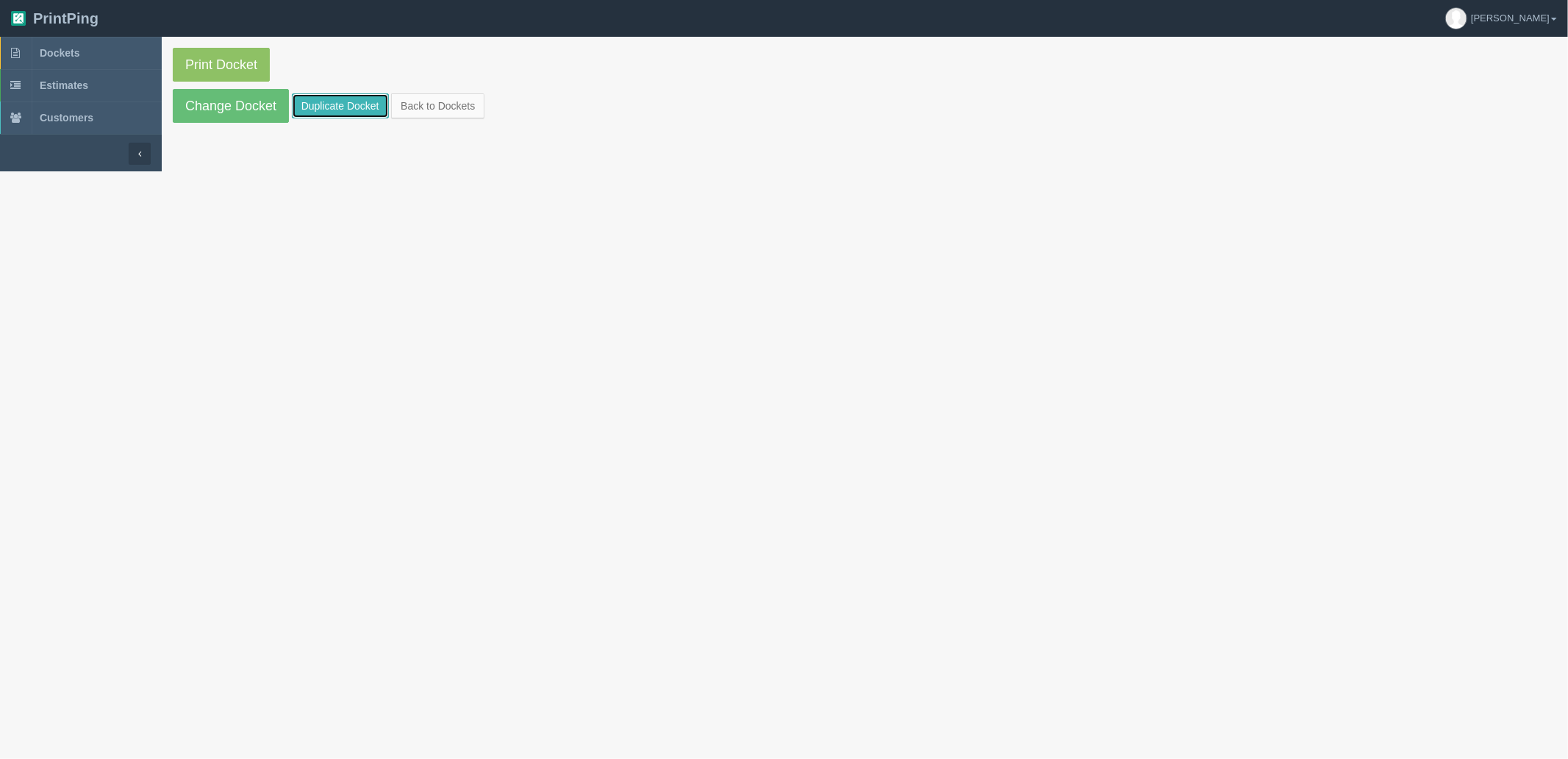
click at [323, 94] on link "Duplicate Docket" at bounding box center [340, 106] width 97 height 25
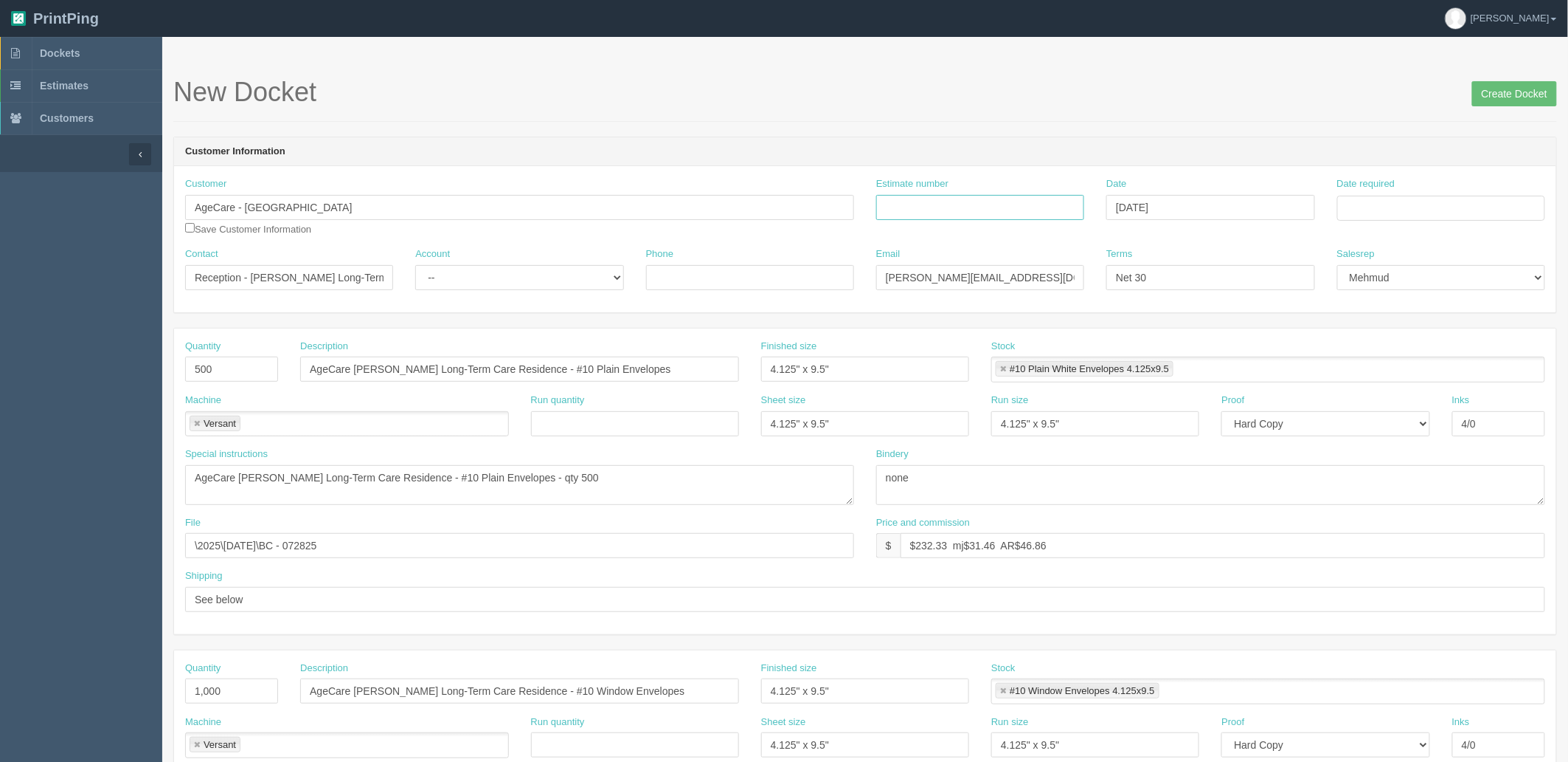
click at [977, 209] on input "Estimate number" at bounding box center [981, 208] width 208 height 25
paste input "089380"
type input "089380"
click at [1478, 211] on input "Date required" at bounding box center [1441, 209] width 208 height 25
click at [1392, 347] on td "19" at bounding box center [1392, 349] width 19 height 22
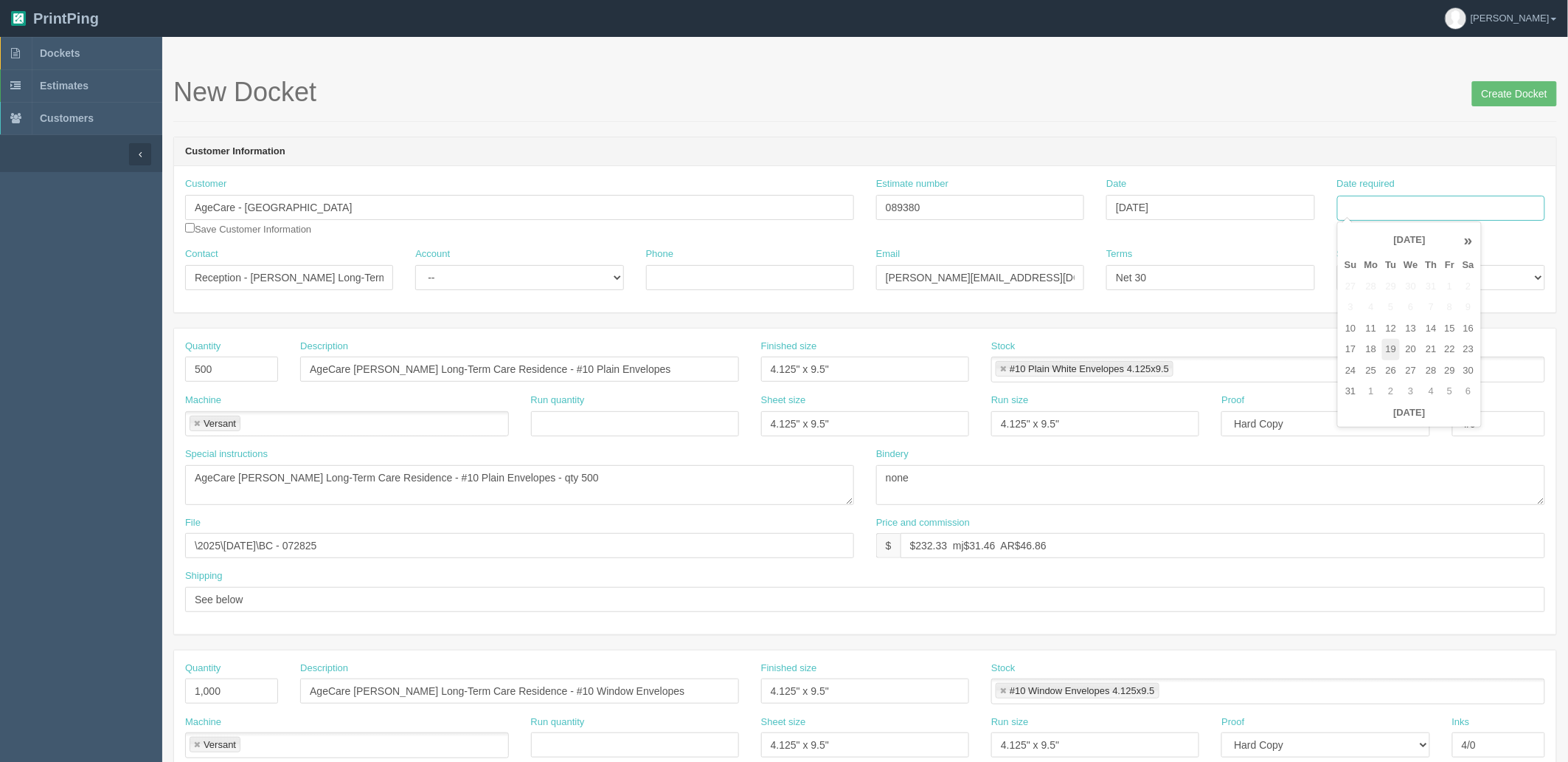
type input "[DATE]"
click at [1212, 156] on header "Customer Information" at bounding box center [865, 152] width 1383 height 29
drag, startPoint x: 979, startPoint y: 274, endPoint x: 748, endPoint y: 278, distance: 231.0
click at [748, 278] on div "Contact Reception - Gibson Long-Term Care Residence Account -- Existing Client …" at bounding box center [865, 274] width 1383 height 54
paste input "mimadmin"
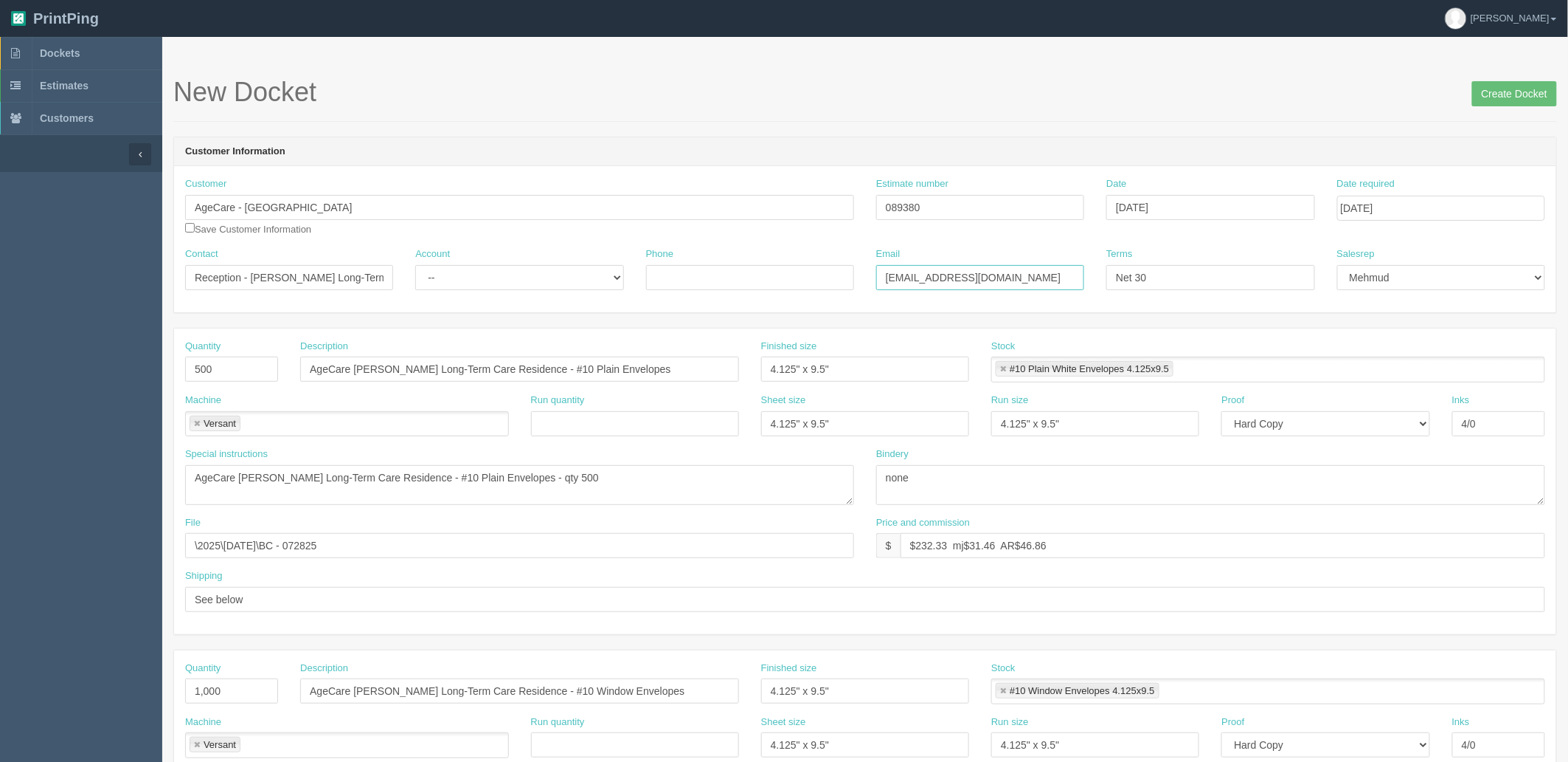
type input "mimadmin@agecare.ca / payables@agecare.ca"
drag, startPoint x: 295, startPoint y: 479, endPoint x: 436, endPoint y: 517, distance: 146.0
click at [295, 479] on textarea "AgeCare Gibson Long-Term Care Residence - #10 Plain Envelopes - qty 500" at bounding box center [519, 485] width 669 height 40
paste textarea "Mount Ida Mews"
type textarea "AgeCare Mount Ida Mews - #10 Plain Envelopes - qty 500"
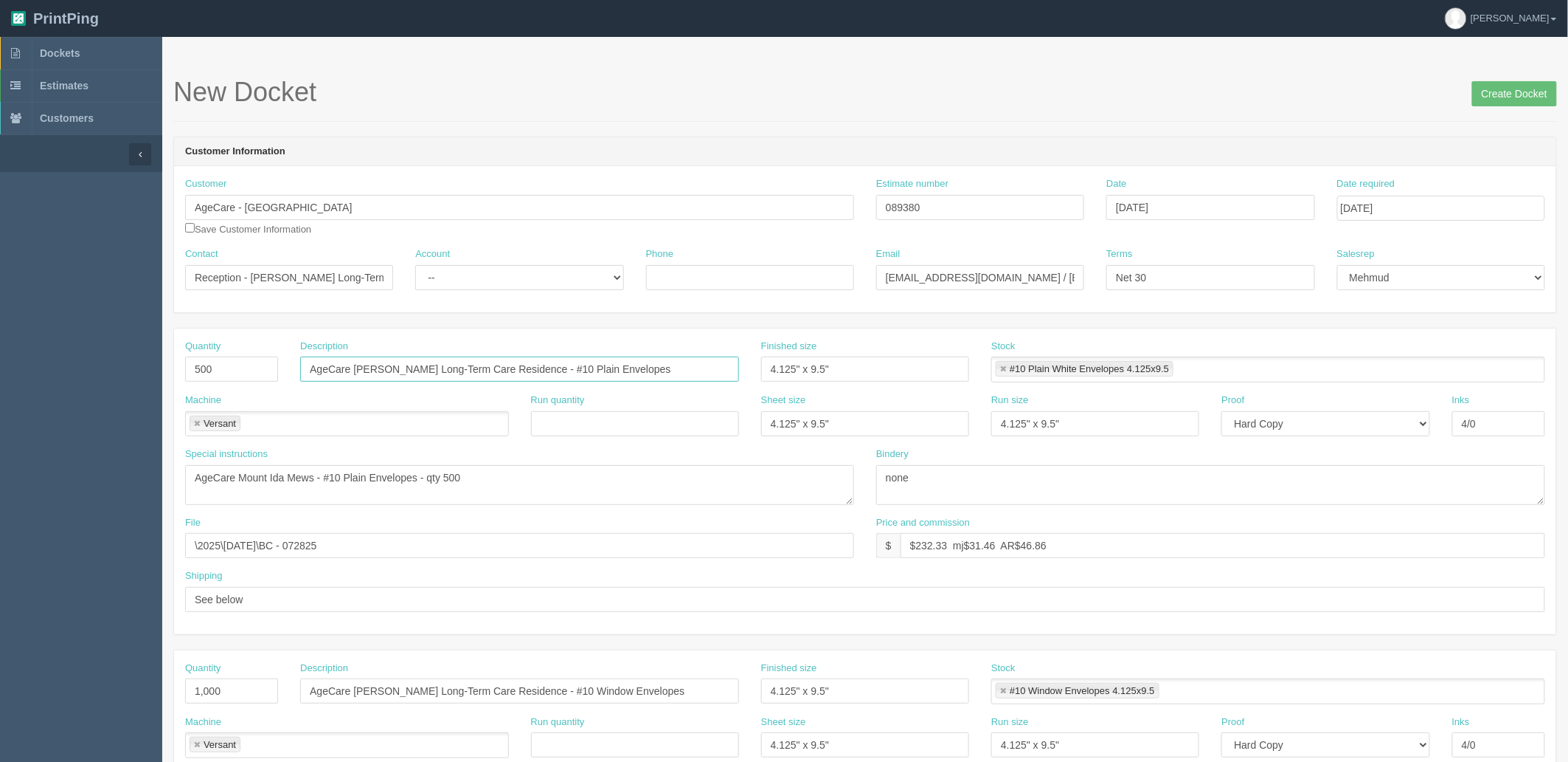
drag, startPoint x: 503, startPoint y: 369, endPoint x: 34, endPoint y: 359, distance: 469.1
click at [34, 359] on section "Dockets Estimates Customers" at bounding box center [784, 688] width 1568 height 1303
paste input "Mount Ida Mews"
type input "AgeCare Mount Ida Mews - #10 Plain Envelopes"
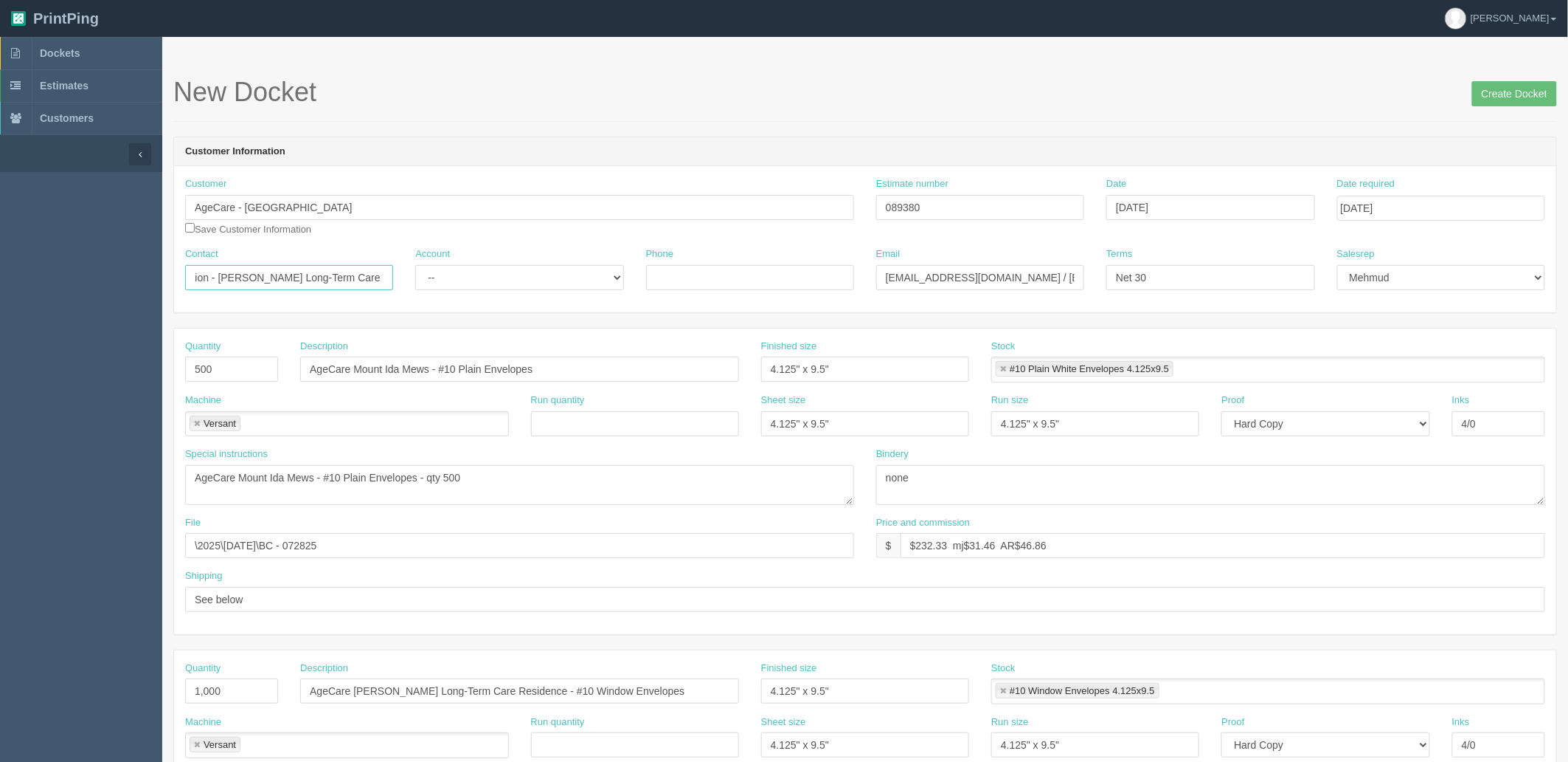
drag, startPoint x: 253, startPoint y: 275, endPoint x: 826, endPoint y: 240, distance: 574.1
click at [824, 240] on div "Customer AgeCare - Ontario Save Customer Information Estimate number 089380 Dat…" at bounding box center [865, 239] width 1383 height 146
paste input "AgeCare Mount Ida Mews"
type input "Reception - AgeCare Mount Ida Mews"
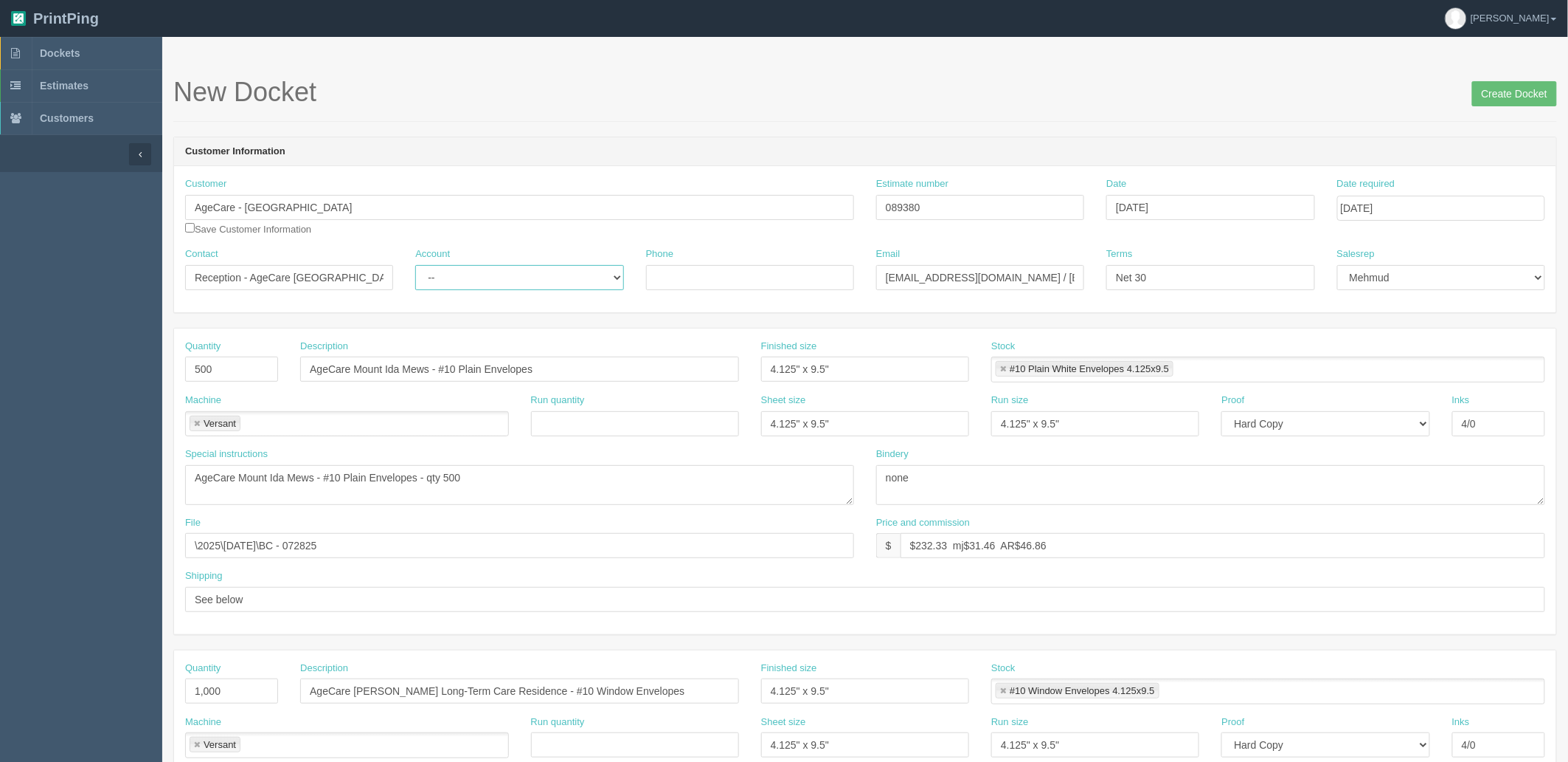
select select "Allrush Client"
click at [416, 265] on select "-- Existing Client Allrush Client Rep Client" at bounding box center [519, 277] width 208 height 25
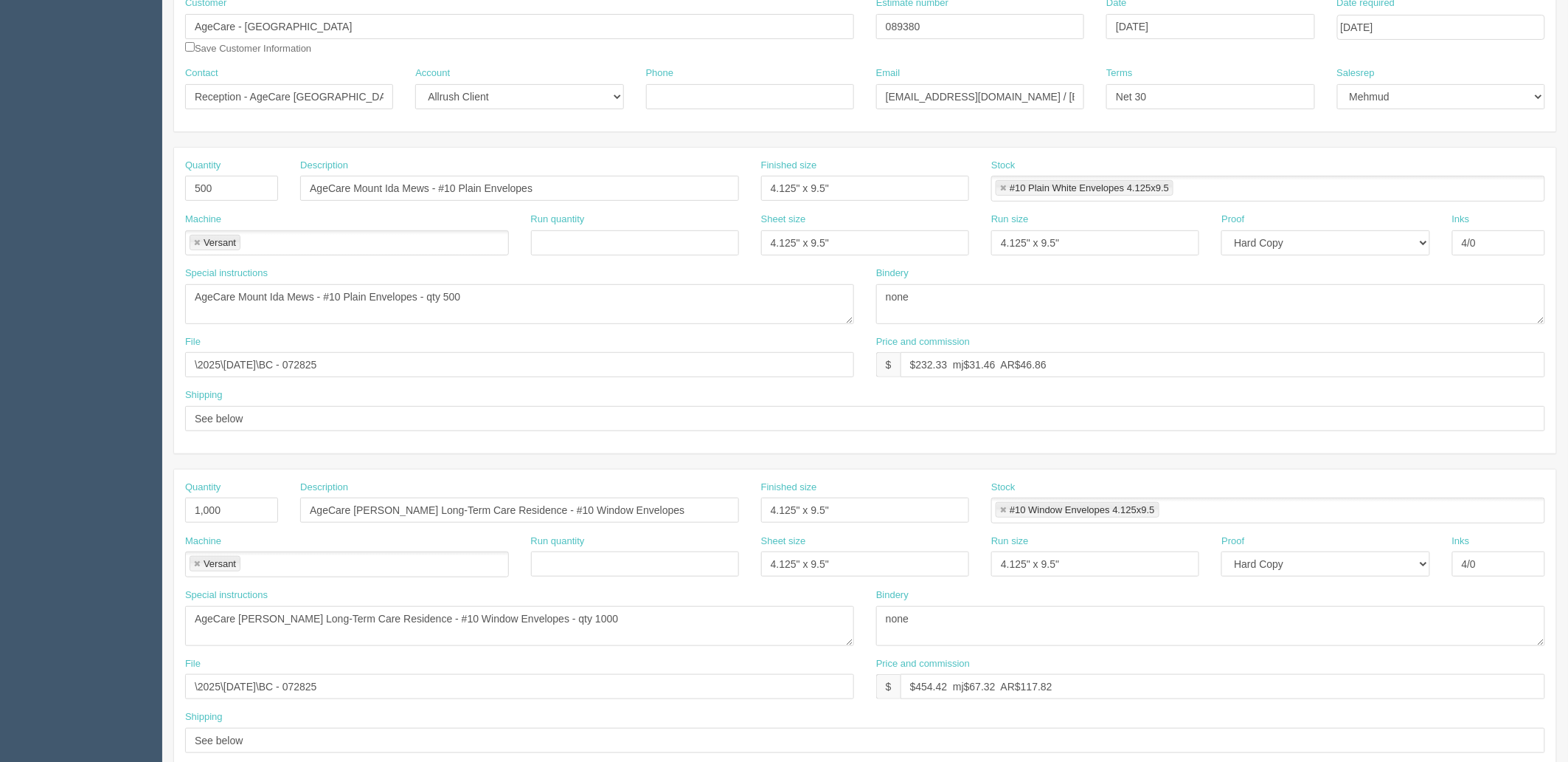
scroll to position [246, 0]
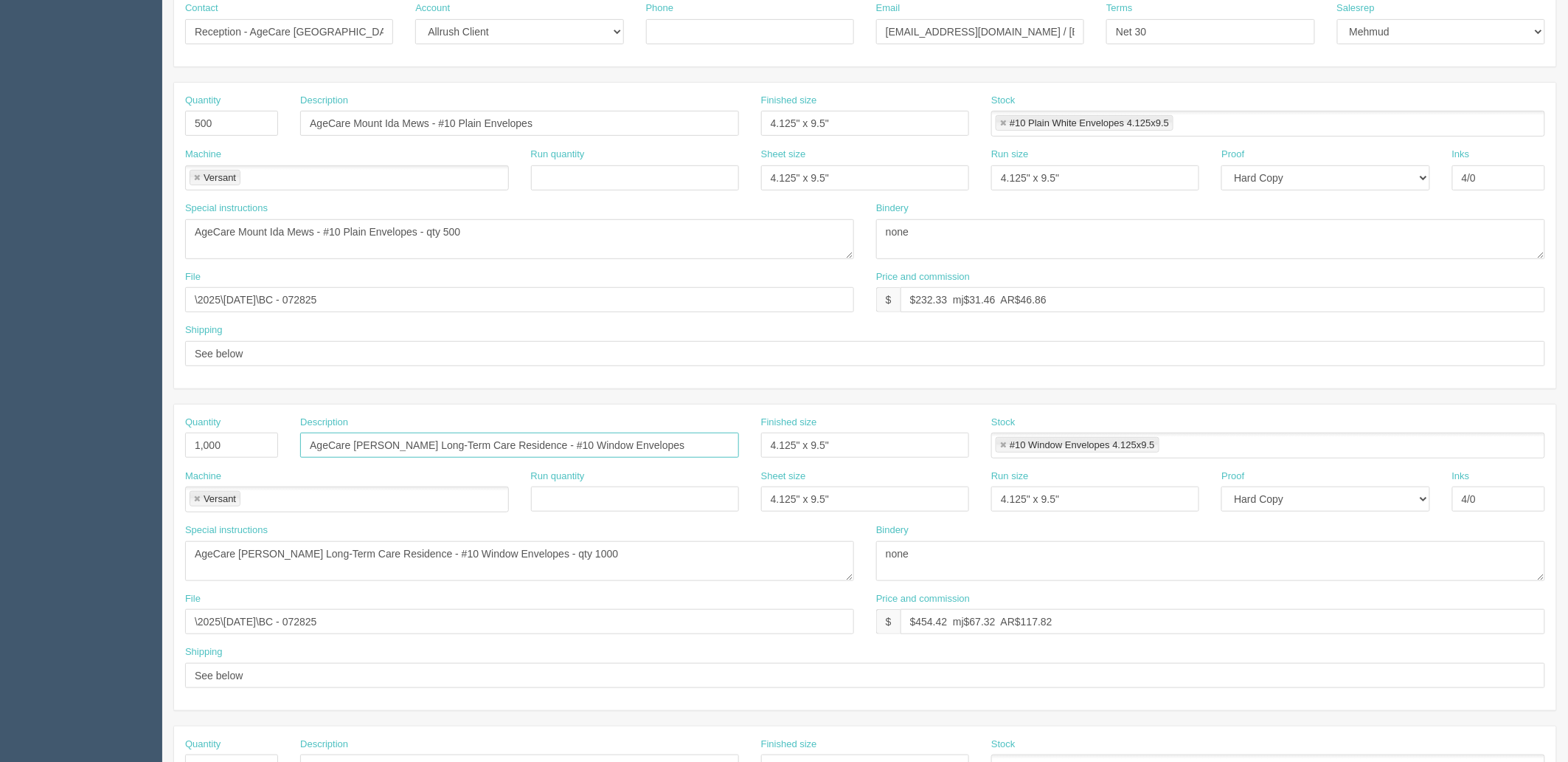
drag, startPoint x: 646, startPoint y: 443, endPoint x: 0, endPoint y: 451, distance: 646.0
click at [0, 451] on section "Dockets Estimates Customers" at bounding box center [784, 443] width 1568 height 1303
drag, startPoint x: 224, startPoint y: 447, endPoint x: 137, endPoint y: 445, distance: 87.0
click at [137, 445] on section "Dockets Estimates Customers" at bounding box center [784, 443] width 1568 height 1303
click at [199, 497] on link at bounding box center [197, 499] width 9 height 10
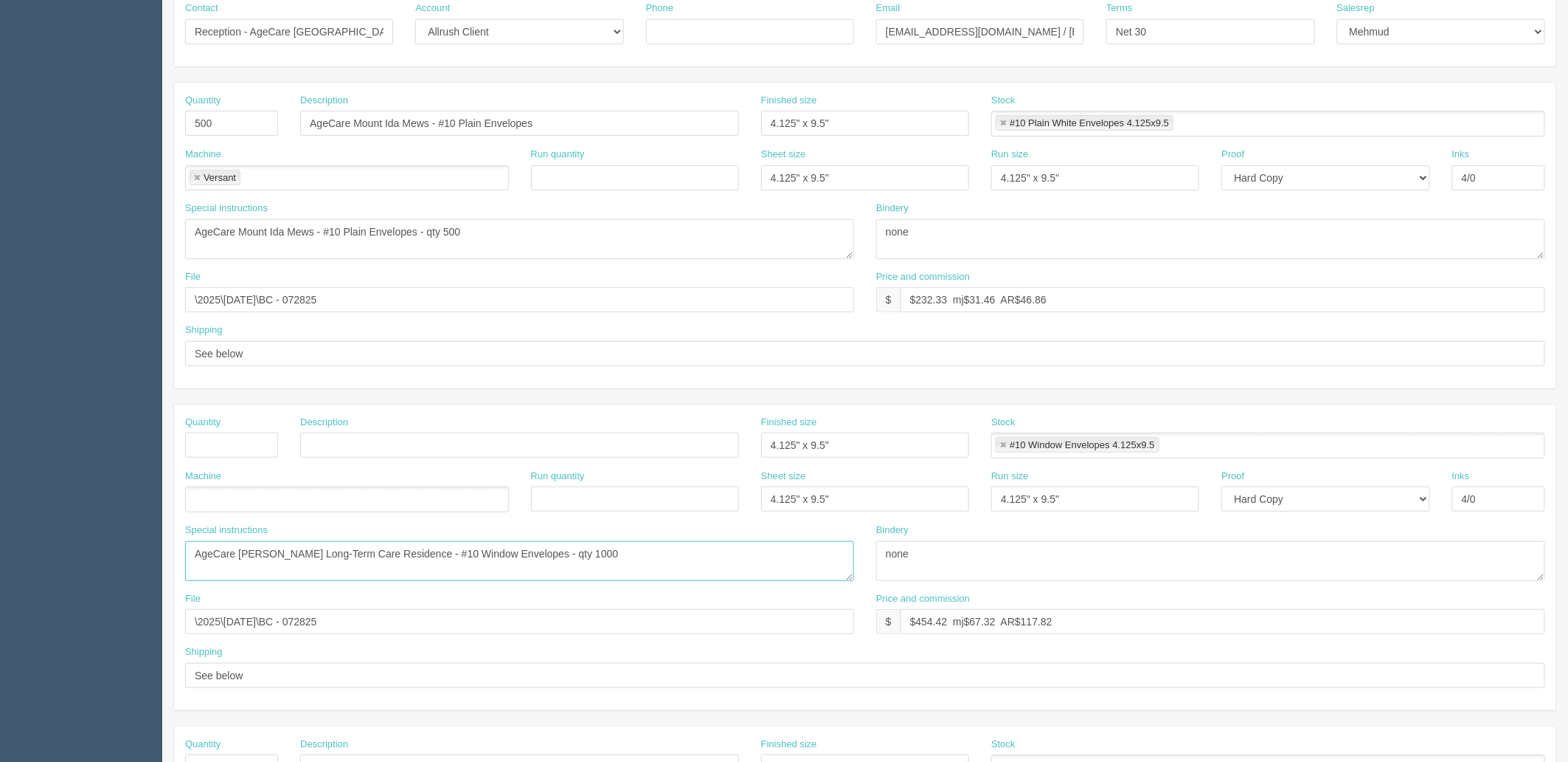
drag, startPoint x: 0, startPoint y: 540, endPoint x: 984, endPoint y: 618, distance: 987.1
click at [0, 544] on section "Dockets Estimates Customers" at bounding box center [784, 443] width 1568 height 1303
drag, startPoint x: 1131, startPoint y: 623, endPoint x: 605, endPoint y: 626, distance: 526.0
click at [605, 626] on div "File \2025\July 2025\BC - 072825 Price and commission $ $454.42 mj$67.32 AR$117…" at bounding box center [865, 619] width 1383 height 54
drag, startPoint x: 667, startPoint y: 558, endPoint x: 871, endPoint y: 493, distance: 214.1
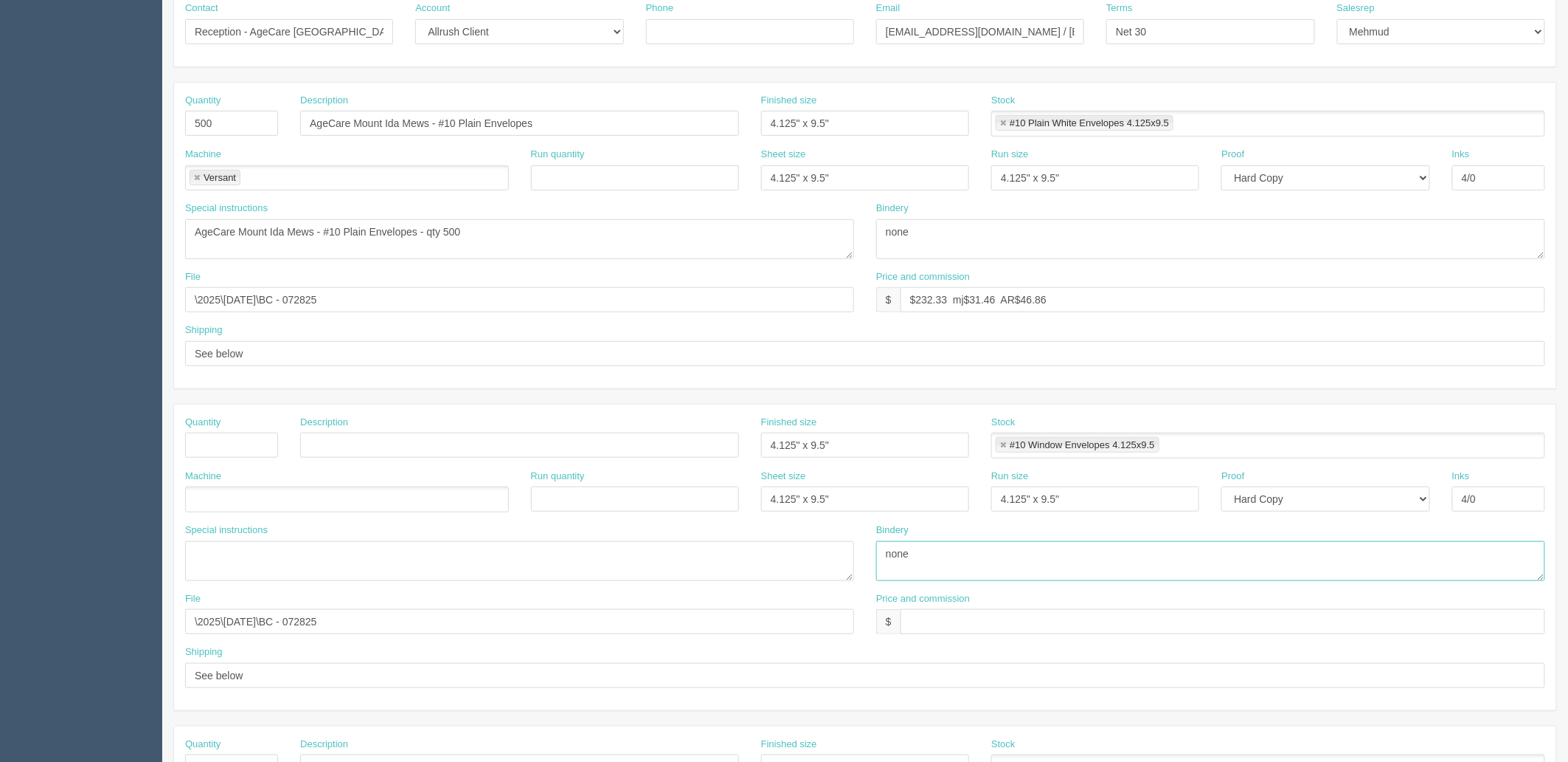
click at [667, 558] on div "Special instructions AgeCare Gibson Long-Term Care Residence - #10 Window Envel…" at bounding box center [865, 558] width 1383 height 69
click at [685, 493] on div "Machine Run quantity Sheet size 4.125" x 9.5" Run size 4.125" x 9.5" Proof -- E…" at bounding box center [865, 497] width 1383 height 54
drag, startPoint x: 730, startPoint y: 443, endPoint x: 623, endPoint y: 444, distance: 107.0
click at [623, 444] on div "Quantity Description Finished size 4.125" x 9.5" Stock #10 Window Envelopes 4.1…" at bounding box center [865, 443] width 1383 height 54
click at [1007, 443] on link at bounding box center [1003, 445] width 9 height 10
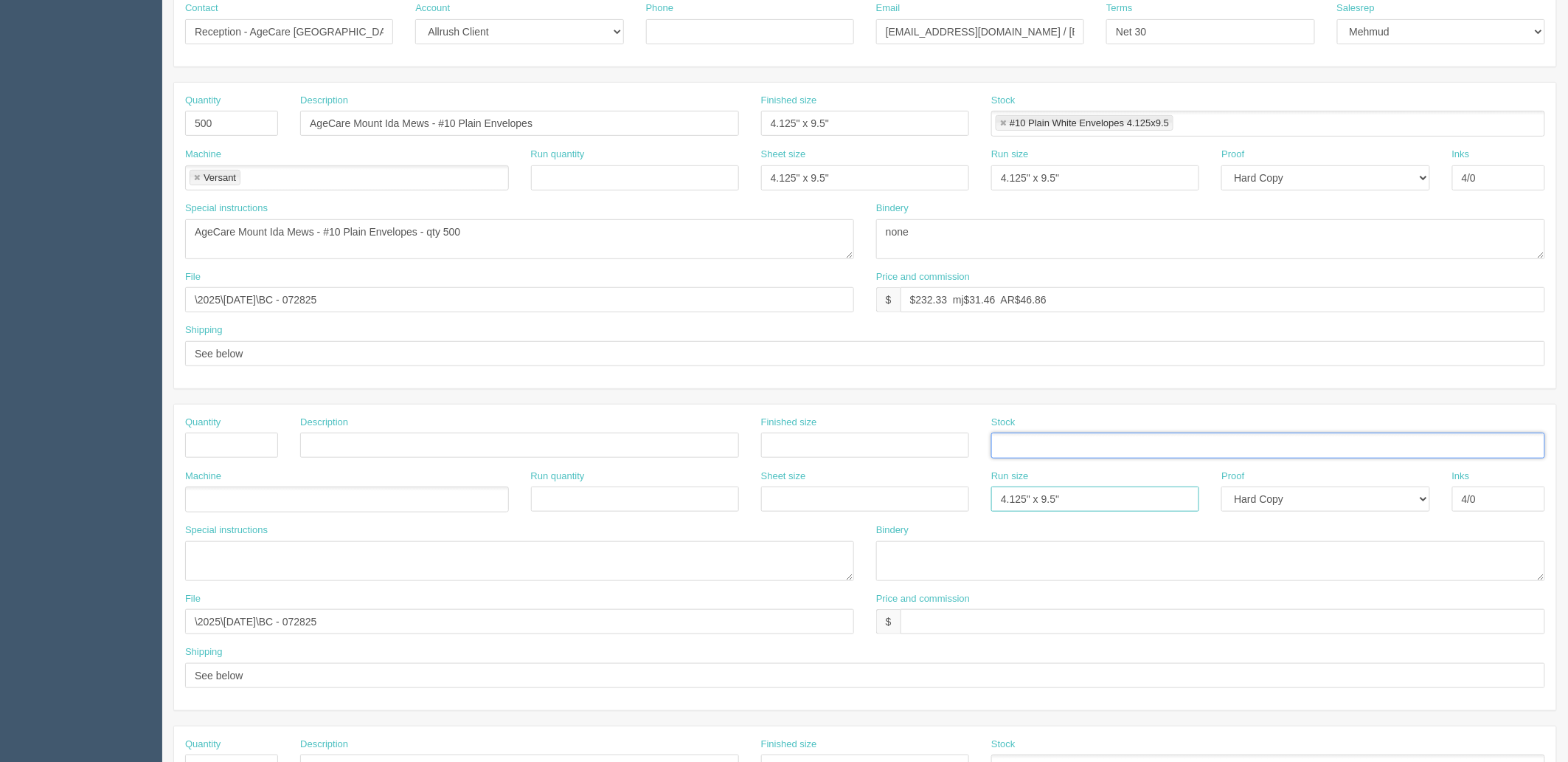
drag, startPoint x: 889, startPoint y: 496, endPoint x: 793, endPoint y: 498, distance: 96.0
click at [793, 498] on div "Machine Run quantity Sheet size Run size 4.125" x 9.5" Proof -- Email Hard Copy…" at bounding box center [865, 497] width 1383 height 54
drag, startPoint x: 1241, startPoint y: 498, endPoint x: 1256, endPoint y: 507, distance: 17.5
click at [1247, 500] on select "-- Email Hard Copy" at bounding box center [1325, 499] width 208 height 25
select select
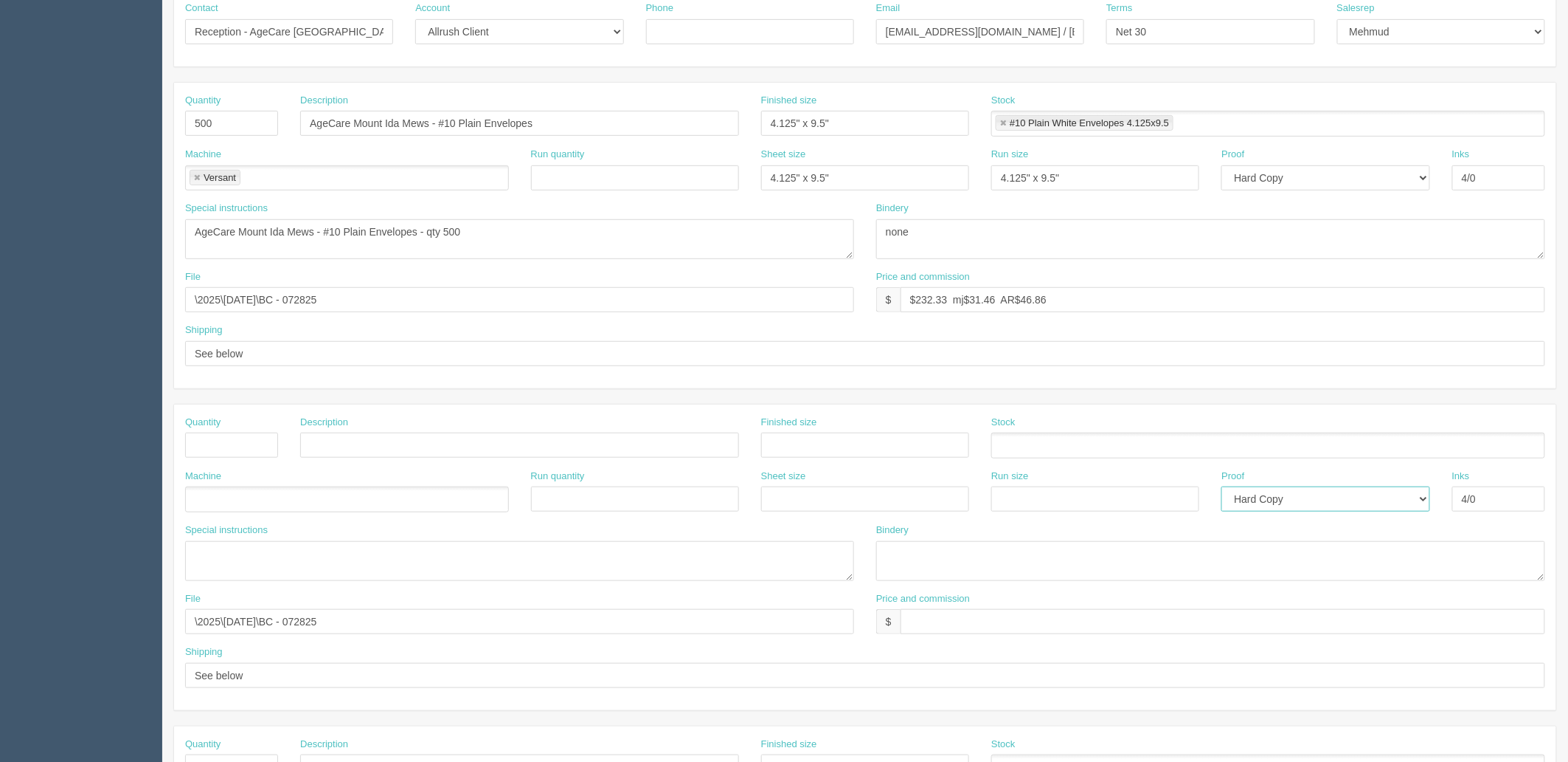
click at [1221, 486] on select "-- Email Hard Copy" at bounding box center [1325, 499] width 208 height 25
drag, startPoint x: 1493, startPoint y: 497, endPoint x: 451, endPoint y: 470, distance: 1042.3
click at [1065, 497] on div "Machine Run quantity Sheet size Run size Proof -- Email Hard Copy Inks 4/0" at bounding box center [865, 497] width 1383 height 54
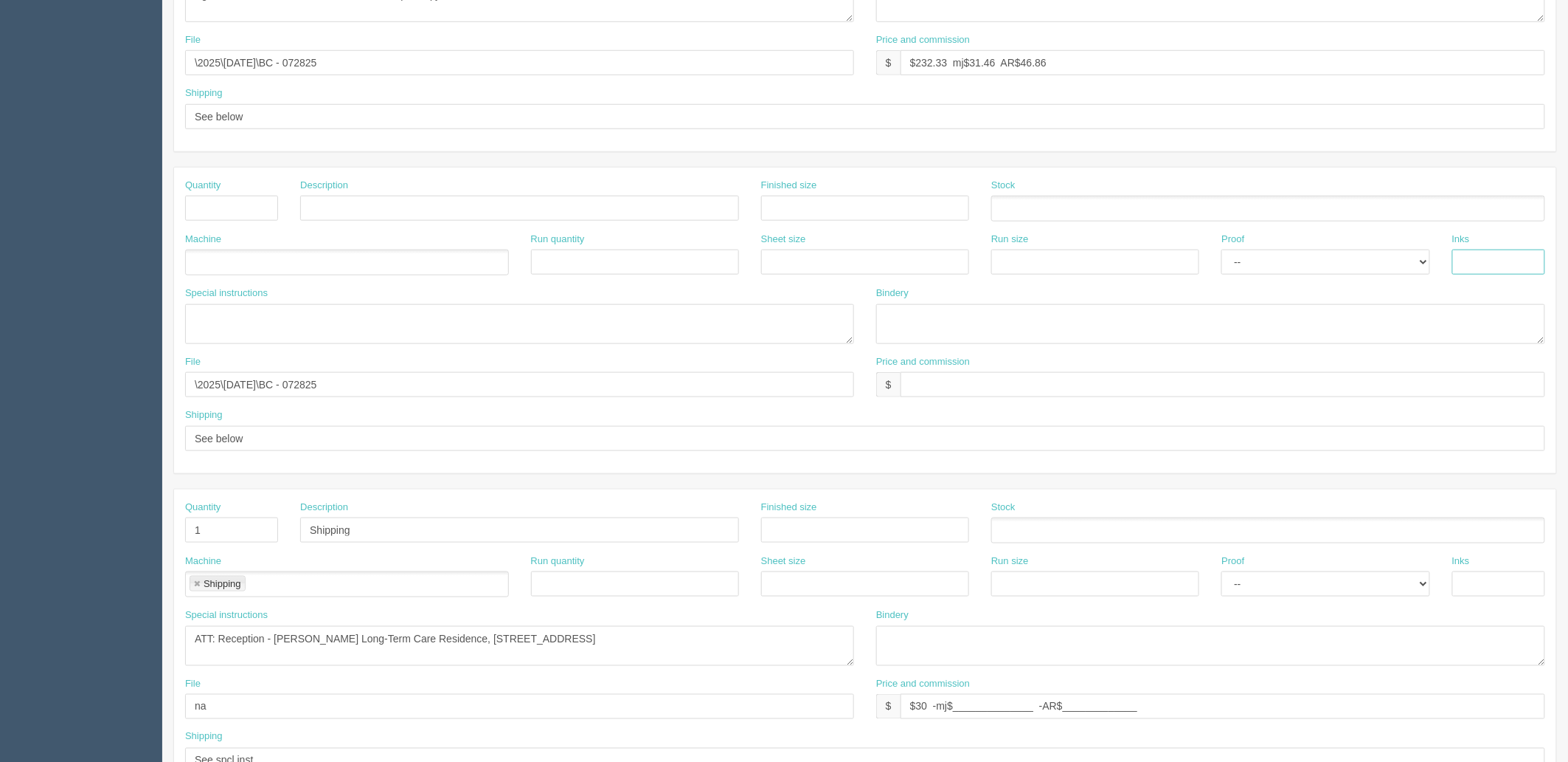
scroll to position [491, 0]
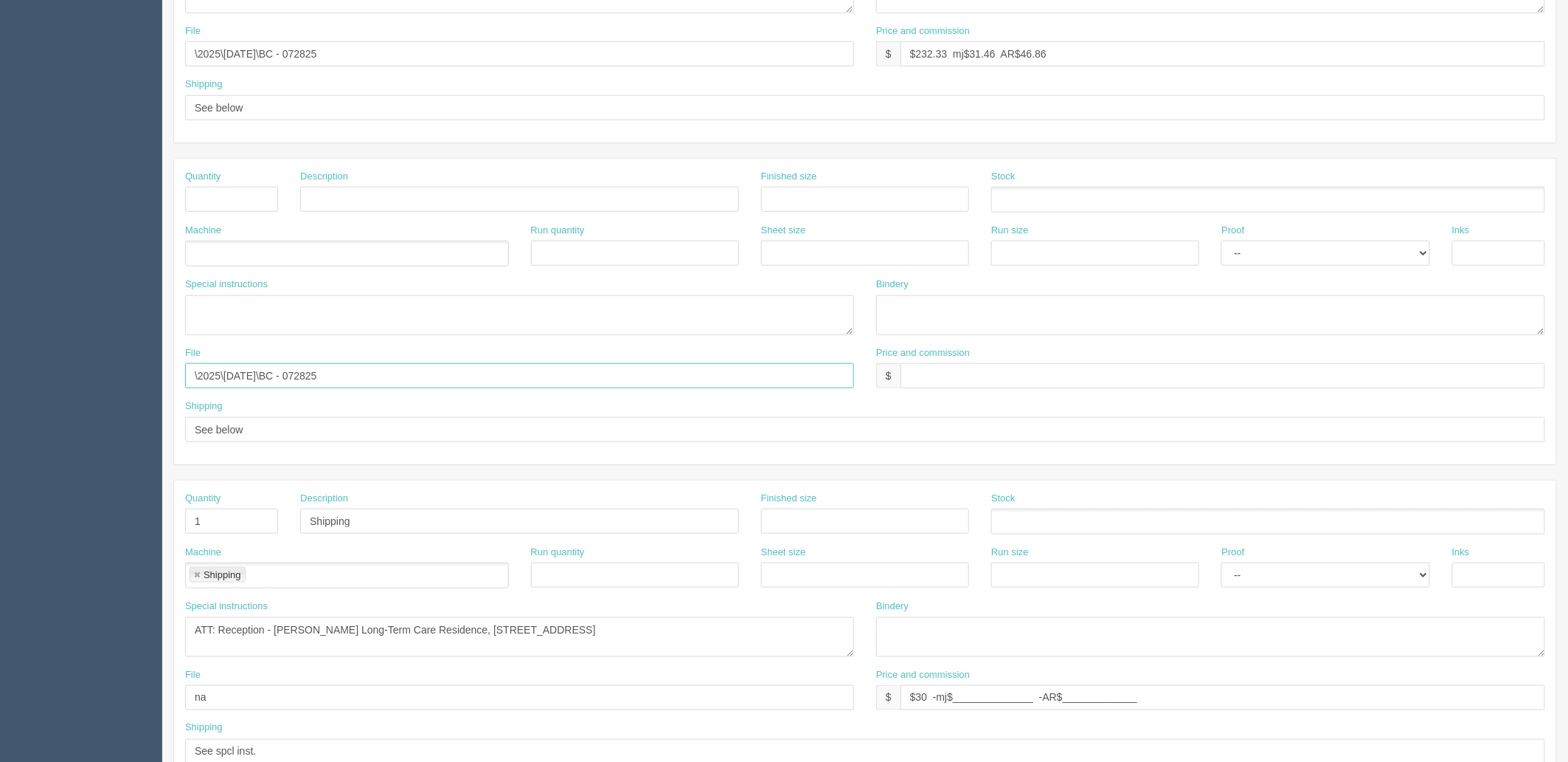
drag, startPoint x: 365, startPoint y: 375, endPoint x: 0, endPoint y: 399, distance: 365.8
click at [0, 399] on section "Dockets Estimates Customers" at bounding box center [784, 197] width 1568 height 1303
drag, startPoint x: 280, startPoint y: 426, endPoint x: 78, endPoint y: 437, distance: 202.3
click at [80, 437] on section "Dockets Estimates Customers" at bounding box center [784, 197] width 1568 height 1303
drag, startPoint x: 214, startPoint y: 520, endPoint x: 86, endPoint y: 494, distance: 130.6
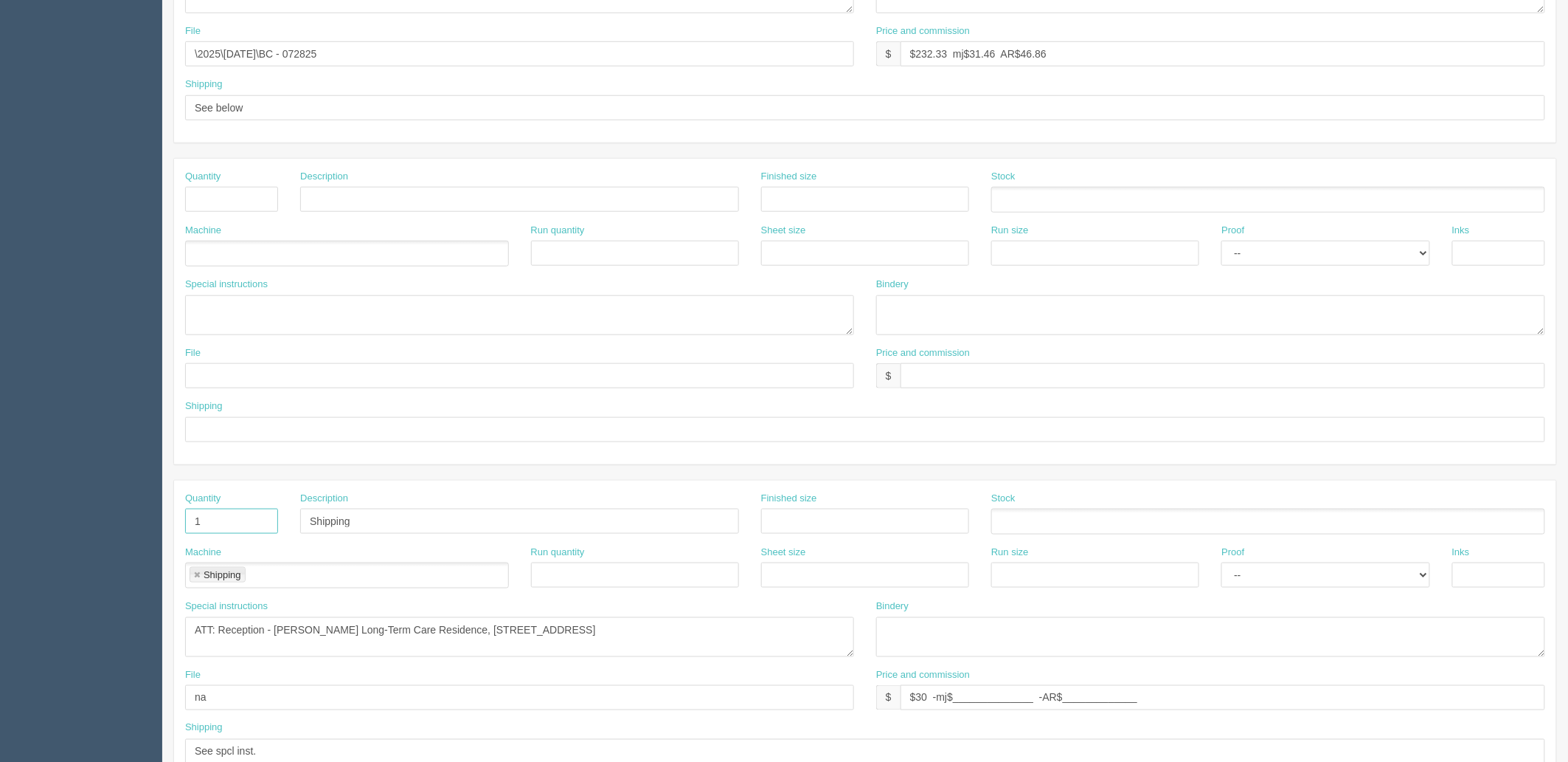
click at [87, 494] on section "Dockets Estimates Customers" at bounding box center [784, 197] width 1568 height 1303
drag, startPoint x: 707, startPoint y: 628, endPoint x: 0, endPoint y: 638, distance: 707.1
click at [0, 638] on section "Dockets Estimates Customers" at bounding box center [784, 197] width 1568 height 1303
click at [197, 572] on link at bounding box center [197, 575] width 9 height 10
drag, startPoint x: 1046, startPoint y: 704, endPoint x: 588, endPoint y: 700, distance: 458.0
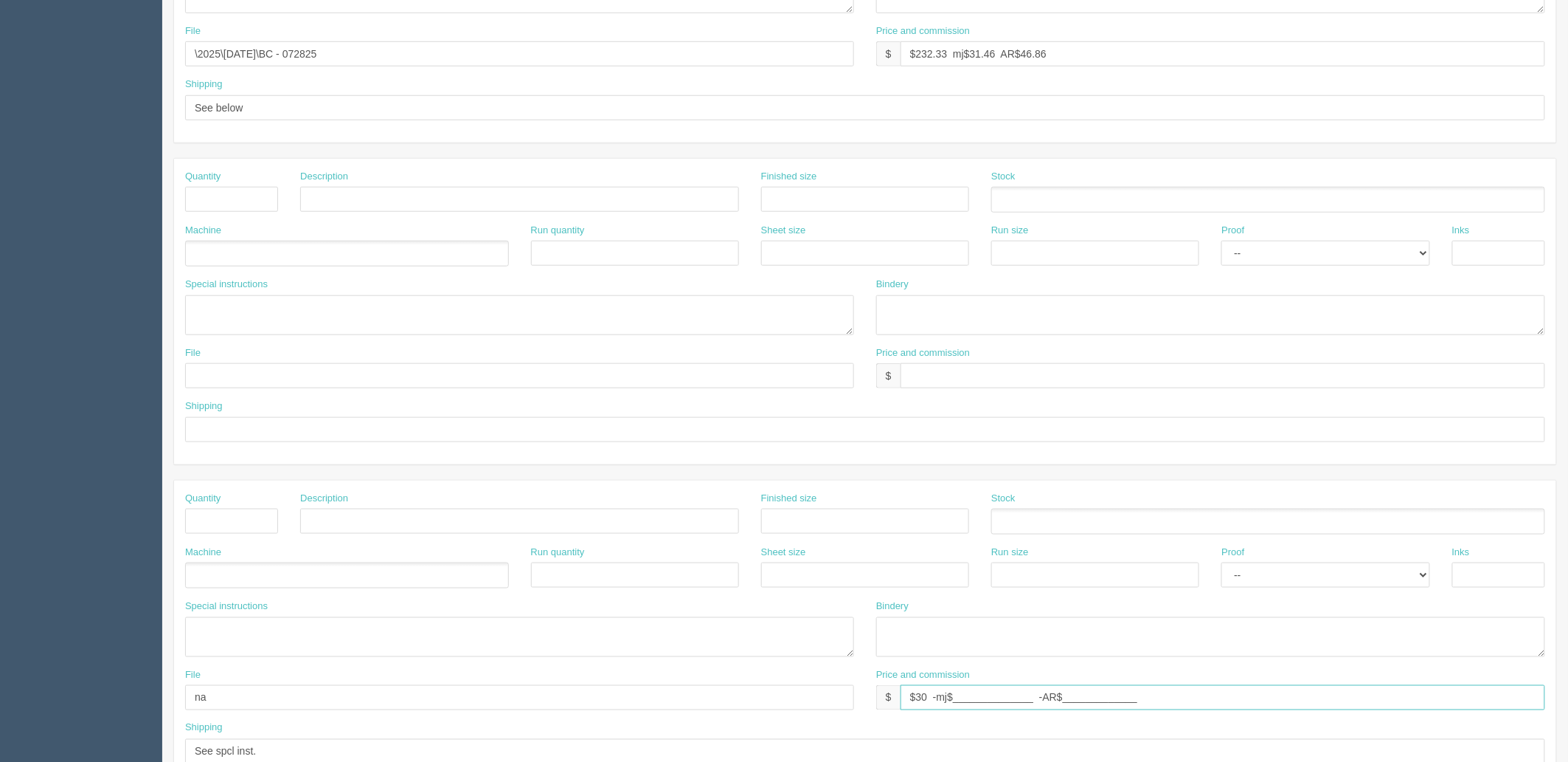
click at [588, 700] on div "File na Price and commission $ $30 -mj$______________ -AR$_____________" at bounding box center [865, 695] width 1383 height 54
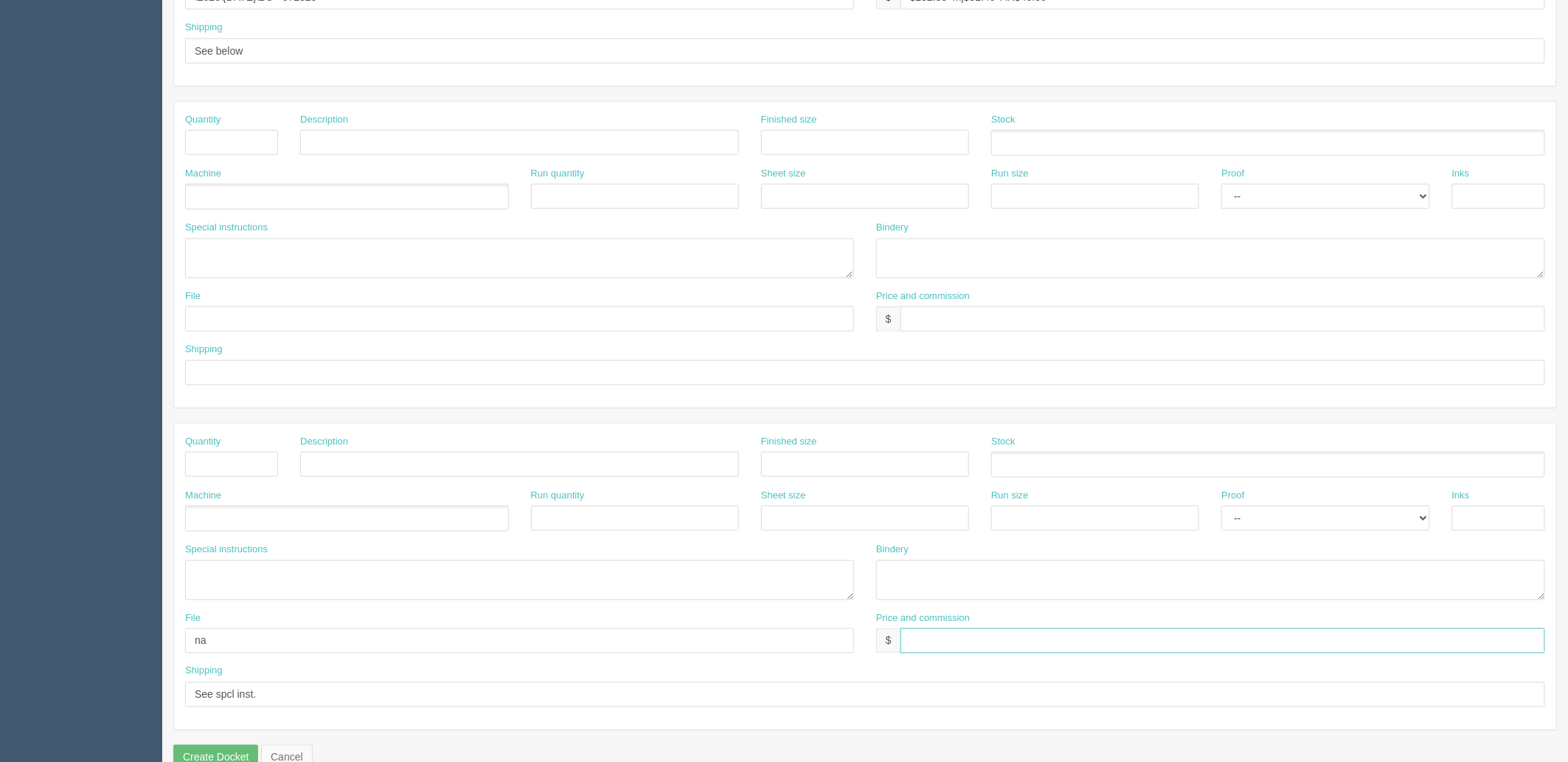
scroll to position [574, 0]
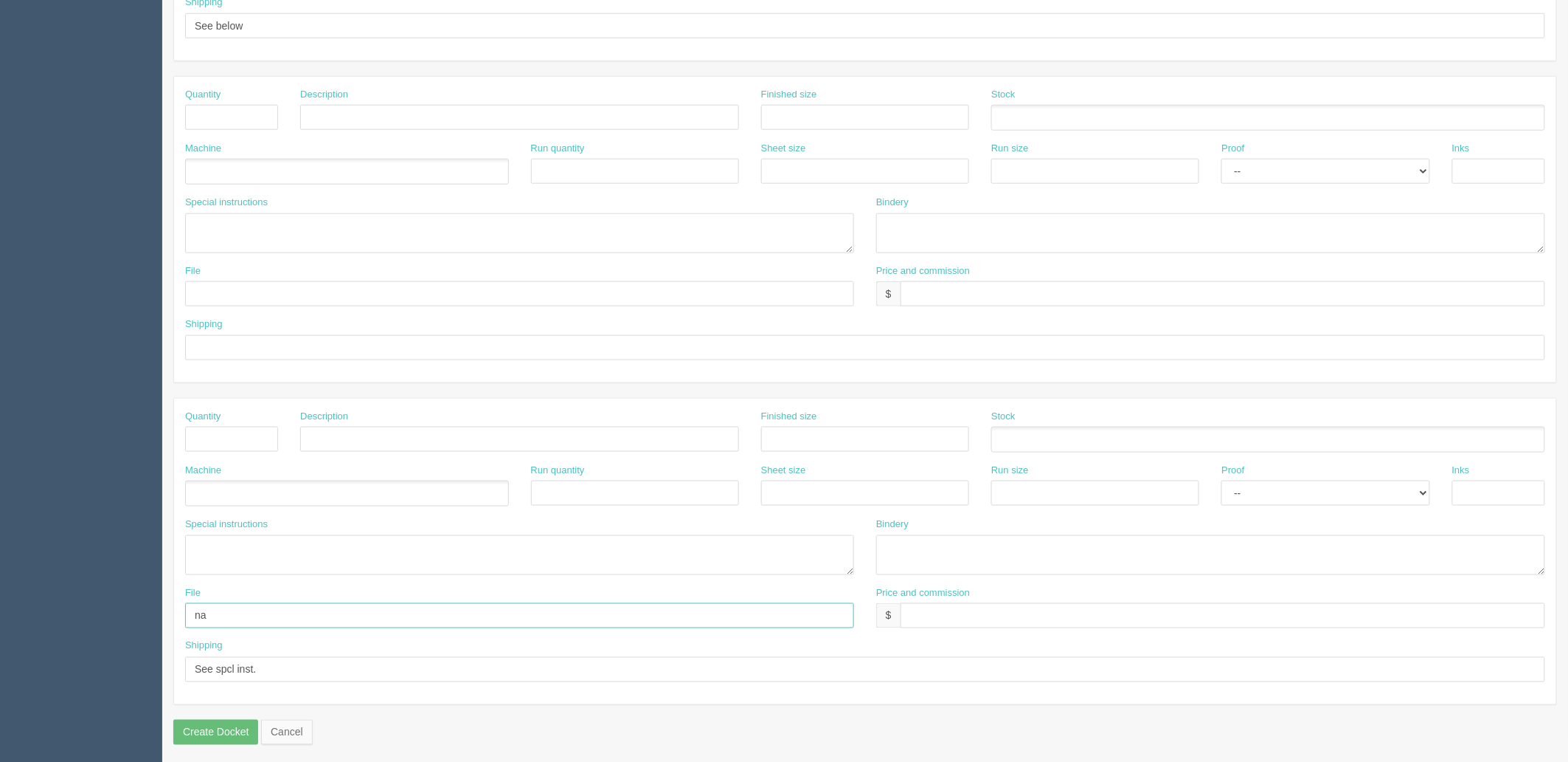
drag, startPoint x: 224, startPoint y: 627, endPoint x: 195, endPoint y: 654, distance: 39.6
click at [130, 621] on section "Dockets Estimates Customers" at bounding box center [784, 114] width 1568 height 1303
drag, startPoint x: 284, startPoint y: 670, endPoint x: 0, endPoint y: 670, distance: 284.0
click at [0, 670] on section "Dockets Estimates Customers" at bounding box center [784, 114] width 1568 height 1303
click at [236, 349] on input "text" at bounding box center [865, 348] width 1360 height 25
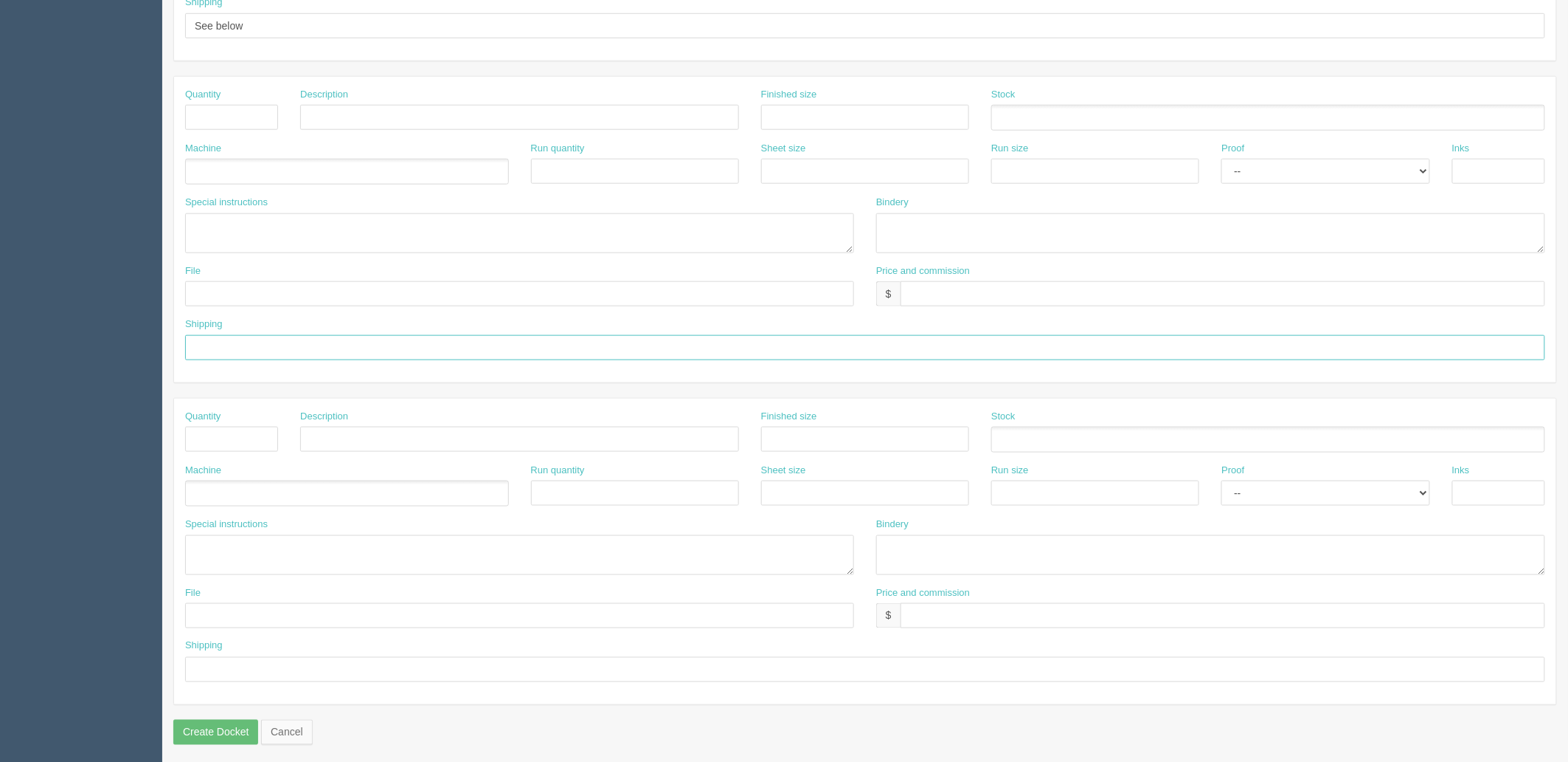
paste input "See spcl inst."
type input "See spcl inst."
click at [980, 286] on input "text" at bounding box center [1223, 294] width 645 height 25
drag, startPoint x: 951, startPoint y: 286, endPoint x: 1614, endPoint y: 292, distance: 663.0
click at [1567, 292] on html "PrintPing Zack Edit account ( zack@allrush.ca ) Logout Dockets Estimates" at bounding box center [784, 96] width 1568 height 1340
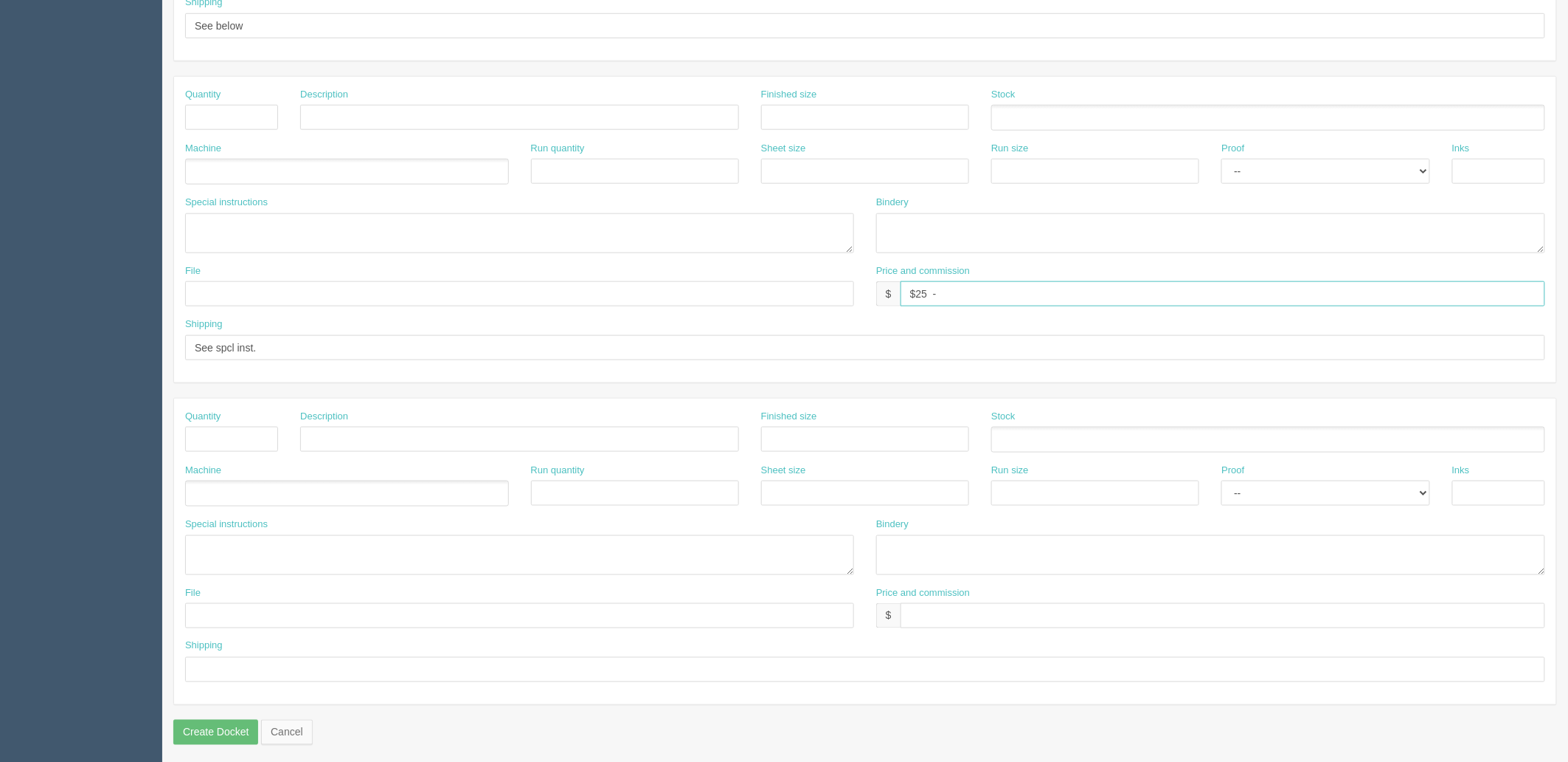
type input "$25 -mj$__________ -AR$____________"
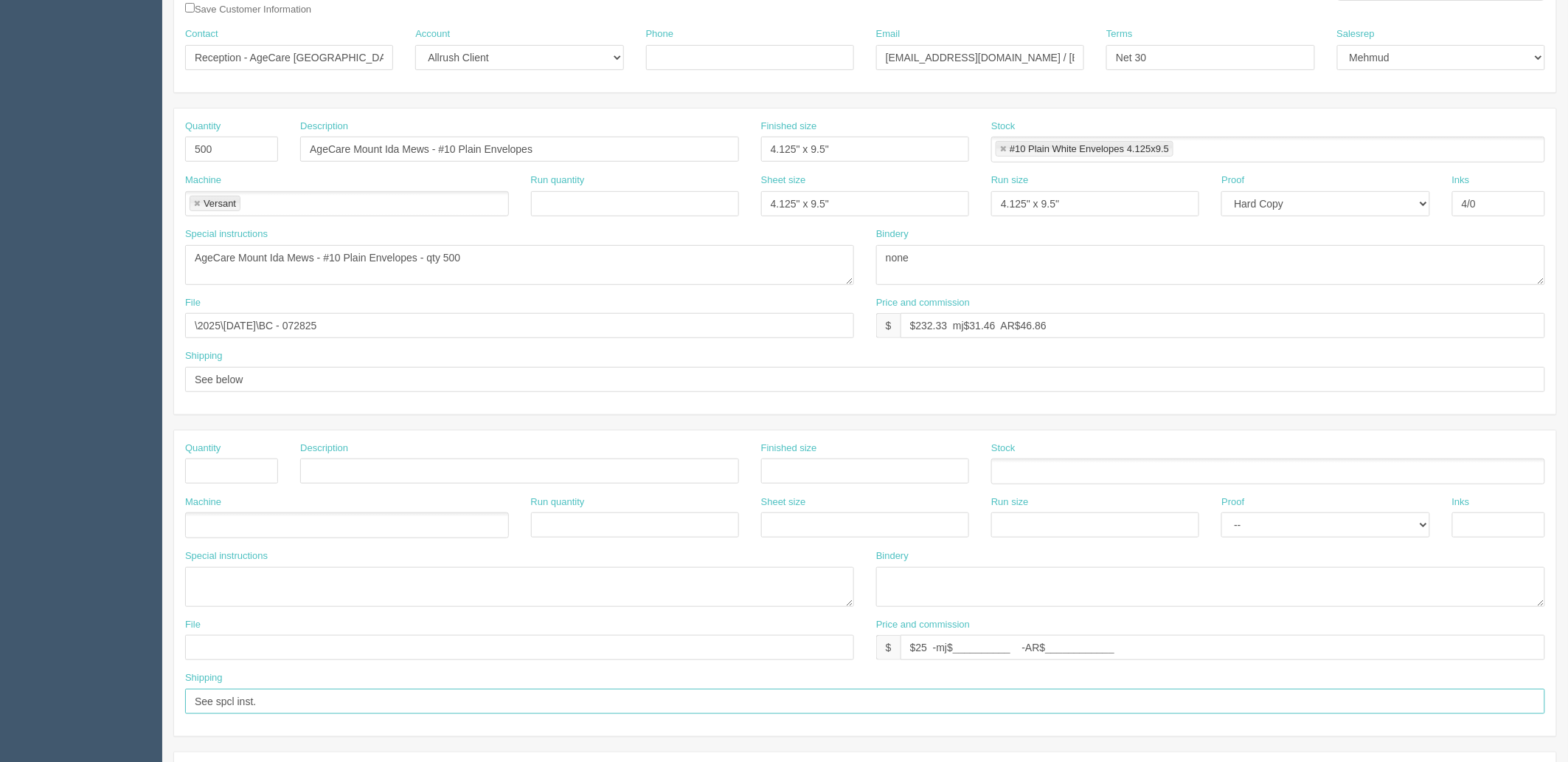
scroll to position [246, 0]
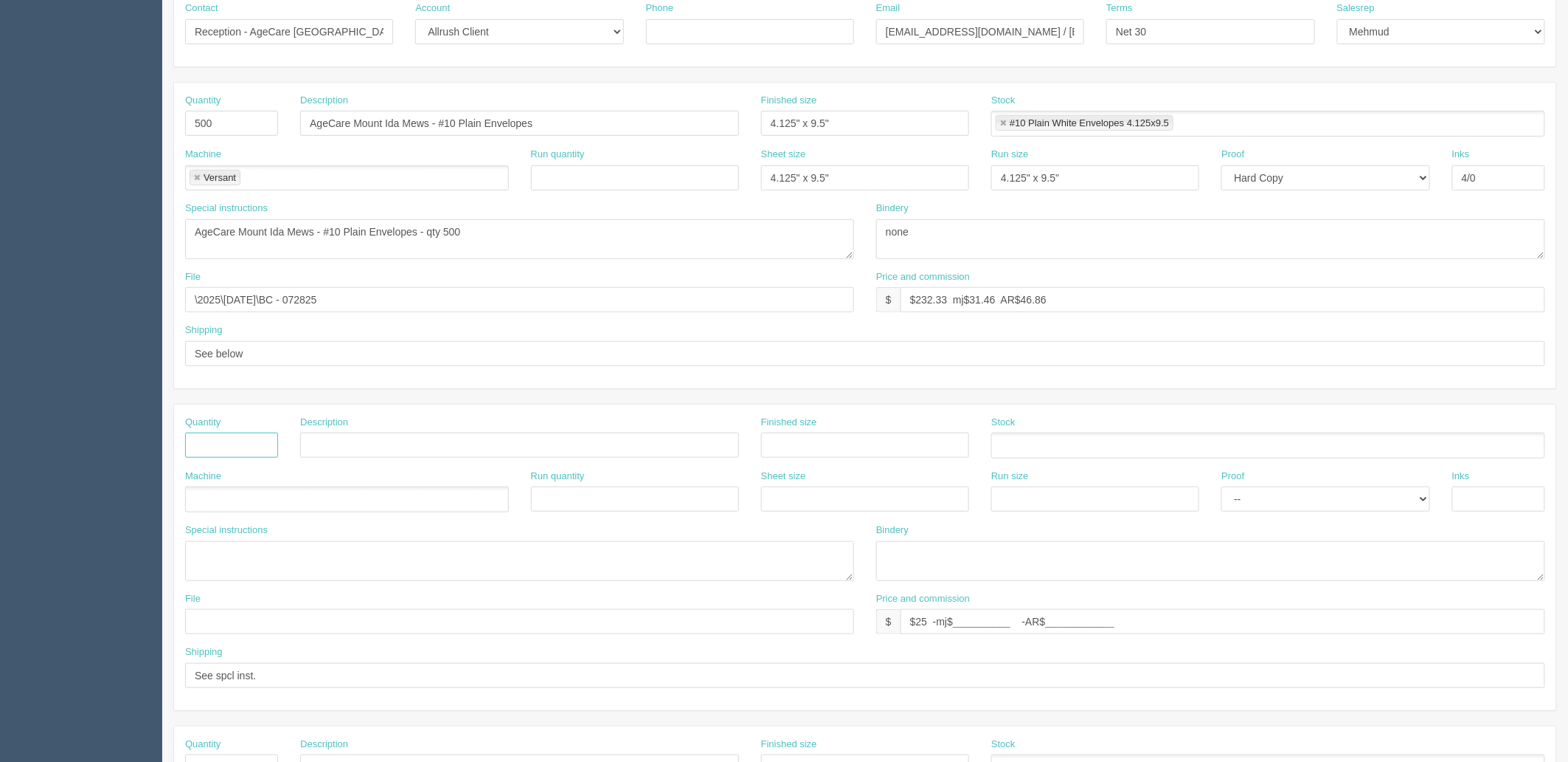
click at [229, 443] on input "text" at bounding box center [232, 445] width 93 height 25
type input "1"
type input "Shipping"
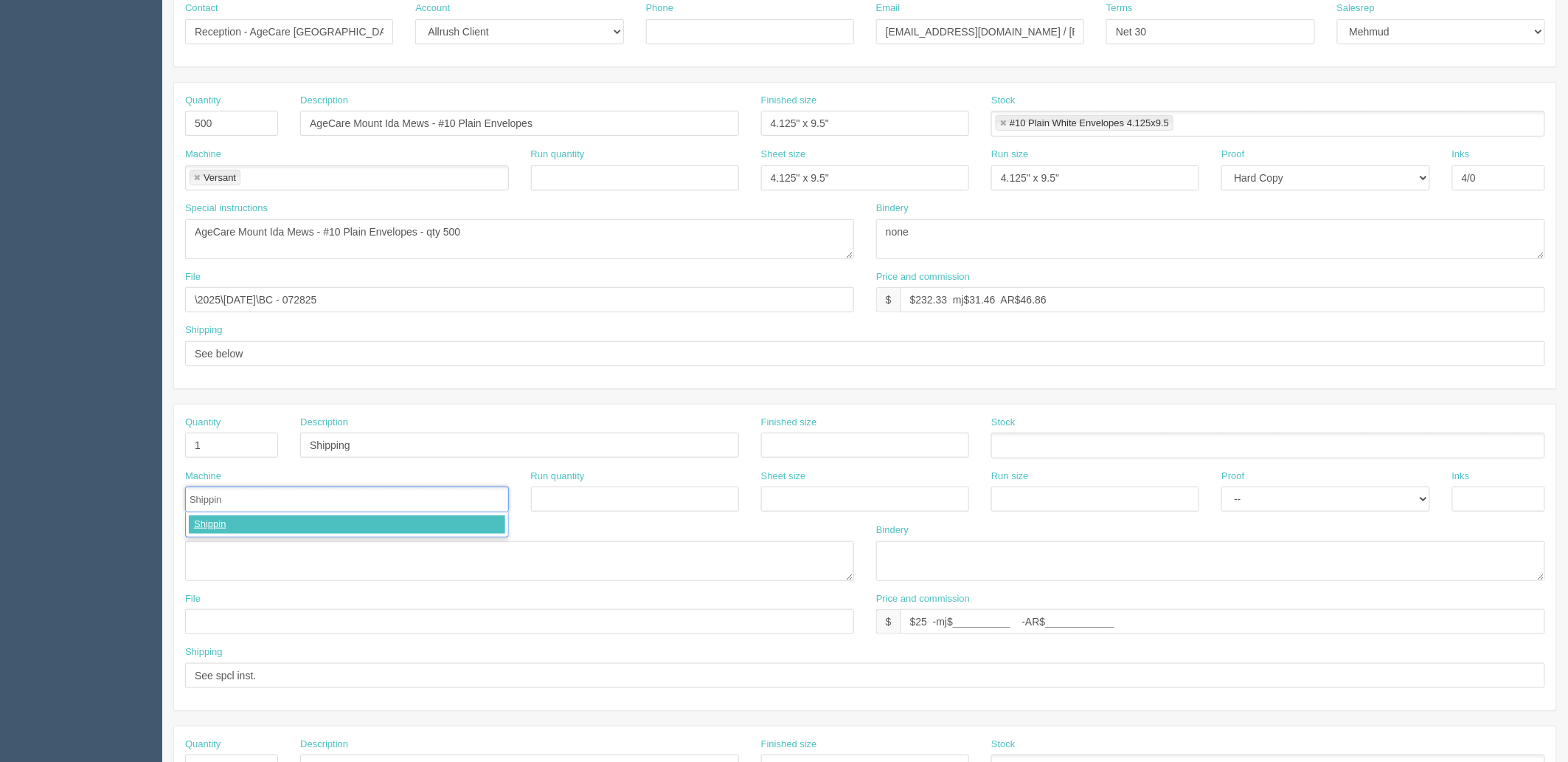
type input "Shipping"
click at [259, 554] on textarea "AgeCare Gibson Long-Term Care Residence - #10 Window Envelopes - qty 1000" at bounding box center [519, 560] width 669 height 40
paste textarea "AgeCare Mount Ida Mews 100 5th Avenue Southeast Salmon Arm, BC V1E 4H4"
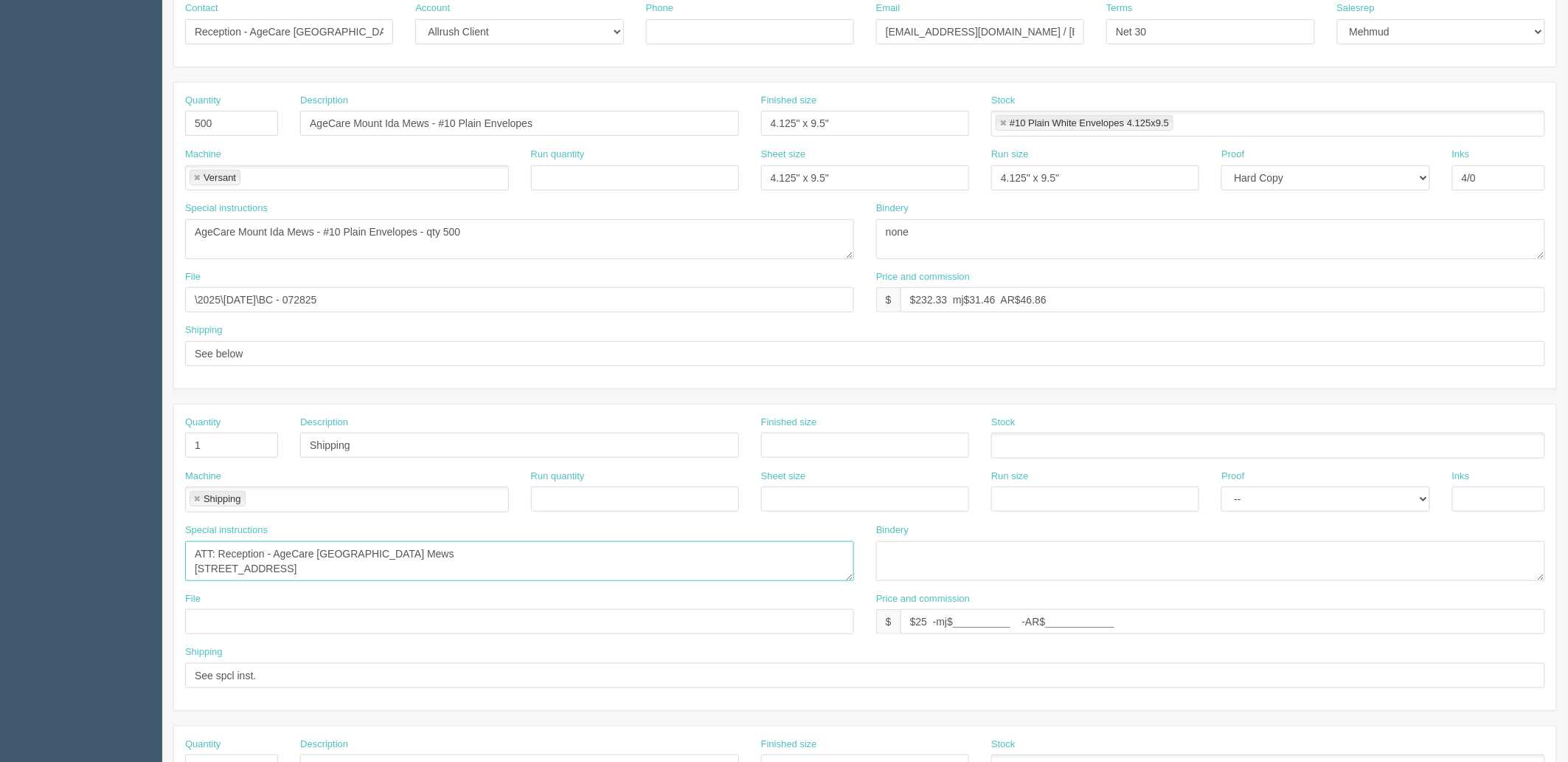
scroll to position [0, 0]
type textarea "ATT: Reception - AgeCare Mount Ida Mews, 100 5th Avenue Southeast, Salmon Arm, …"
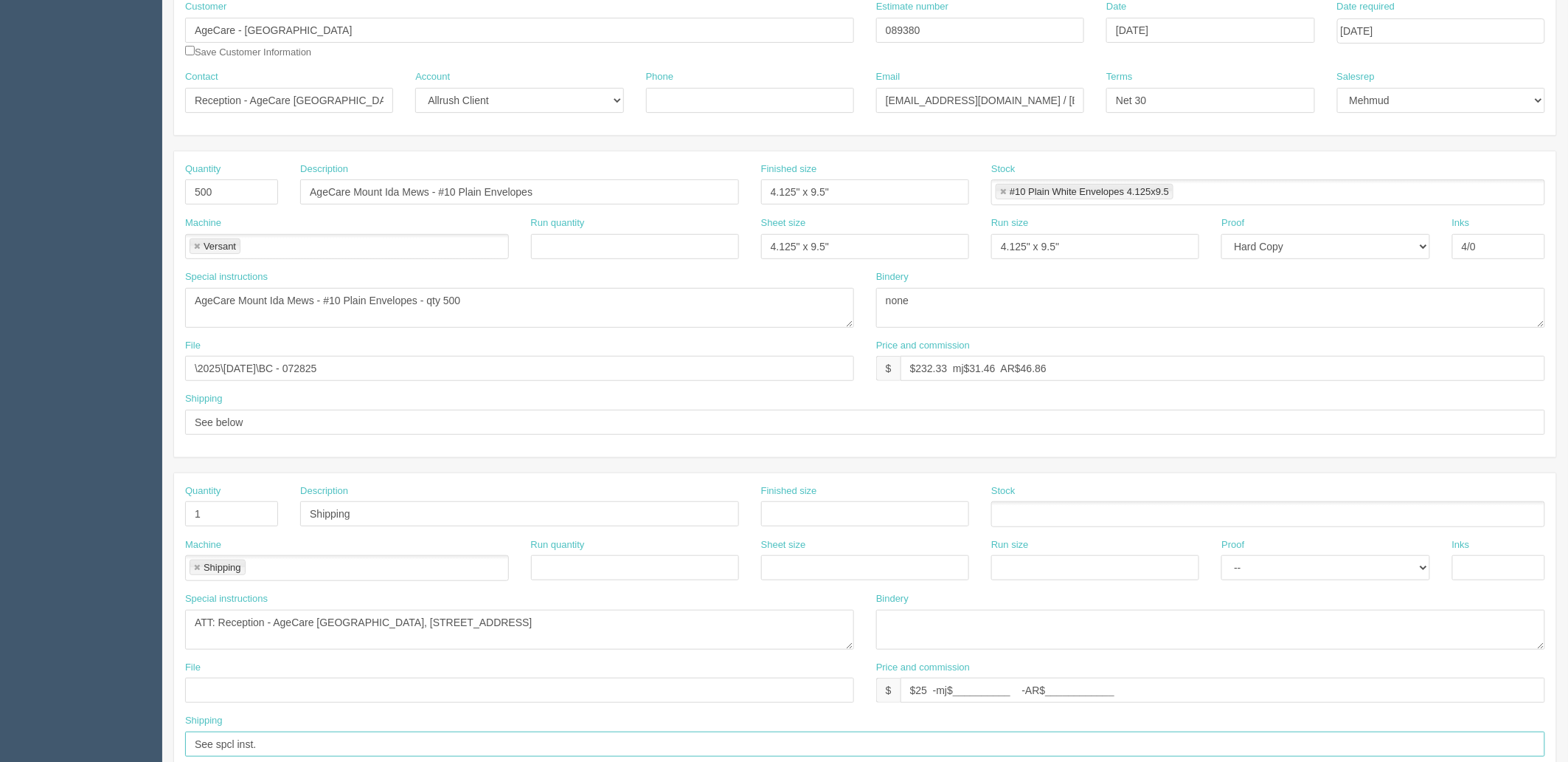
scroll to position [82, 0]
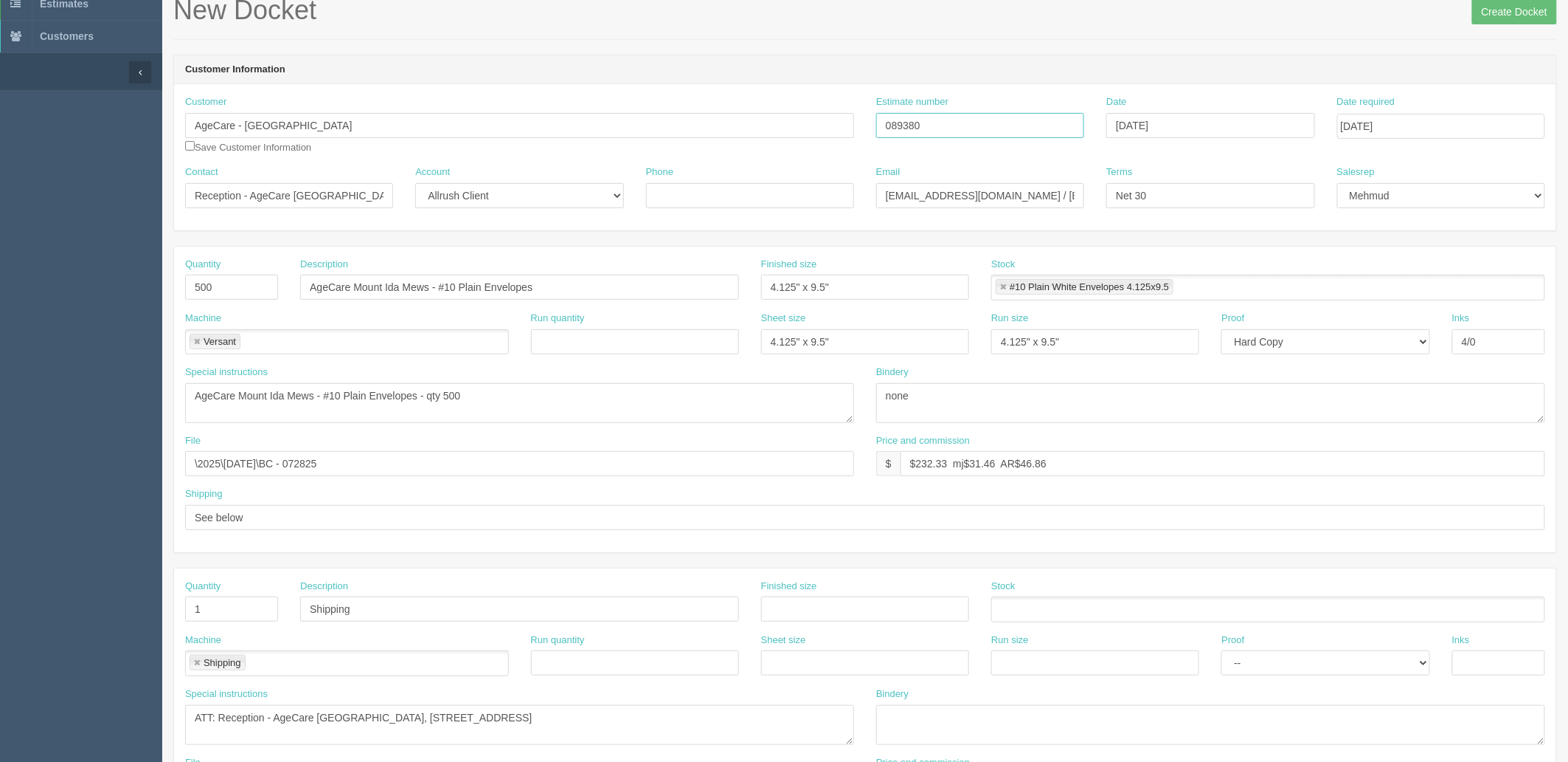
drag, startPoint x: 947, startPoint y: 118, endPoint x: 657, endPoint y: 116, distance: 290.0
click at [669, 118] on div "Customer AgeCare - Ontario Save Customer Information Estimate number 089380 Dat…" at bounding box center [865, 130] width 1383 height 70
drag, startPoint x: 919, startPoint y: 464, endPoint x: 1784, endPoint y: 404, distance: 867.1
click at [1567, 404] on html "PrintPing Zack Edit account ( zack@allrush.ca ) Logout Dockets Estimates" at bounding box center [784, 588] width 1568 height 1340
type input "$259.88 mj$38.50 AR$67.37"
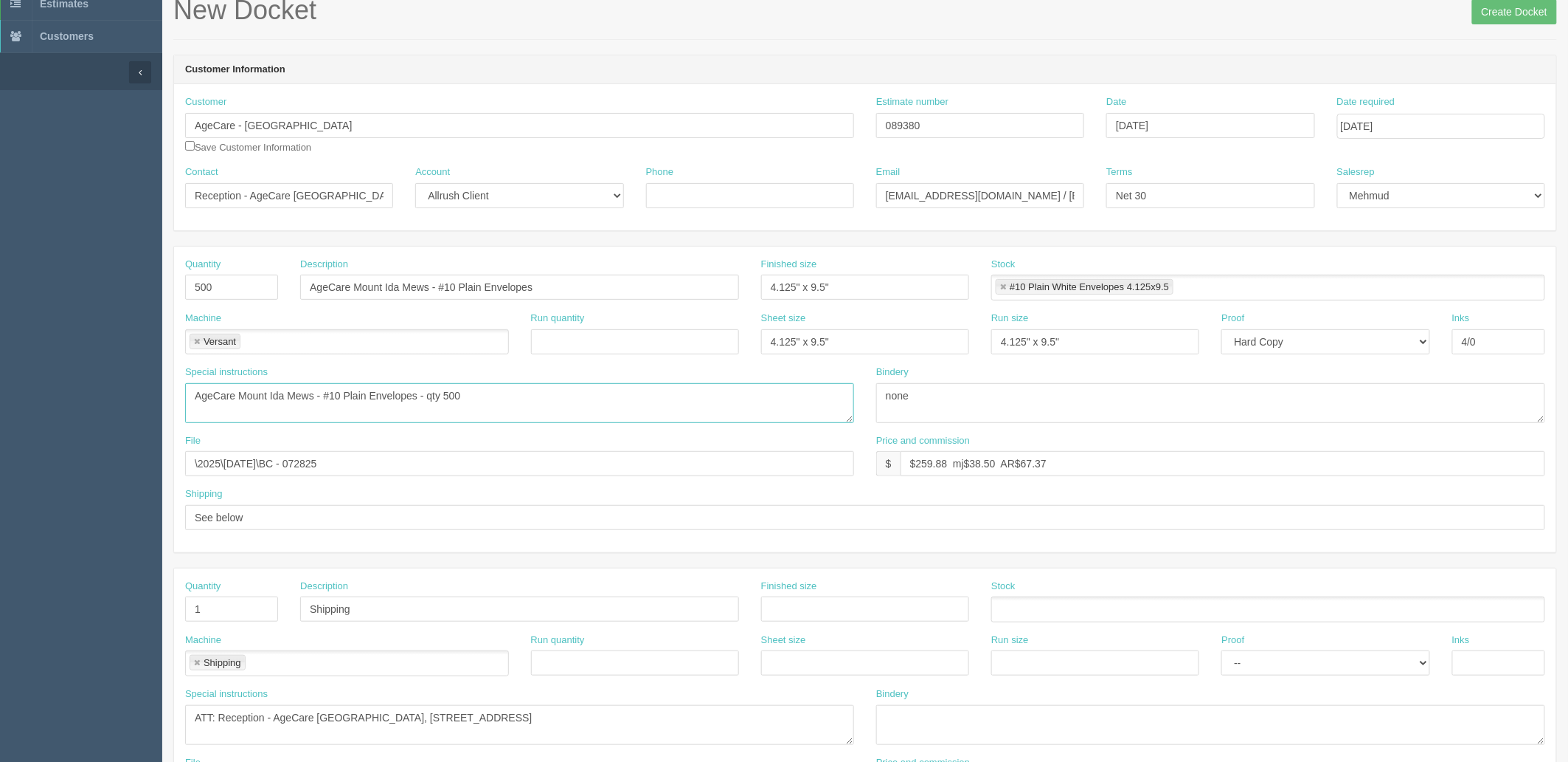
click at [591, 402] on textarea "AgeCare Gibson Long-Term Care Residence - #10 Plain Envelopes - qty 500" at bounding box center [519, 402] width 669 height 40
click at [227, 467] on input "\2025\July 2025\BC - 072825" at bounding box center [519, 464] width 669 height 25
click at [290, 464] on input "\2025\August 2025\bus Cards 081525" at bounding box center [519, 464] width 669 height 25
type input "\2025\August 2025\Bus Cards 081525"
click at [529, 404] on textarea "AgeCare Gibson Long-Term Care Residence - #10 Plain Envelopes - qty 500" at bounding box center [519, 402] width 669 height 40
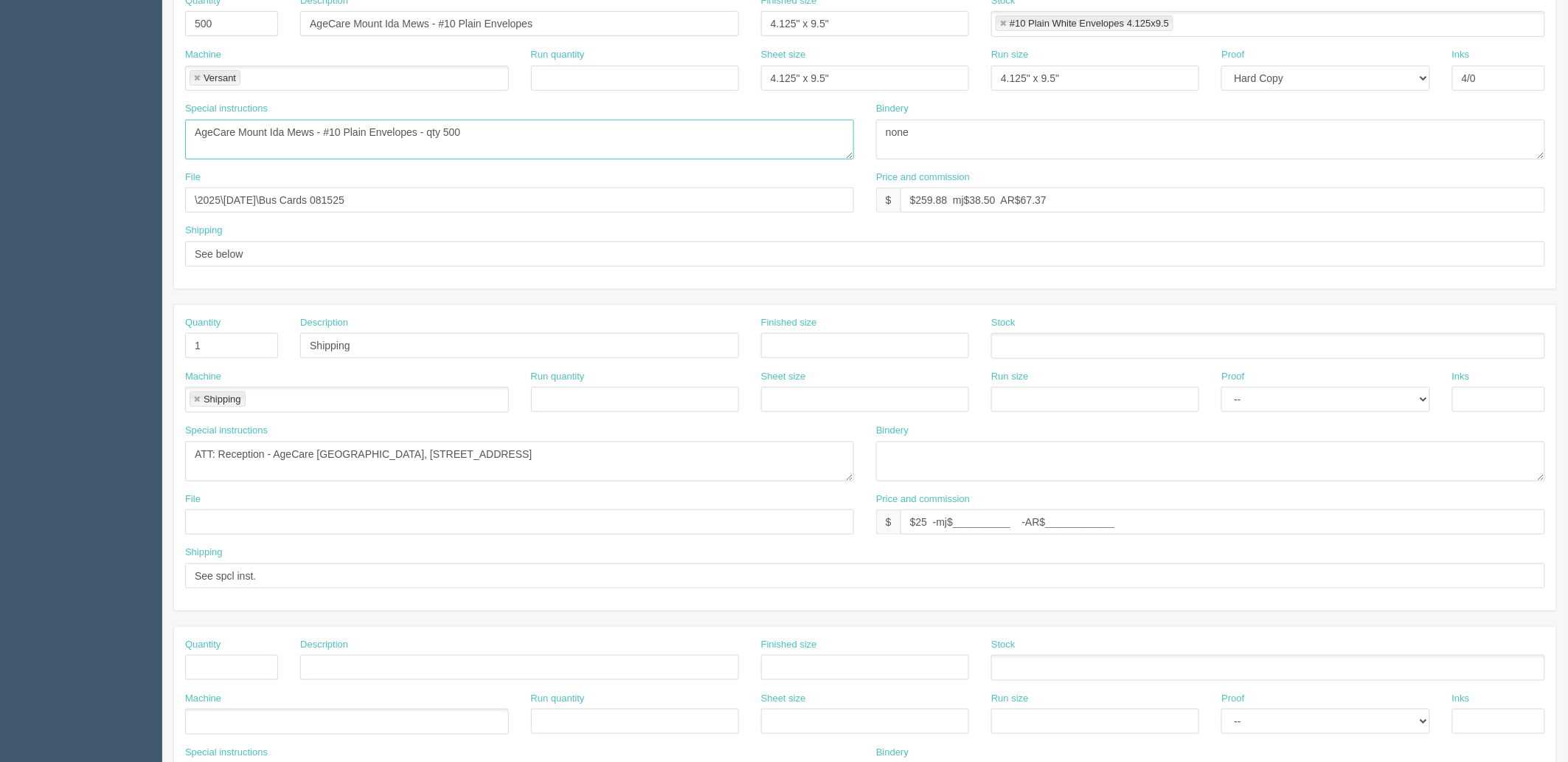
scroll to position [5, 0]
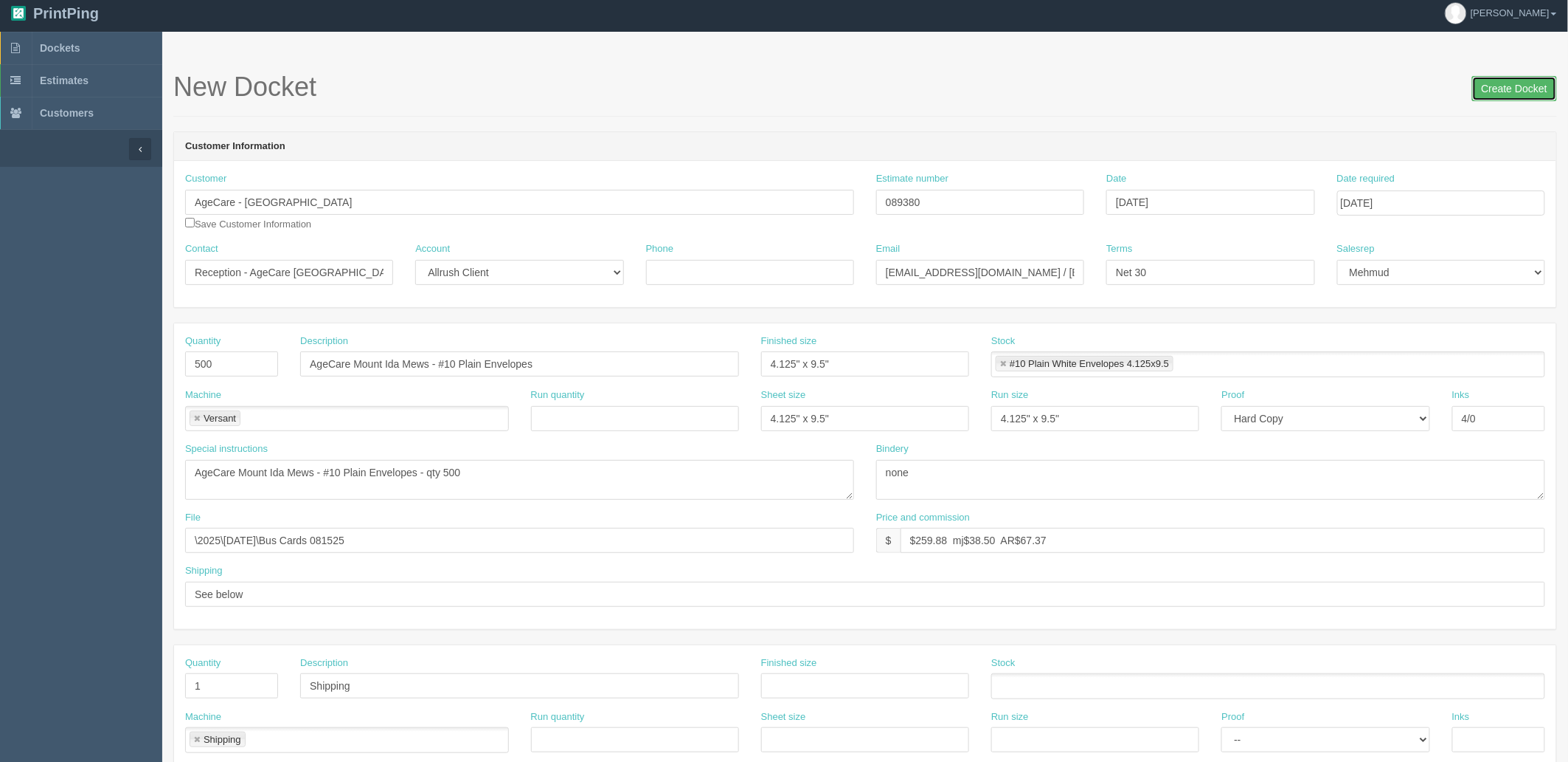
click at [1502, 90] on input "Create Docket" at bounding box center [1515, 89] width 85 height 25
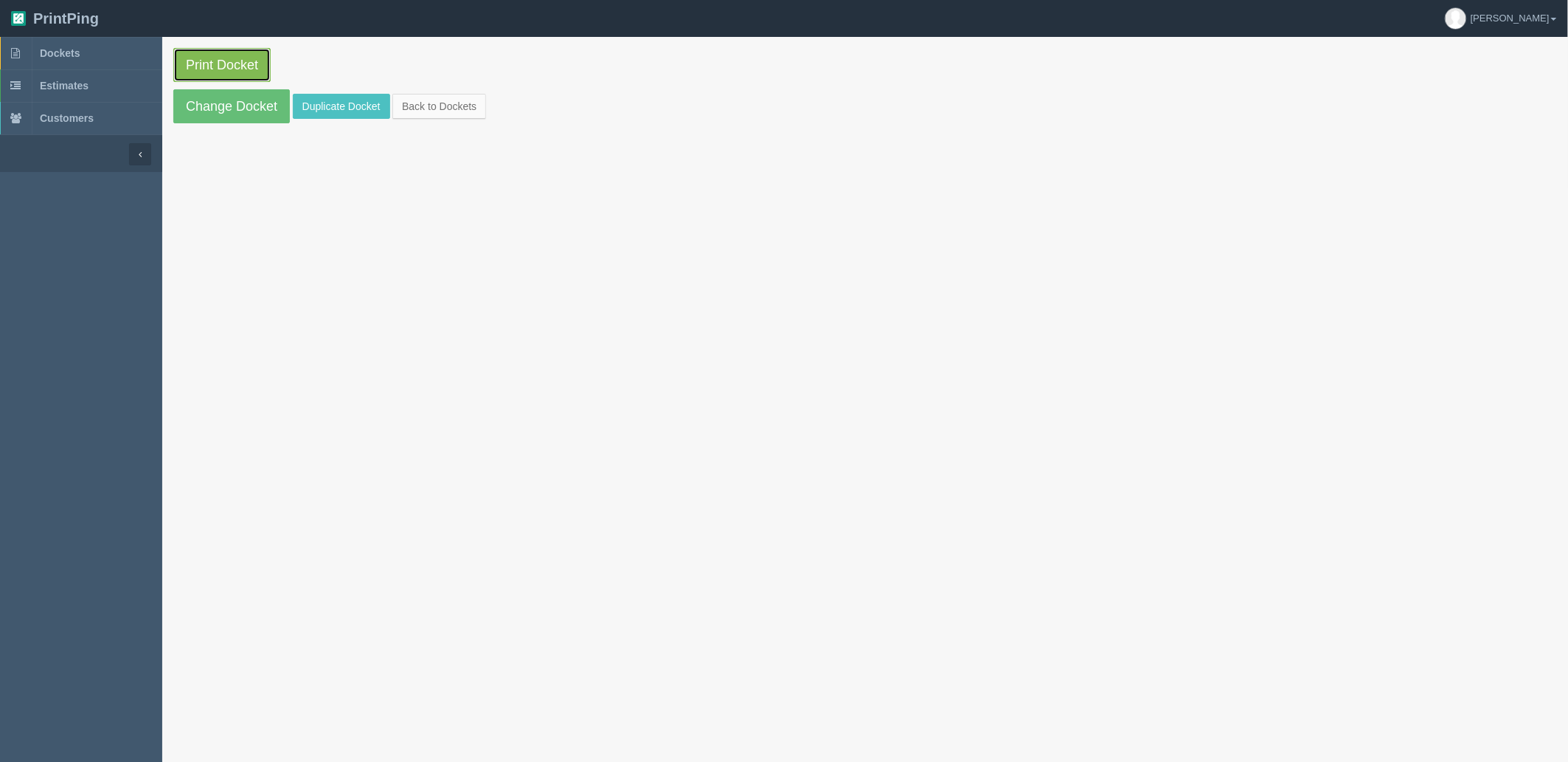
click at [241, 64] on link "Print Docket" at bounding box center [222, 64] width 97 height 34
click at [78, 55] on span "Dockets" at bounding box center [59, 53] width 40 height 12
